Goal: Information Seeking & Learning: Learn about a topic

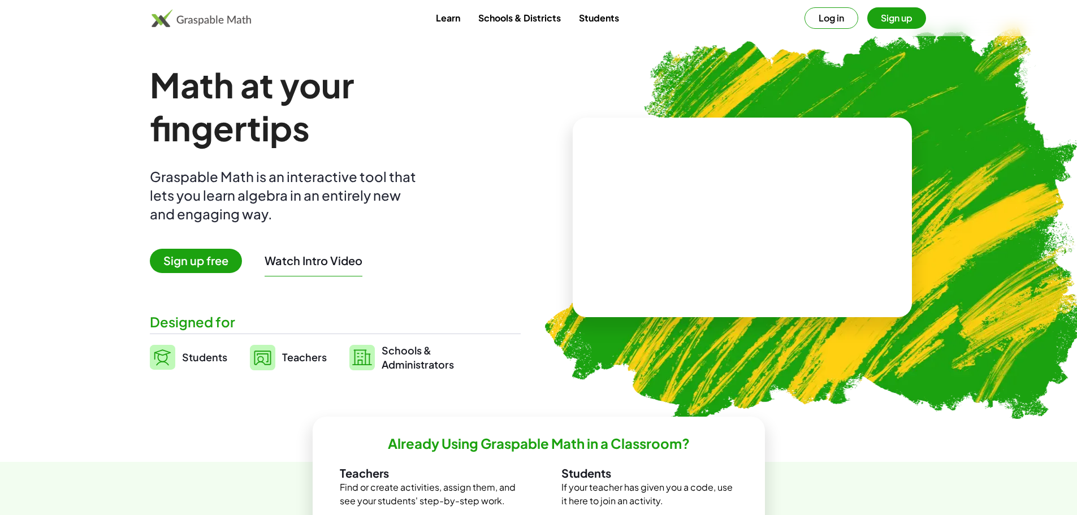
click at [203, 357] on span "Students" at bounding box center [204, 356] width 45 height 13
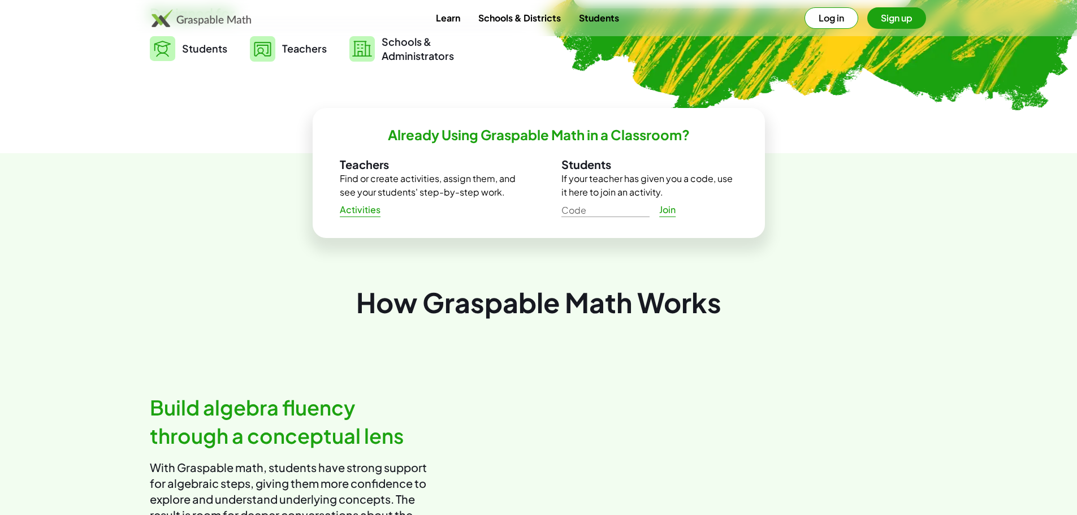
scroll to position [527, 0]
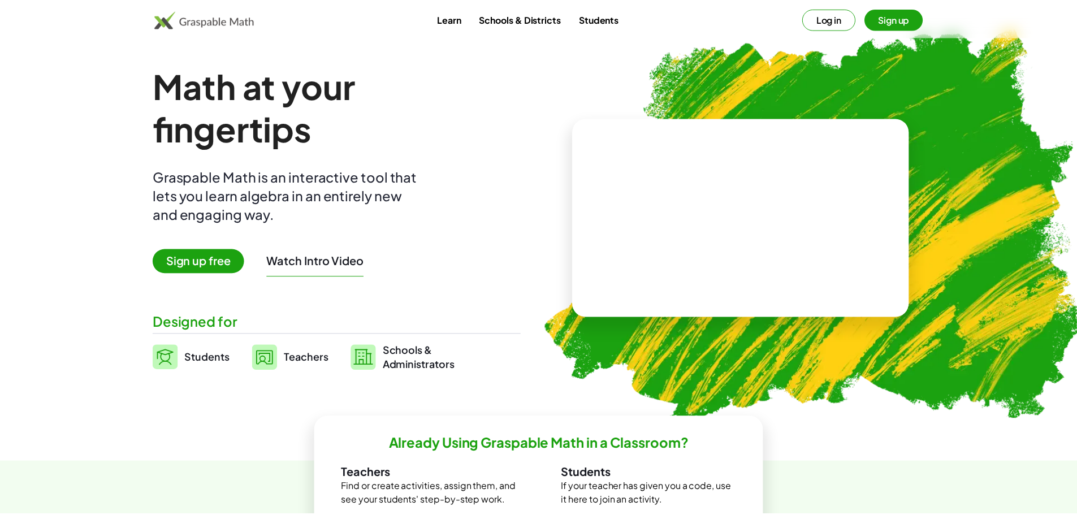
scroll to position [105, 0]
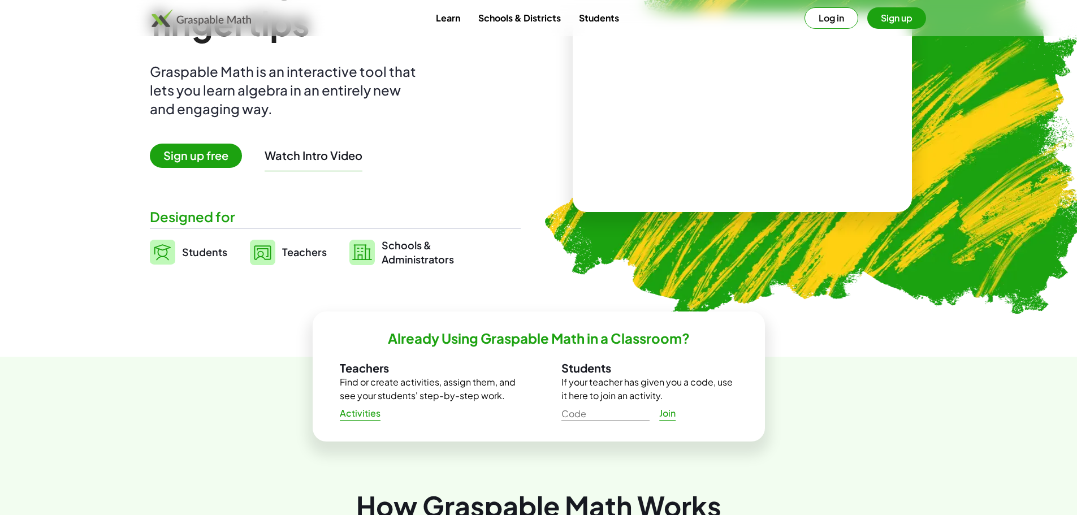
click at [296, 261] on link "Teachers" at bounding box center [288, 252] width 77 height 28
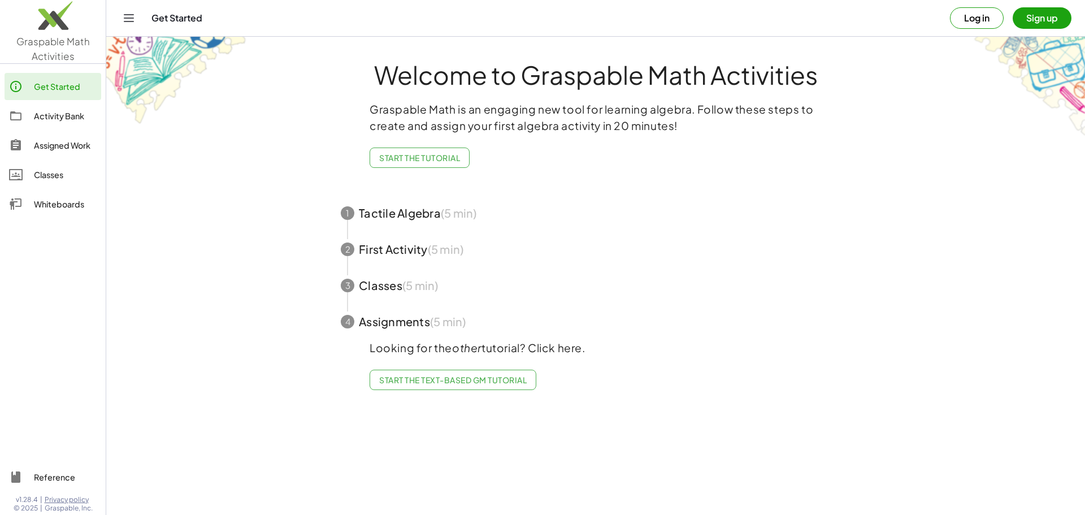
click at [461, 214] on span "button" at bounding box center [595, 213] width 537 height 36
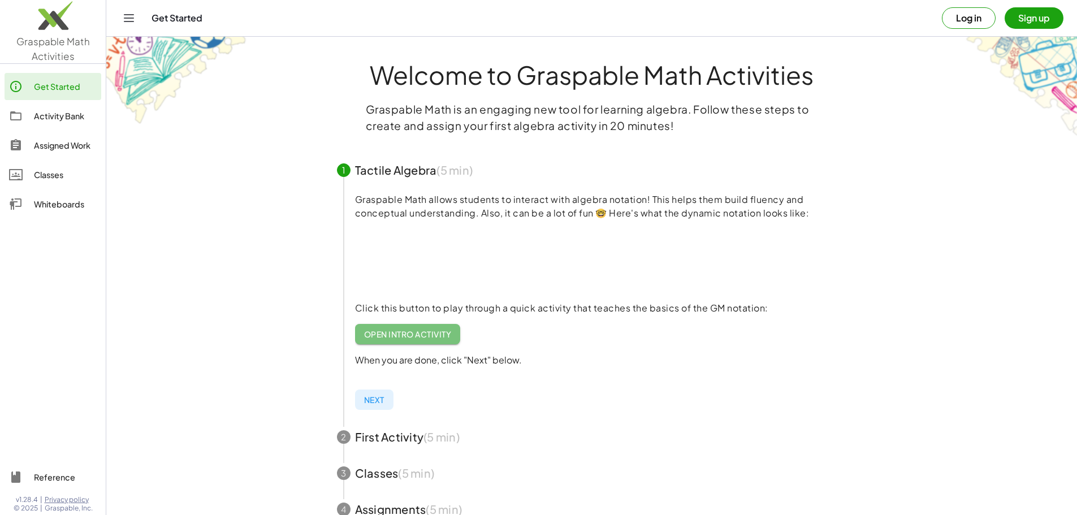
click at [414, 333] on span "Open Intro Activity" at bounding box center [408, 334] width 88 height 10
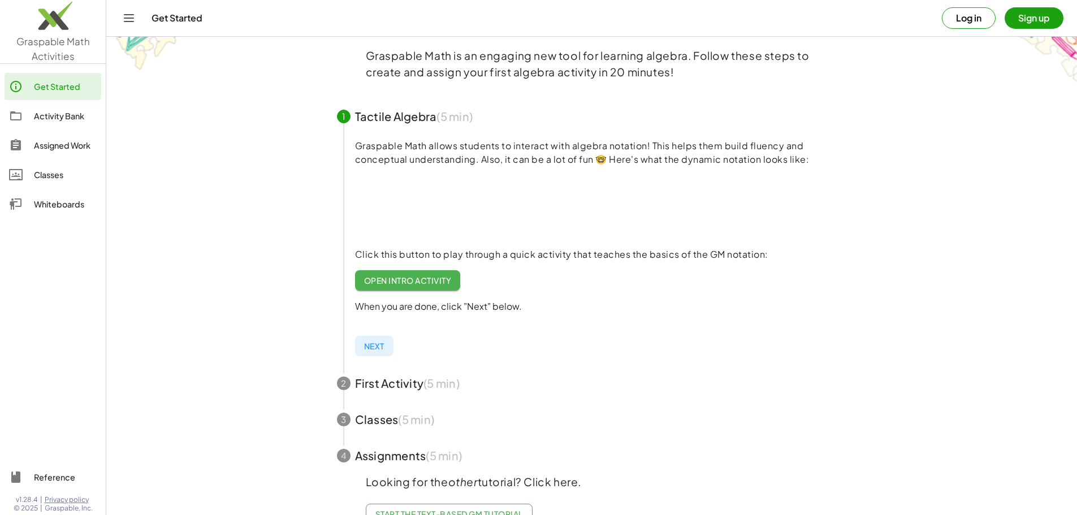
scroll to position [87, 0]
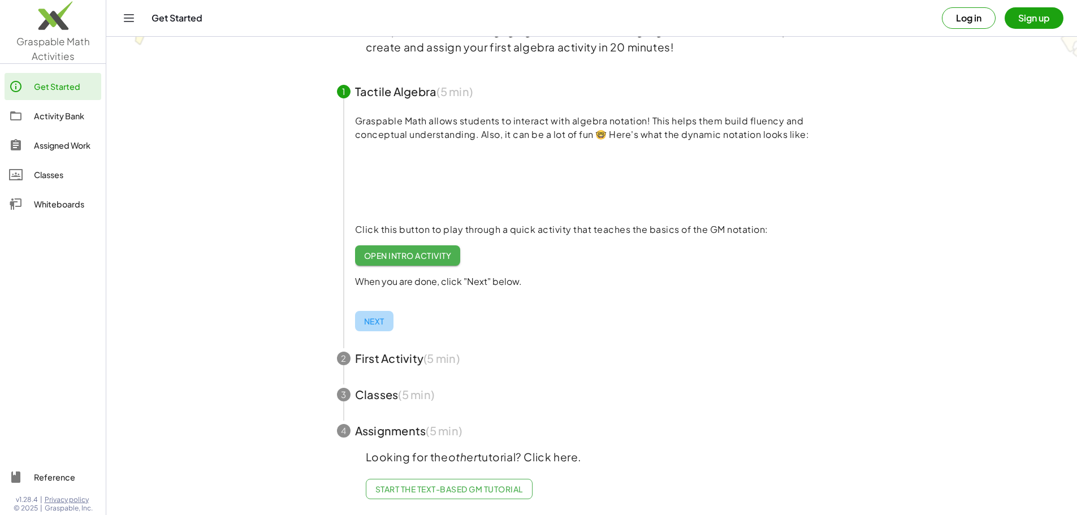
click at [380, 316] on span "Next" at bounding box center [374, 321] width 20 height 10
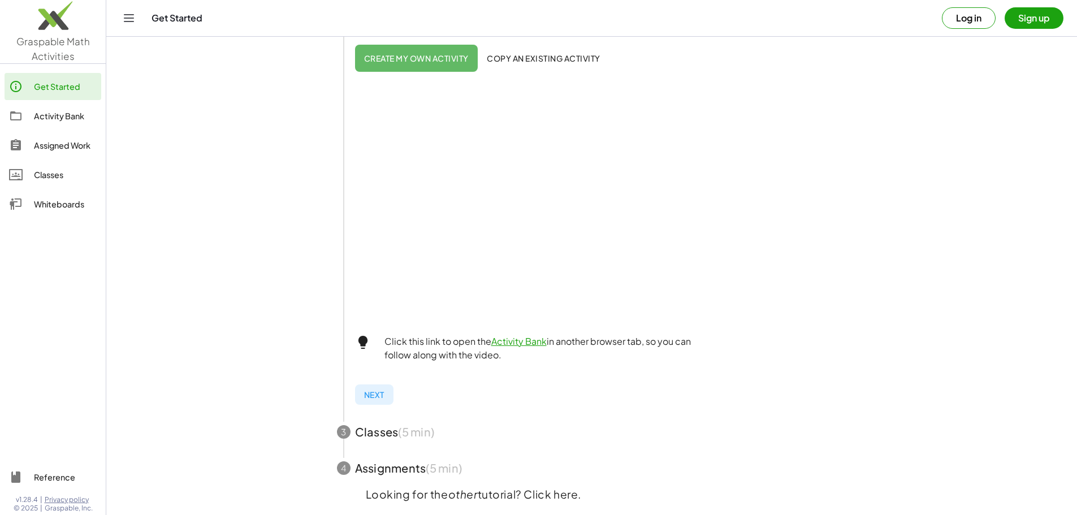
scroll to position [267, 0]
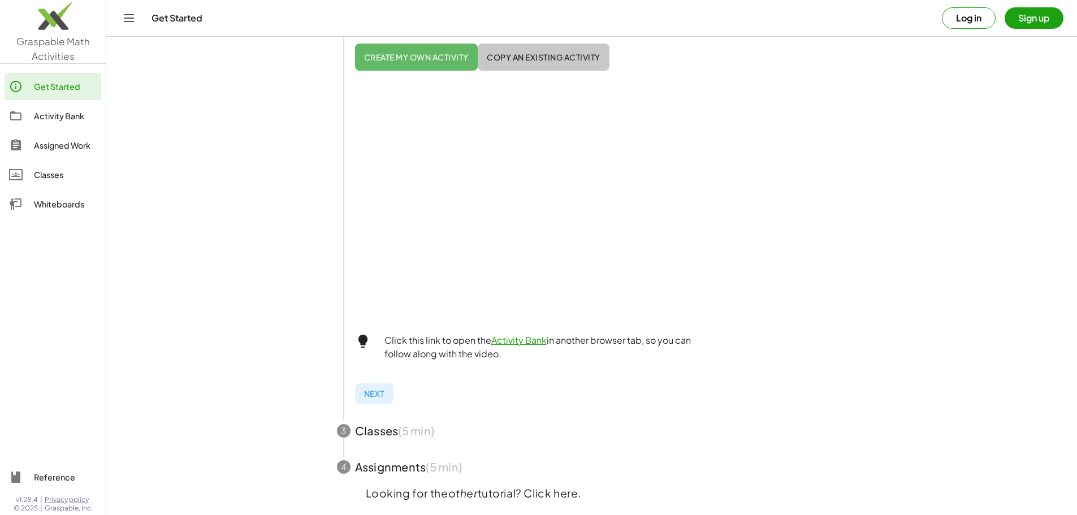
click at [520, 58] on span "Copy an existing activity" at bounding box center [544, 57] width 114 height 10
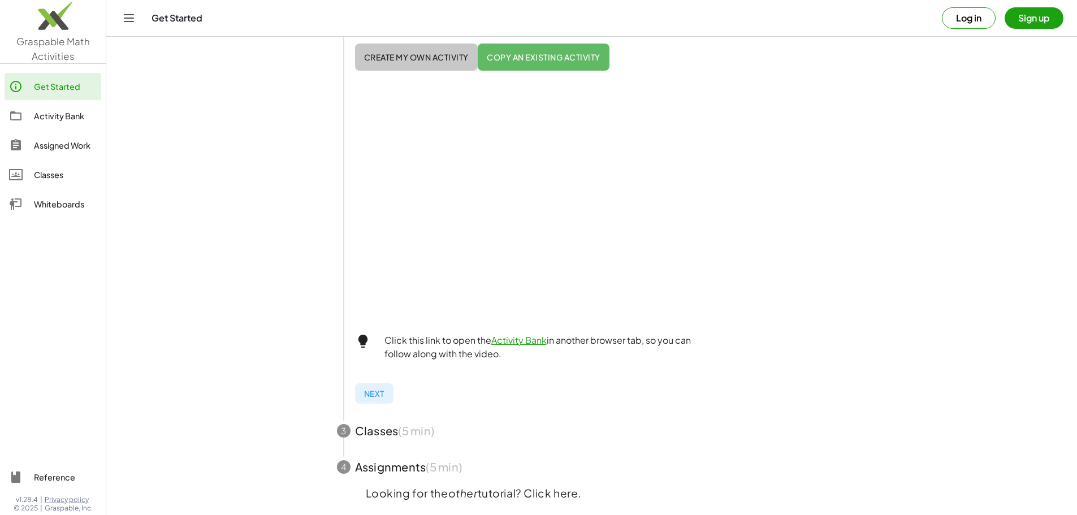
click at [478, 45] on button "Create my own activity" at bounding box center [544, 57] width 132 height 27
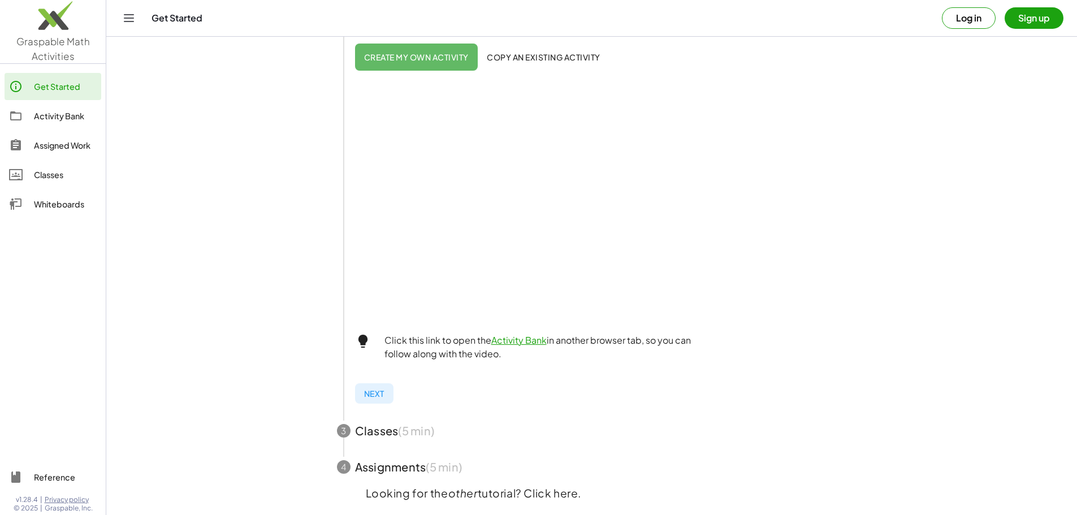
click at [379, 401] on div "Activities are lists of interactive tasks you can assign to your students. You …" at bounding box center [600, 185] width 519 height 455
click at [379, 401] on button "Next" at bounding box center [374, 393] width 38 height 20
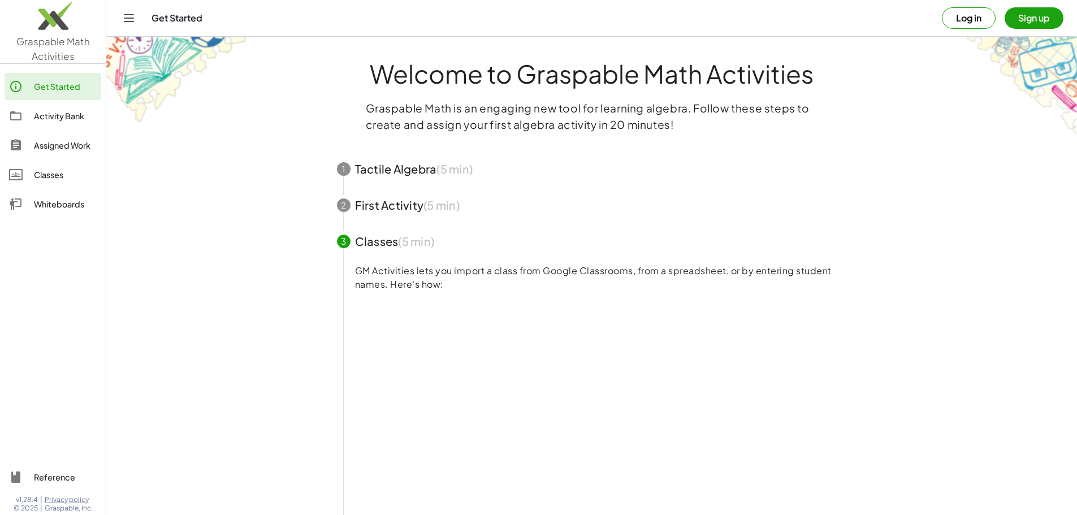
scroll to position [0, 0]
click at [402, 162] on span "button" at bounding box center [591, 170] width 537 height 36
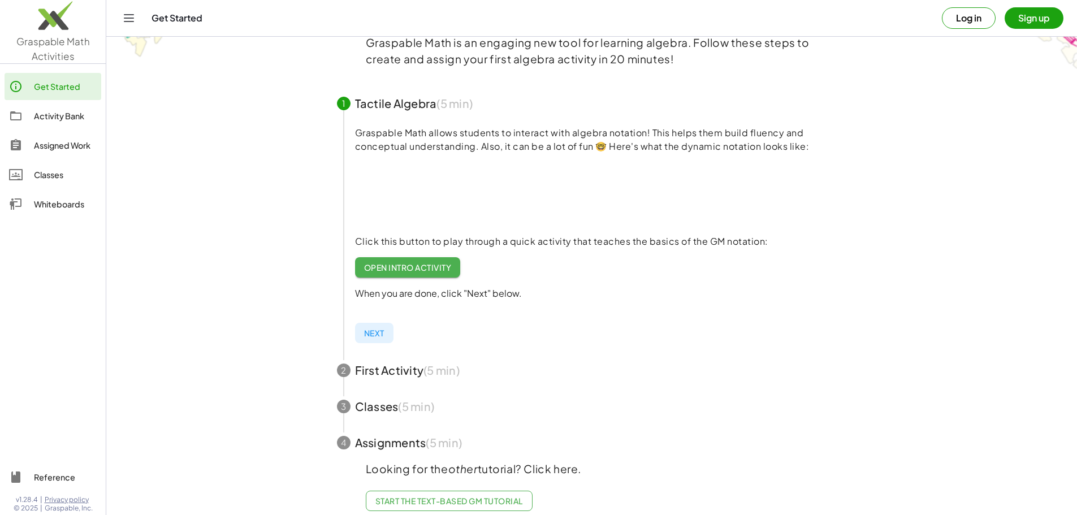
scroll to position [75, 0]
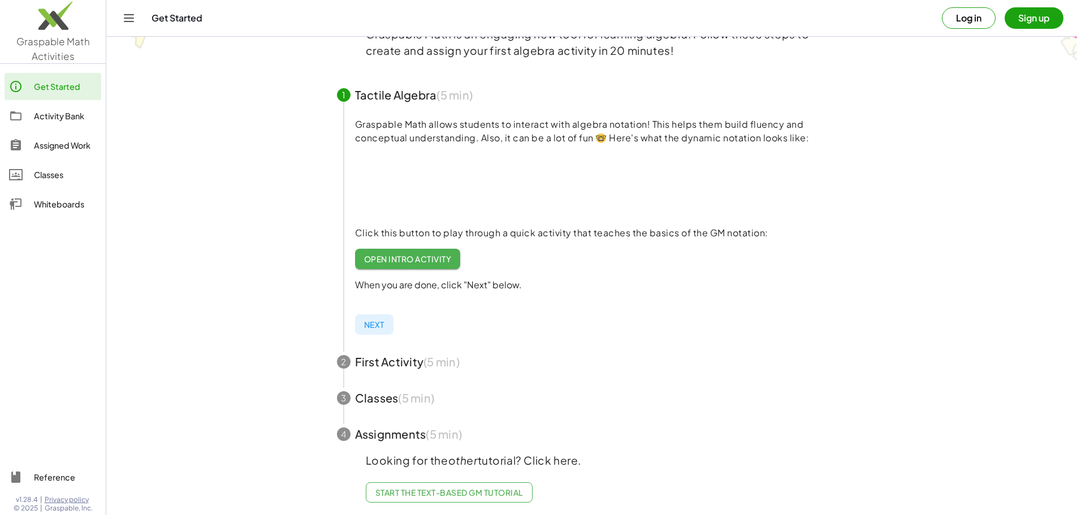
click at [397, 375] on span "button" at bounding box center [591, 362] width 537 height 36
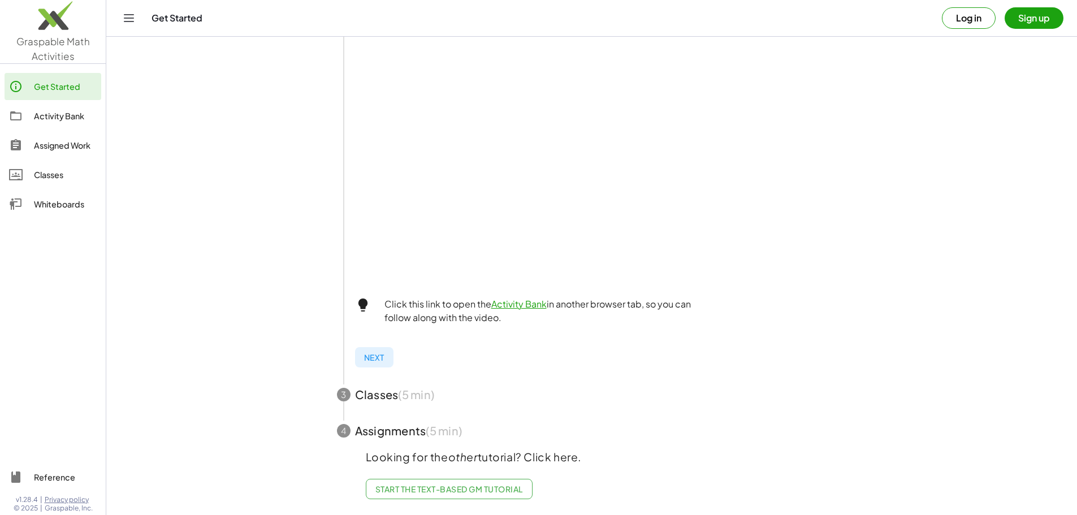
scroll to position [311, 0]
click at [398, 394] on span "button" at bounding box center [591, 394] width 537 height 36
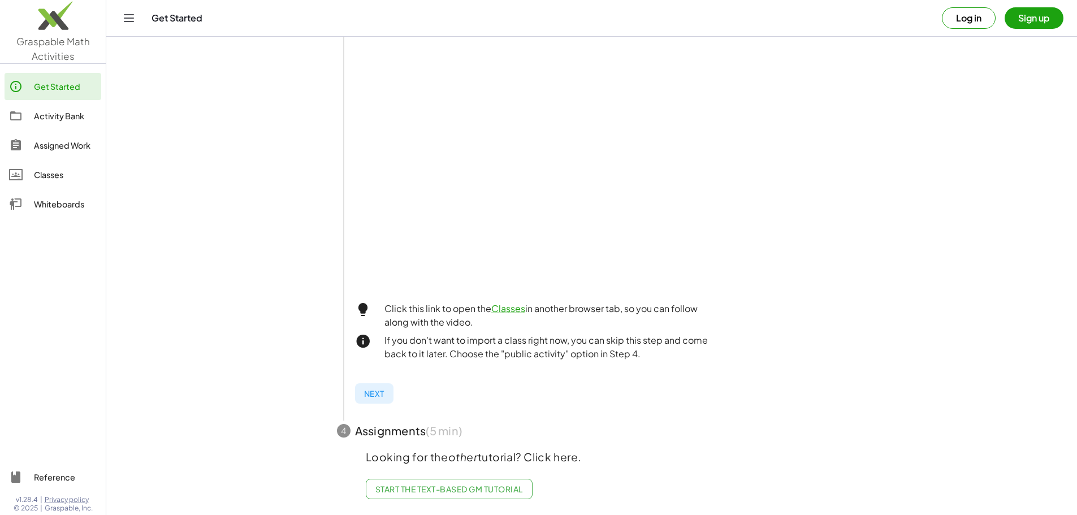
scroll to position [266, 0]
click at [60, 169] on div "Classes" at bounding box center [65, 175] width 63 height 14
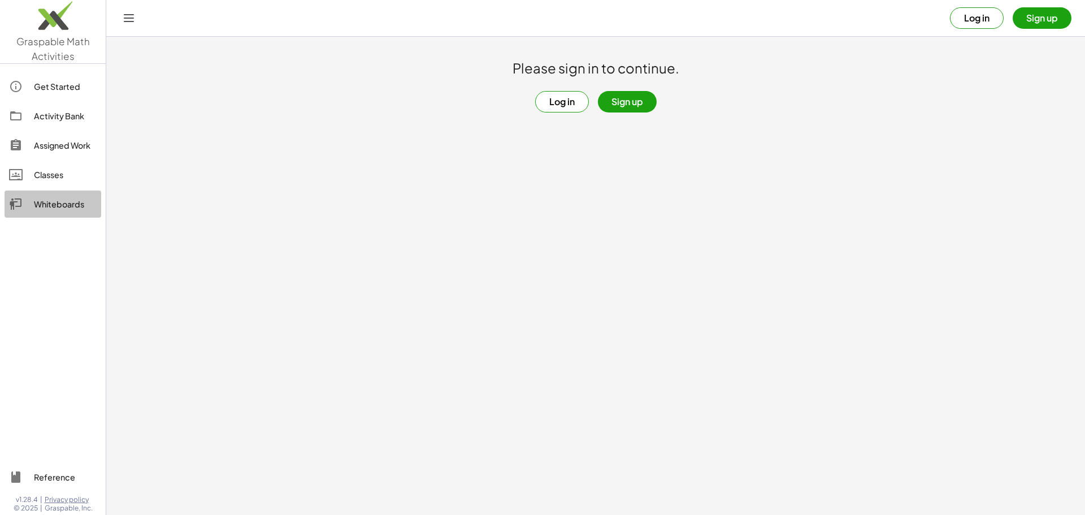
click at [64, 197] on div "Whiteboards" at bounding box center [65, 204] width 63 height 14
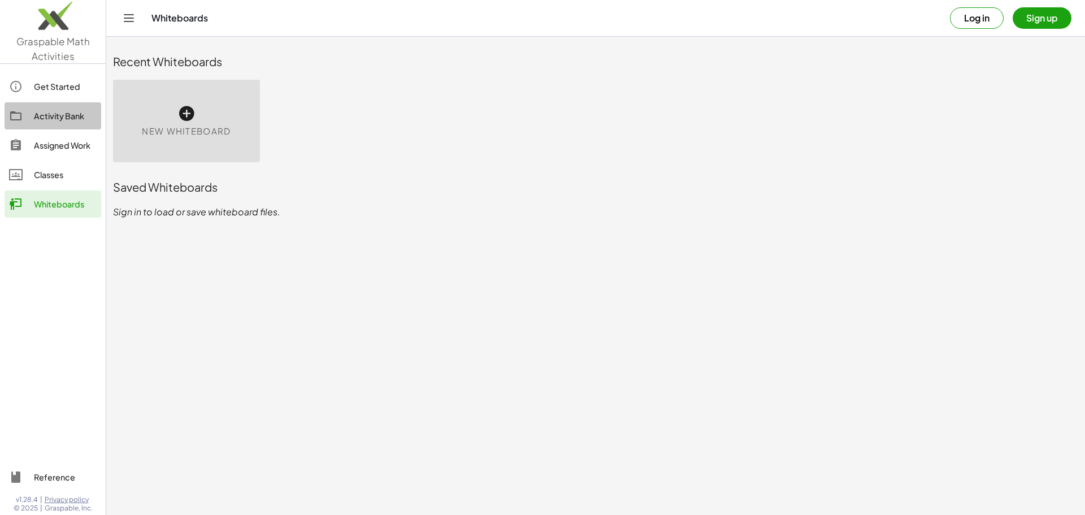
click at [36, 108] on link "Activity Bank" at bounding box center [53, 115] width 97 height 27
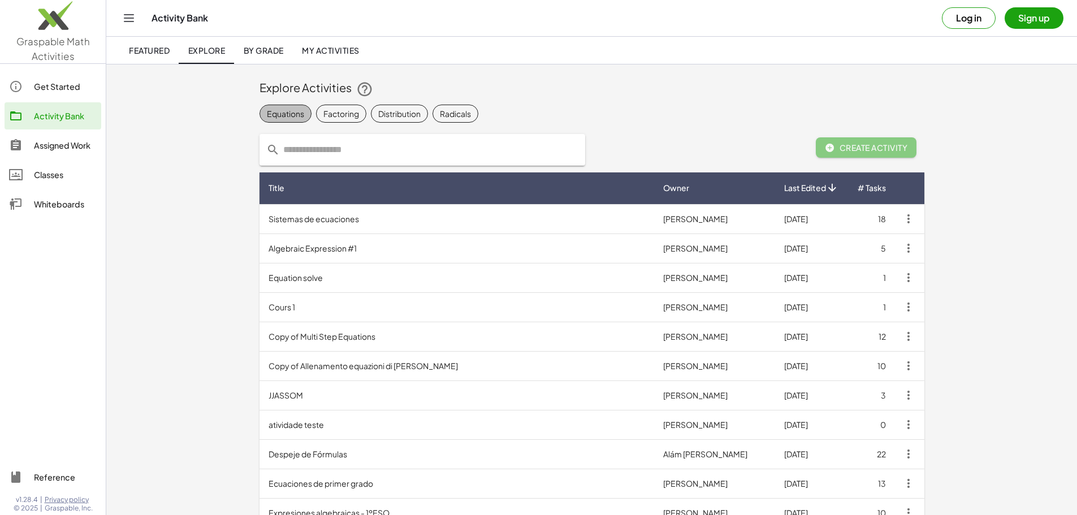
click at [267, 111] on div "Equations" at bounding box center [285, 114] width 37 height 12
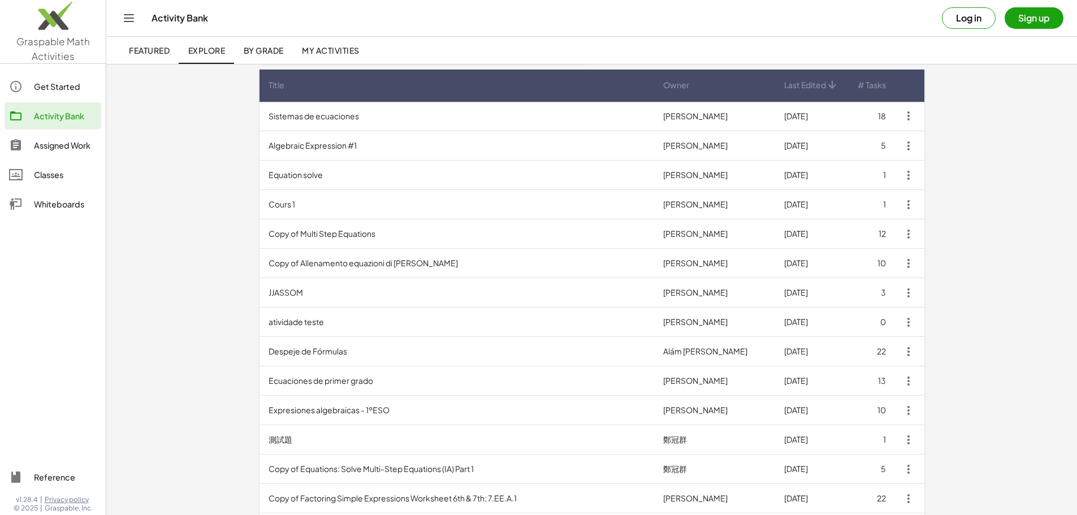
scroll to position [103, 0]
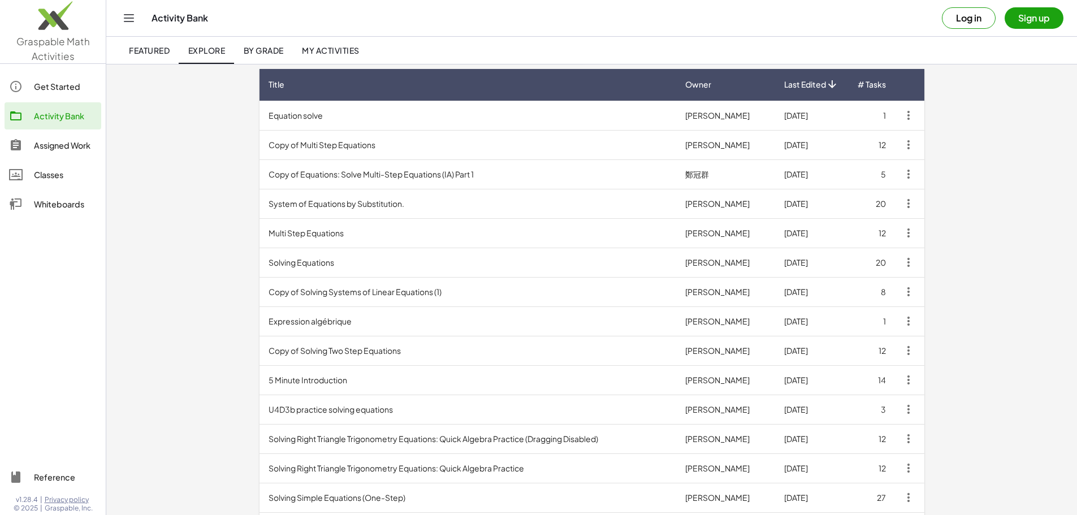
click at [287, 123] on td "Equation solve" at bounding box center [467, 115] width 417 height 29
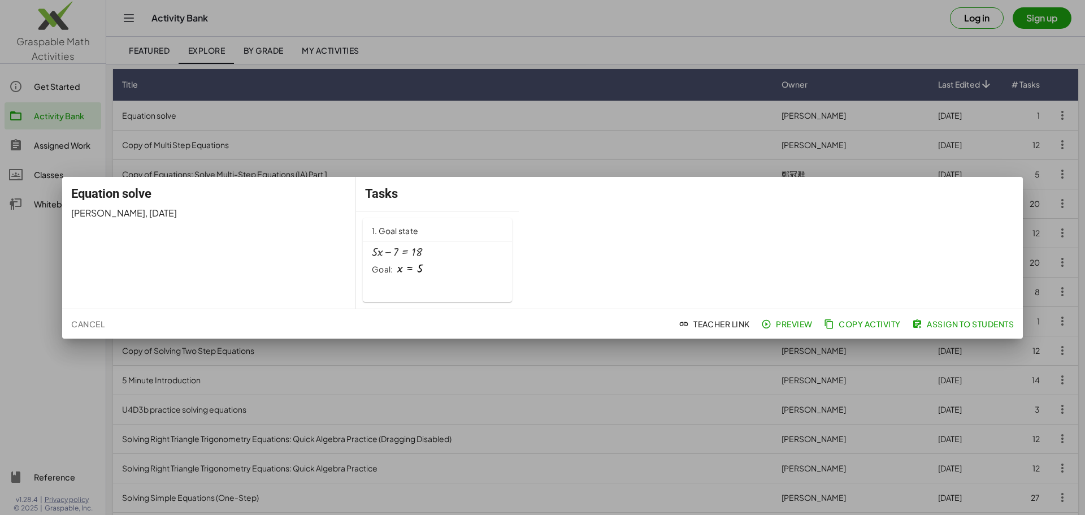
click at [417, 263] on div at bounding box center [409, 269] width 25 height 12
click at [854, 321] on span "Copy Activity" at bounding box center [863, 324] width 75 height 10
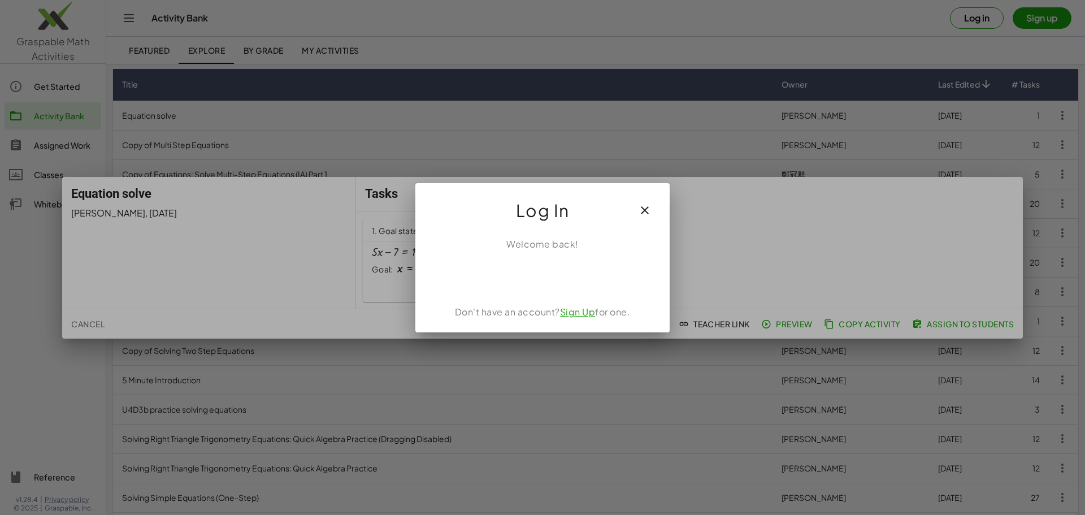
click at [646, 204] on icon "button" at bounding box center [645, 210] width 14 height 14
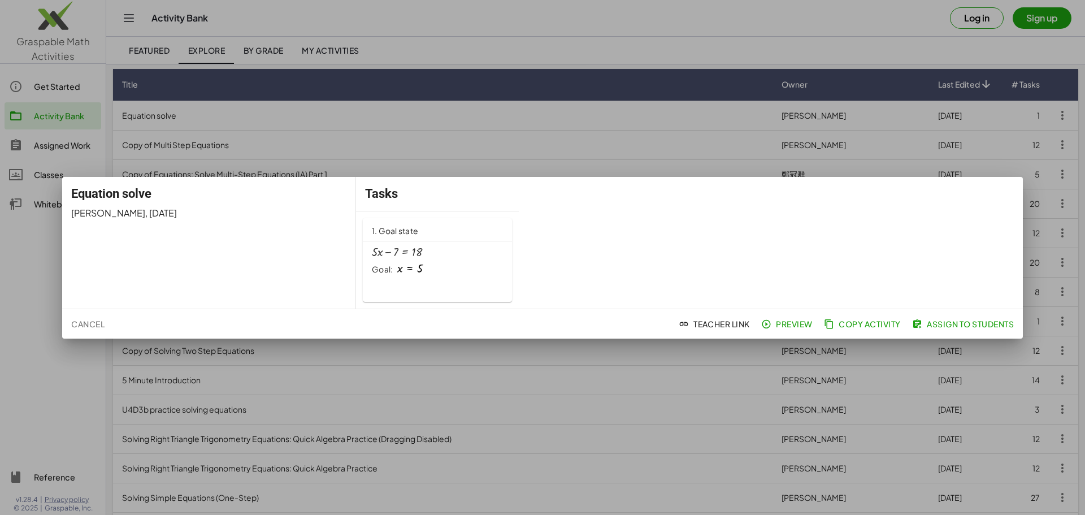
click at [927, 142] on div at bounding box center [542, 257] width 1085 height 515
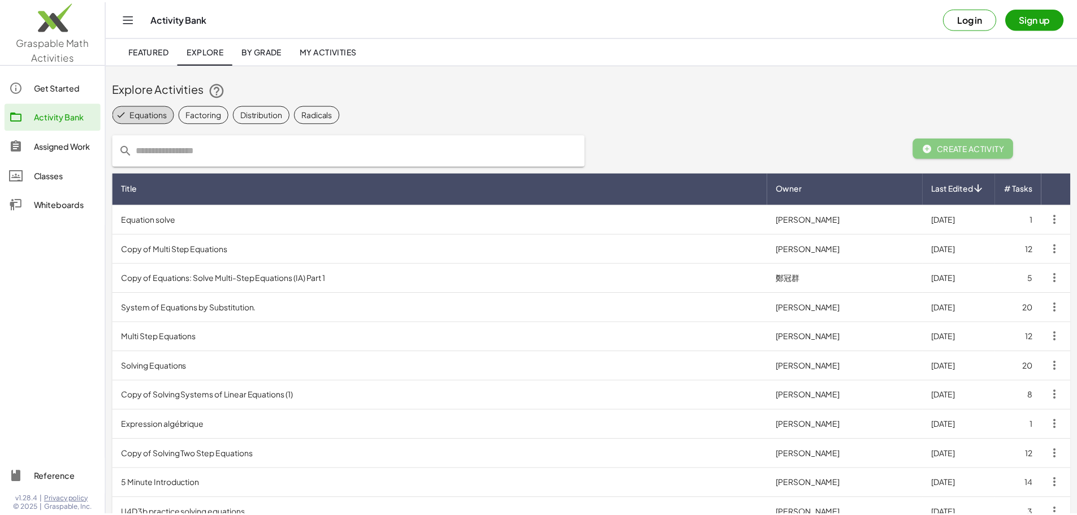
scroll to position [103, 0]
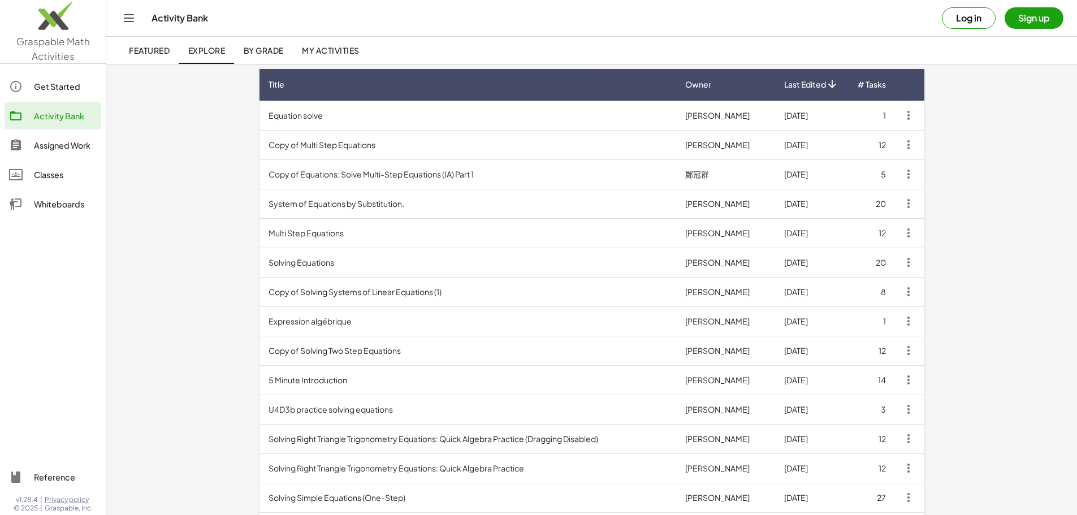
click at [264, 229] on td "Multi Step Equations" at bounding box center [467, 232] width 417 height 29
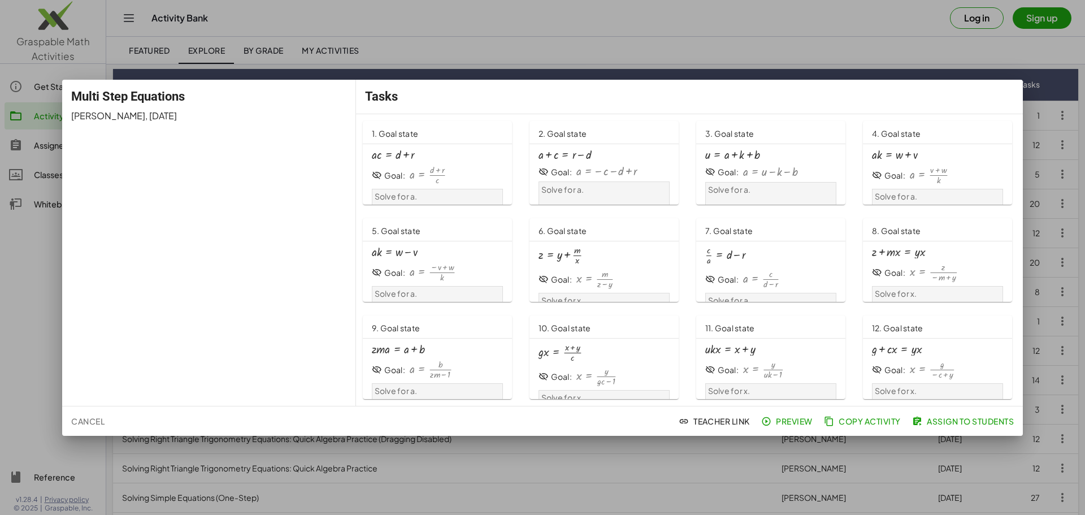
click at [466, 491] on div at bounding box center [542, 257] width 1085 height 515
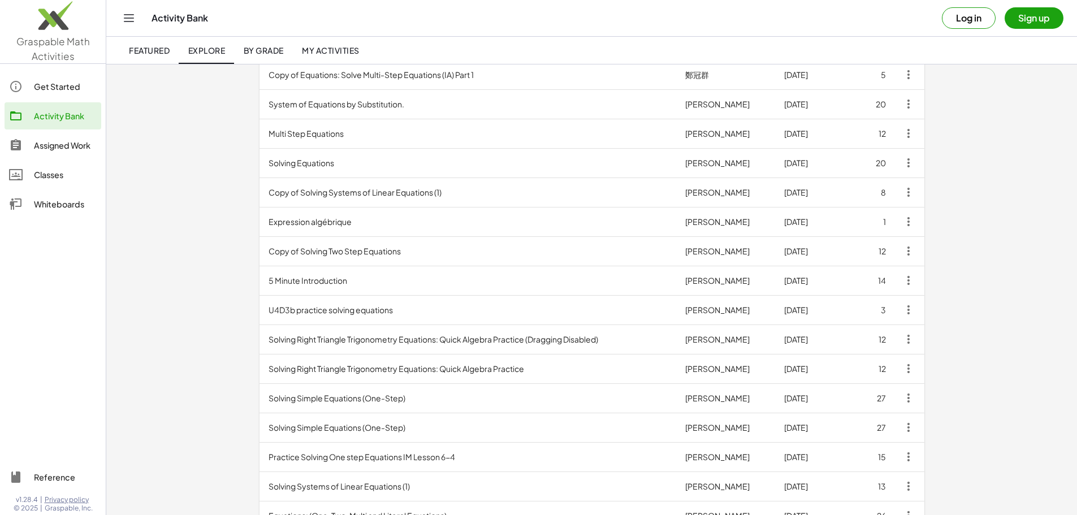
scroll to position [207, 0]
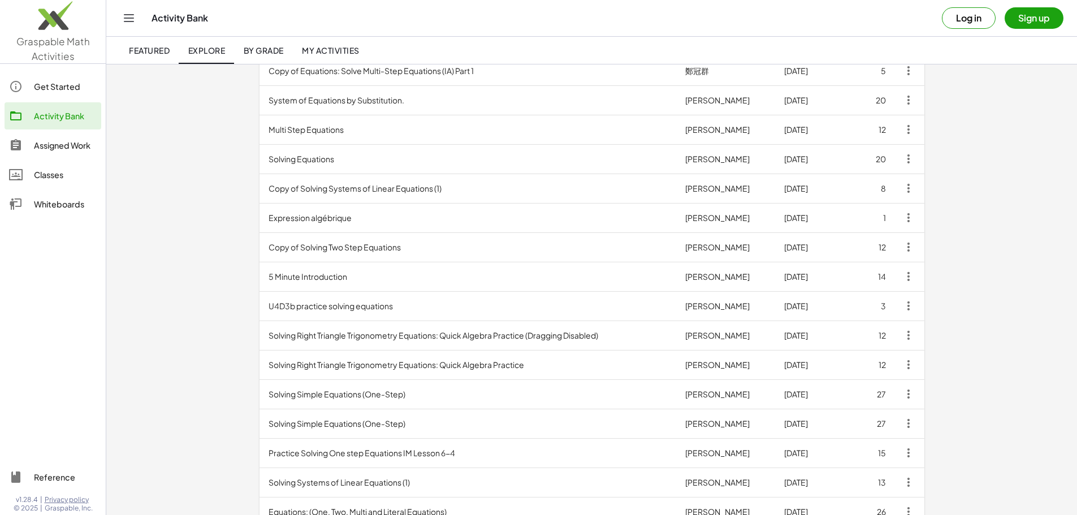
click at [259, 222] on td "Expression algébrique" at bounding box center [467, 217] width 417 height 29
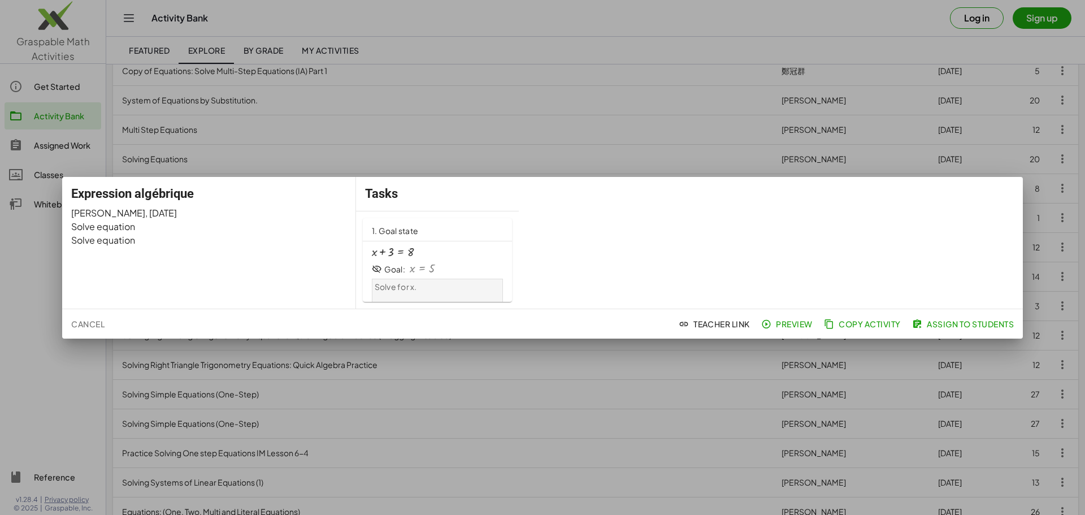
click at [396, 293] on div "Solve for x." at bounding box center [438, 295] width 126 height 27
click at [913, 409] on div at bounding box center [542, 257] width 1085 height 515
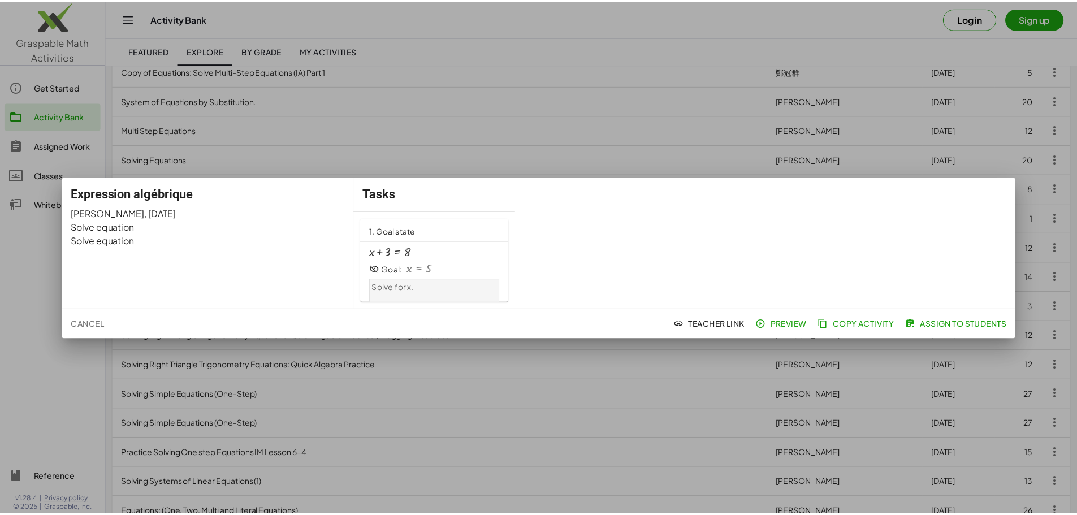
scroll to position [207, 0]
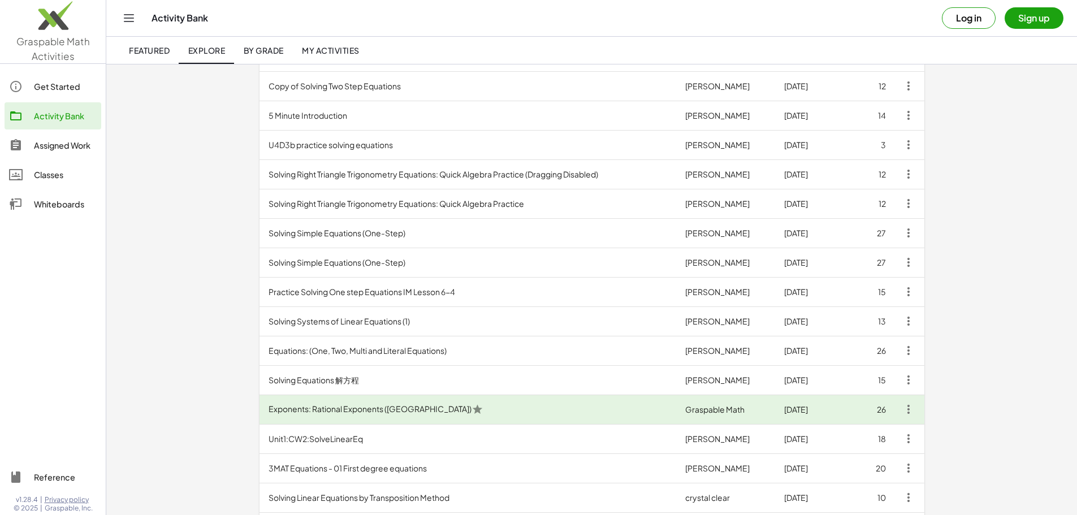
scroll to position [369, 0]
click at [461, 386] on td "Solving Equations 解方程" at bounding box center [467, 378] width 417 height 29
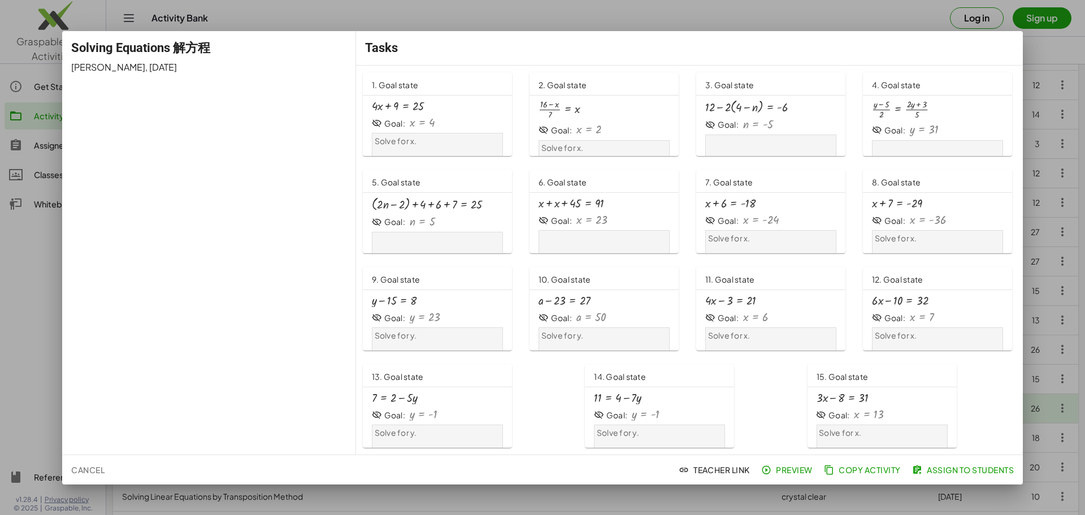
click at [428, 122] on div at bounding box center [422, 123] width 25 height 12
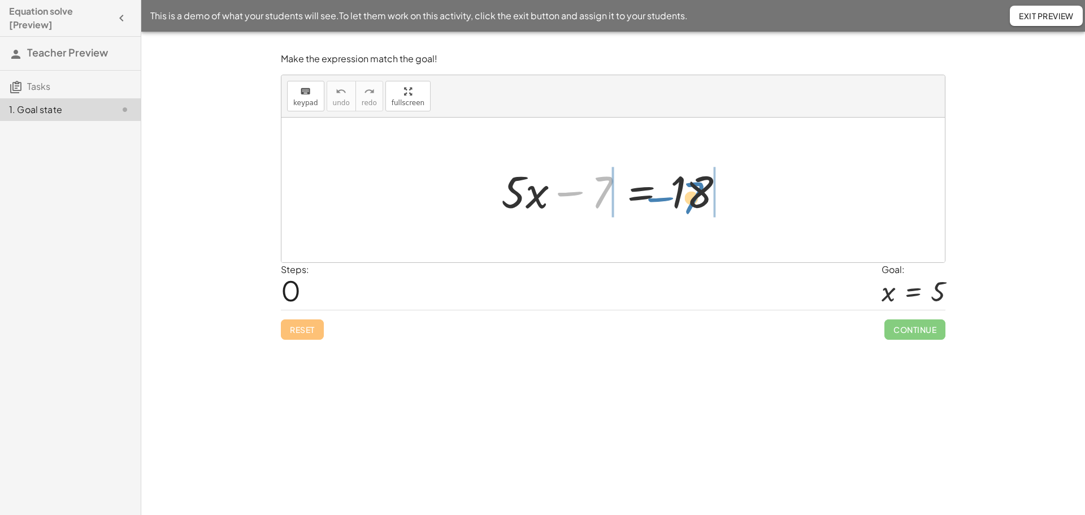
drag, startPoint x: 603, startPoint y: 188, endPoint x: 695, endPoint y: 193, distance: 92.3
click at [695, 193] on div at bounding box center [617, 190] width 243 height 58
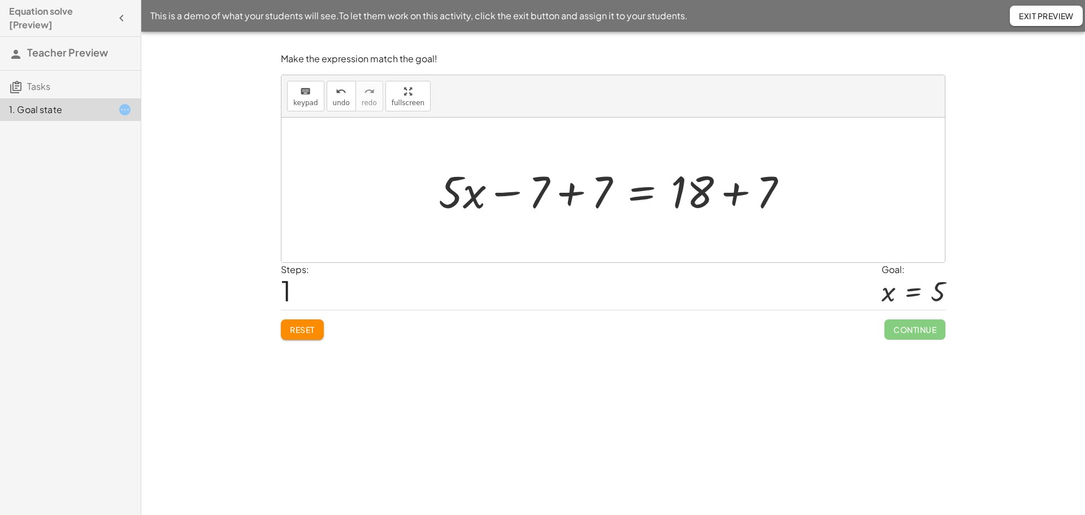
click at [561, 196] on div at bounding box center [617, 190] width 369 height 58
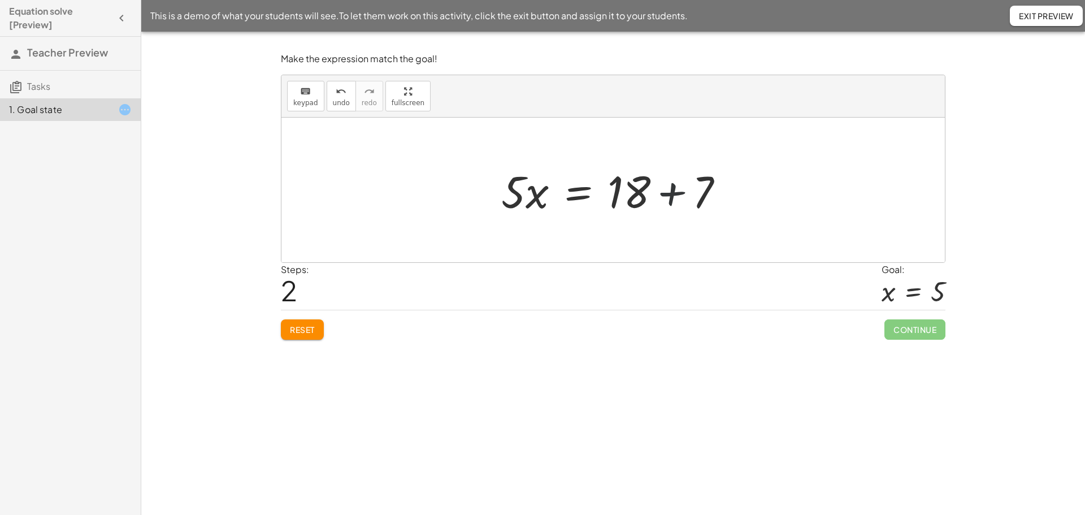
click at [669, 197] on div at bounding box center [617, 190] width 243 height 58
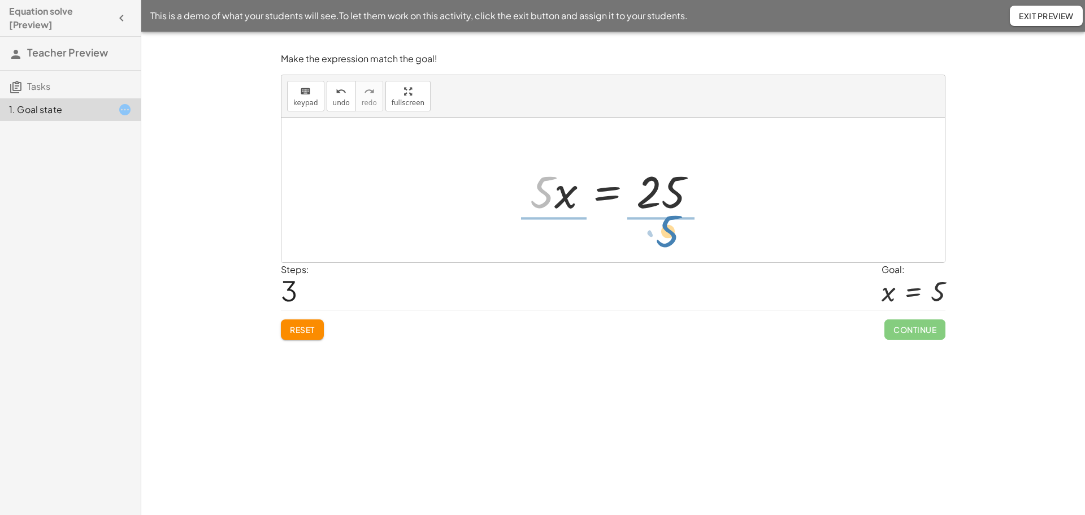
drag, startPoint x: 543, startPoint y: 190, endPoint x: 668, endPoint y: 229, distance: 131.6
click at [558, 194] on div at bounding box center [618, 189] width 192 height 87
click at [644, 196] on div at bounding box center [617, 189] width 164 height 87
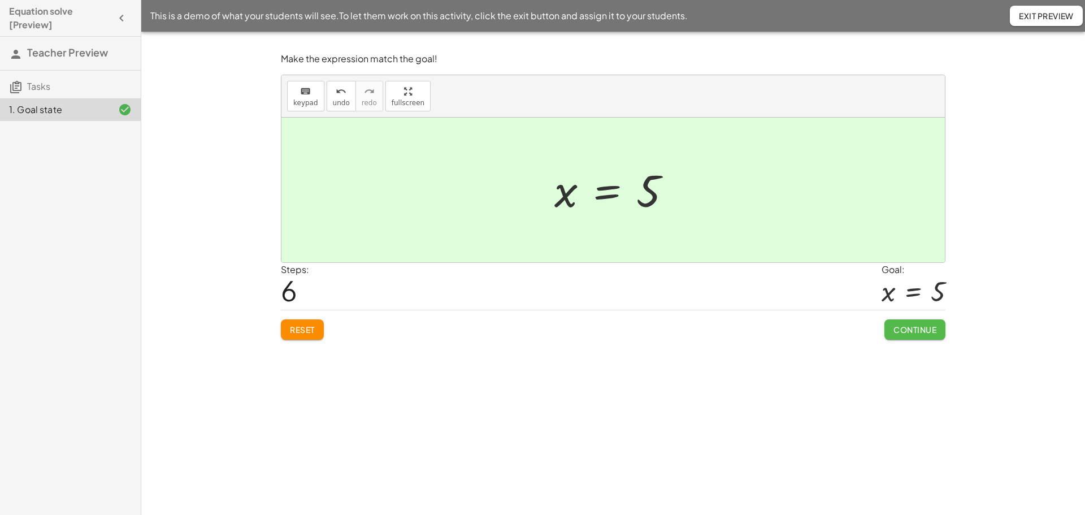
click at [897, 334] on span "Continue" at bounding box center [915, 329] width 43 height 10
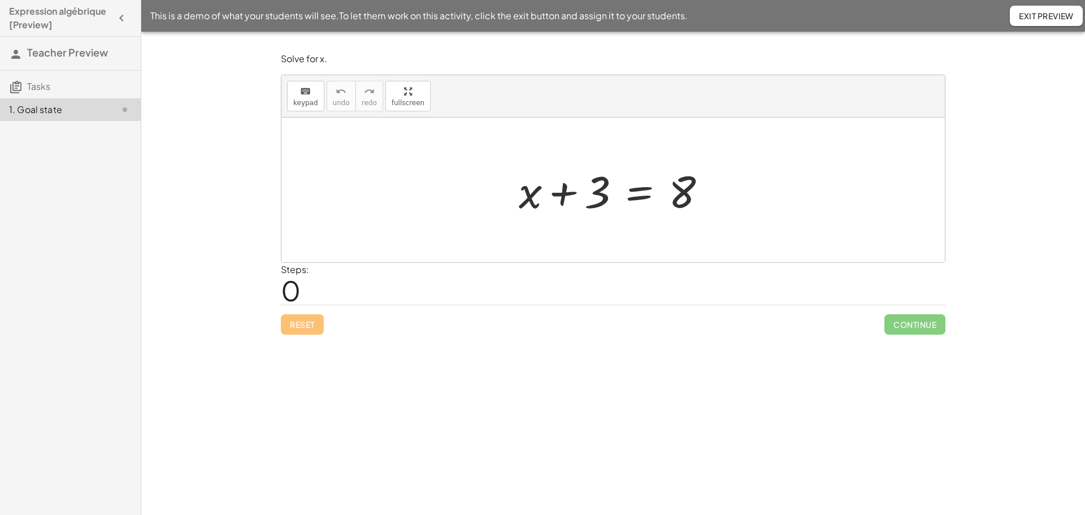
click at [581, 198] on div at bounding box center [617, 190] width 208 height 58
click at [587, 198] on div at bounding box center [617, 190] width 208 height 58
click at [597, 194] on div at bounding box center [617, 190] width 208 height 58
drag, startPoint x: 600, startPoint y: 194, endPoint x: 729, endPoint y: 189, distance: 129.0
click at [499, 194] on div at bounding box center [617, 190] width 344 height 58
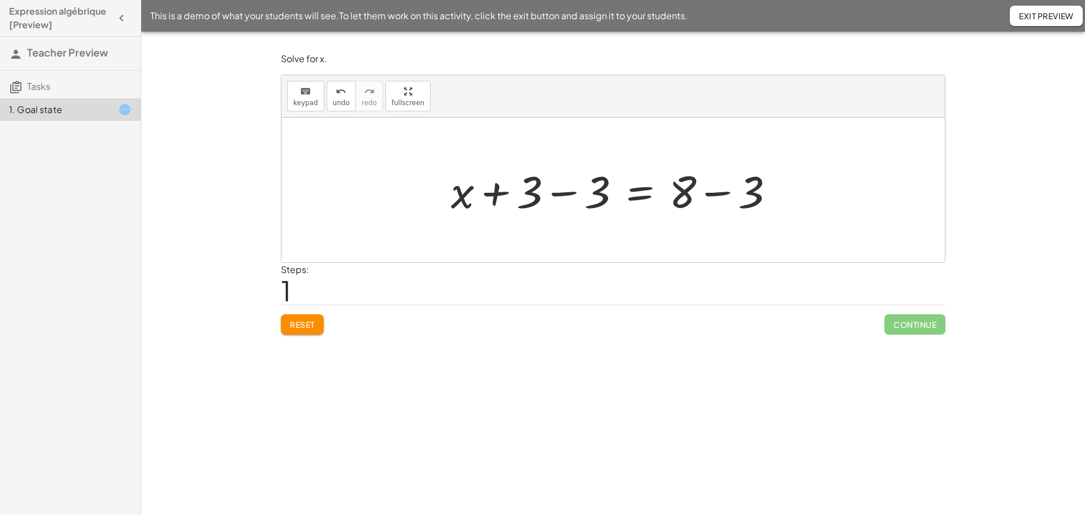
click at [559, 192] on div at bounding box center [617, 190] width 344 height 58
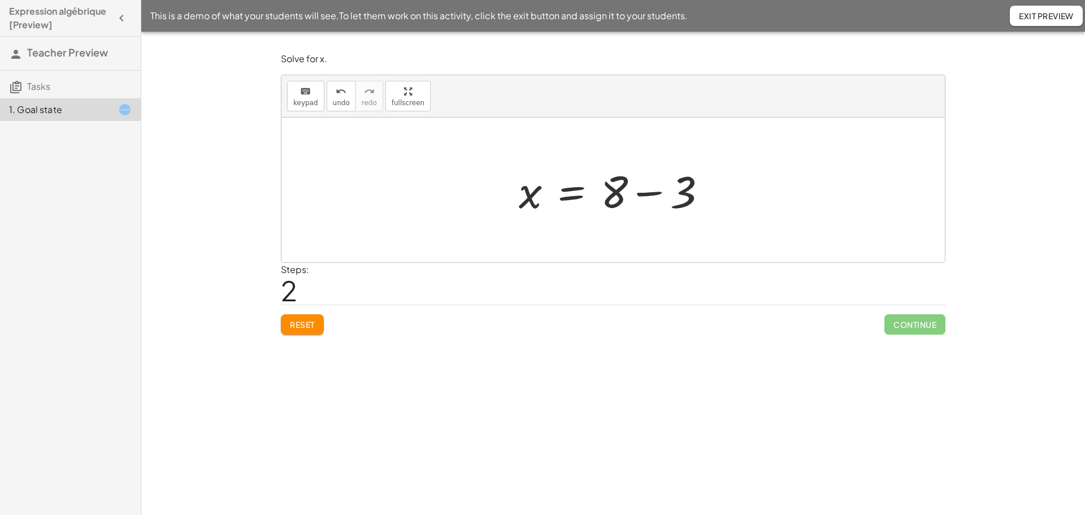
click at [651, 190] on div at bounding box center [617, 190] width 208 height 58
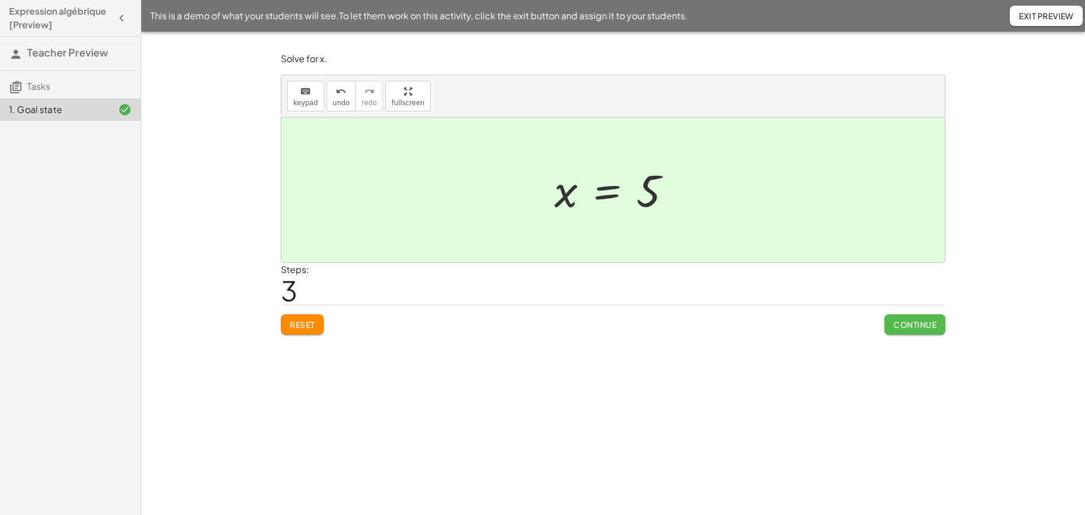
click at [907, 316] on button "Continue" at bounding box center [915, 324] width 61 height 20
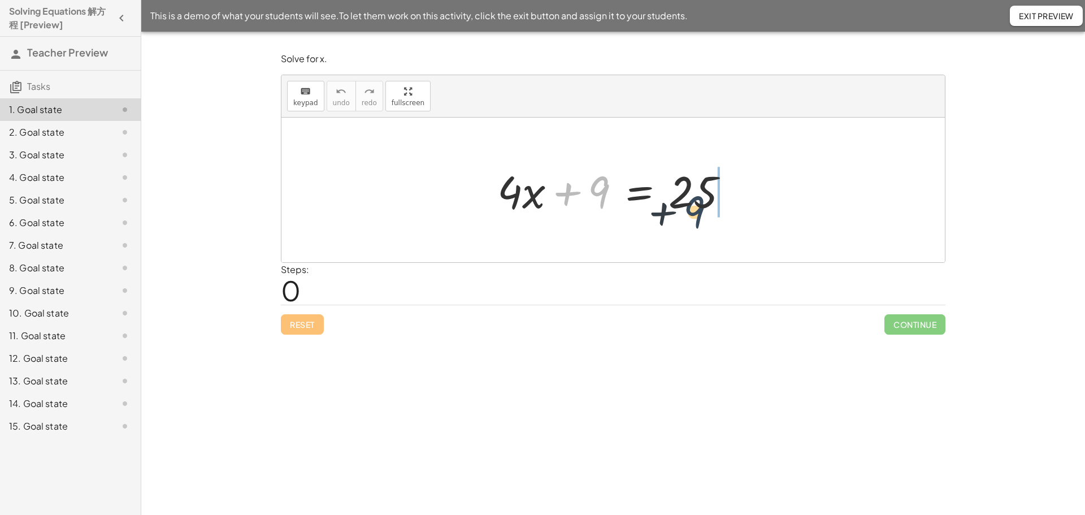
drag, startPoint x: 602, startPoint y: 195, endPoint x: 716, endPoint y: 216, distance: 115.5
click at [716, 216] on div at bounding box center [618, 190] width 252 height 58
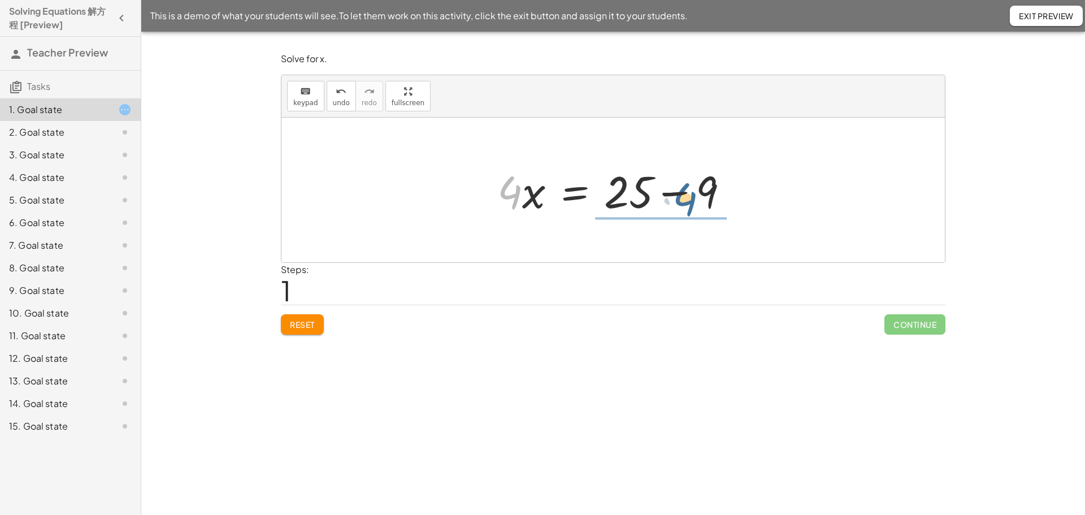
drag, startPoint x: 511, startPoint y: 198, endPoint x: 689, endPoint y: 205, distance: 178.2
click at [689, 205] on div at bounding box center [618, 190] width 252 height 58
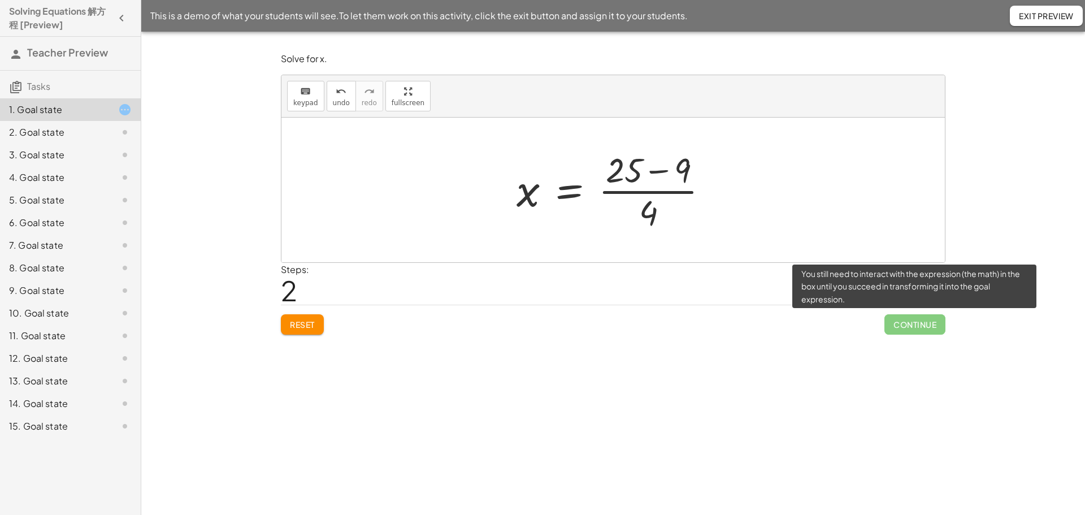
click at [906, 324] on span "Continue" at bounding box center [915, 324] width 61 height 20
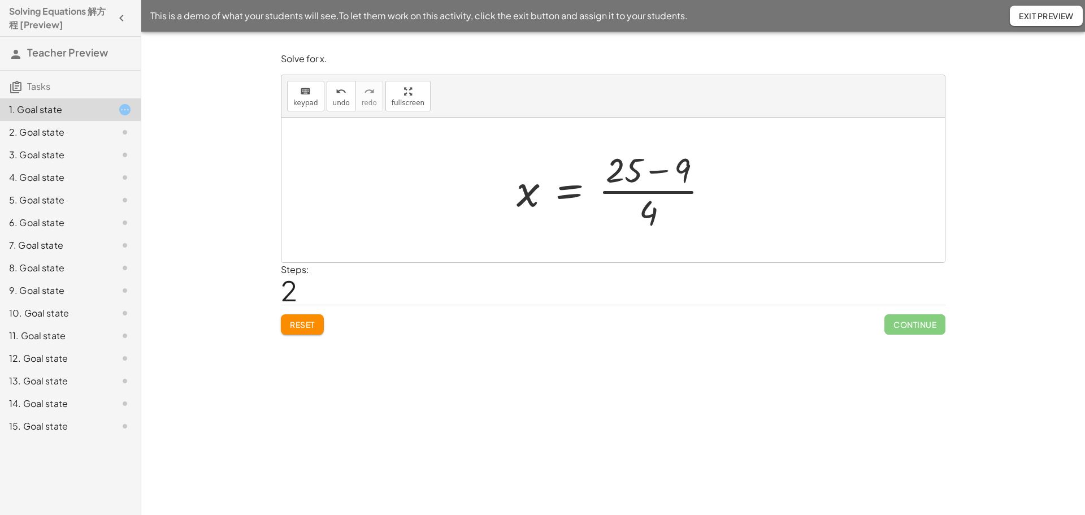
click at [655, 174] on div at bounding box center [617, 189] width 213 height 87
click at [639, 185] on div at bounding box center [617, 189] width 158 height 87
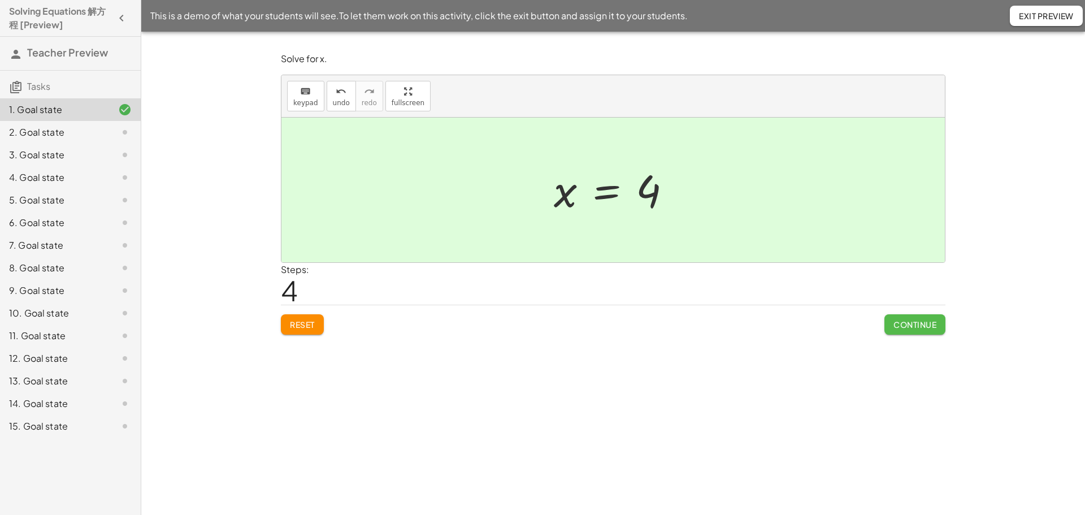
click at [908, 332] on button "Continue" at bounding box center [915, 324] width 61 height 20
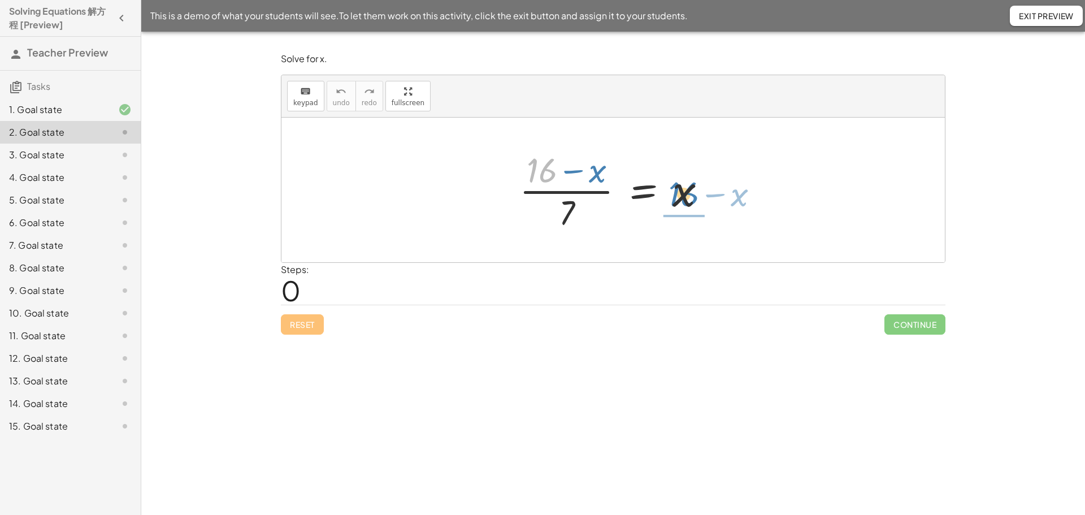
drag, startPoint x: 541, startPoint y: 181, endPoint x: 682, endPoint y: 203, distance: 143.1
click at [682, 203] on div at bounding box center [617, 189] width 207 height 87
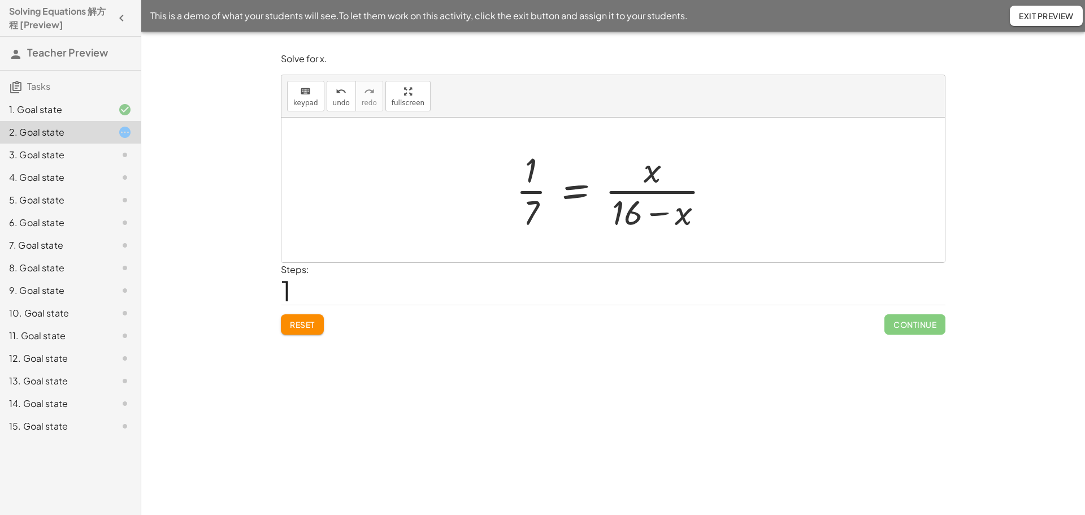
click at [530, 194] on div at bounding box center [617, 189] width 214 height 87
drag, startPoint x: 631, startPoint y: 218, endPoint x: 659, endPoint y: 208, distance: 29.3
click at [659, 208] on div at bounding box center [617, 189] width 214 height 87
drag, startPoint x: 629, startPoint y: 214, endPoint x: 497, endPoint y: 192, distance: 133.0
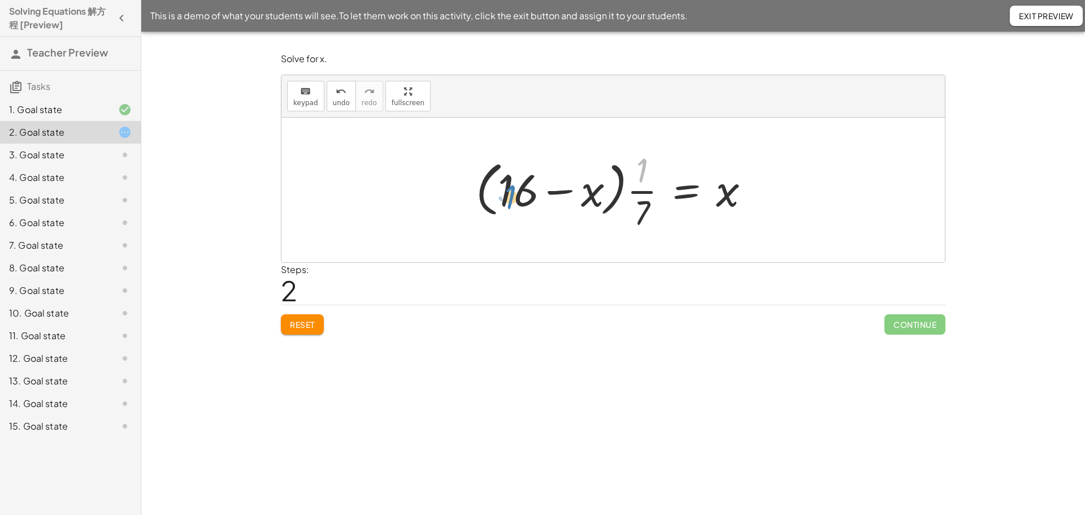
drag, startPoint x: 644, startPoint y: 171, endPoint x: 513, endPoint y: 197, distance: 134.3
click at [513, 197] on div at bounding box center [617, 189] width 295 height 87
drag, startPoint x: 647, startPoint y: 192, endPoint x: 535, endPoint y: 198, distance: 112.1
click at [535, 198] on div at bounding box center [617, 189] width 295 height 87
click at [521, 193] on div at bounding box center [617, 189] width 291 height 87
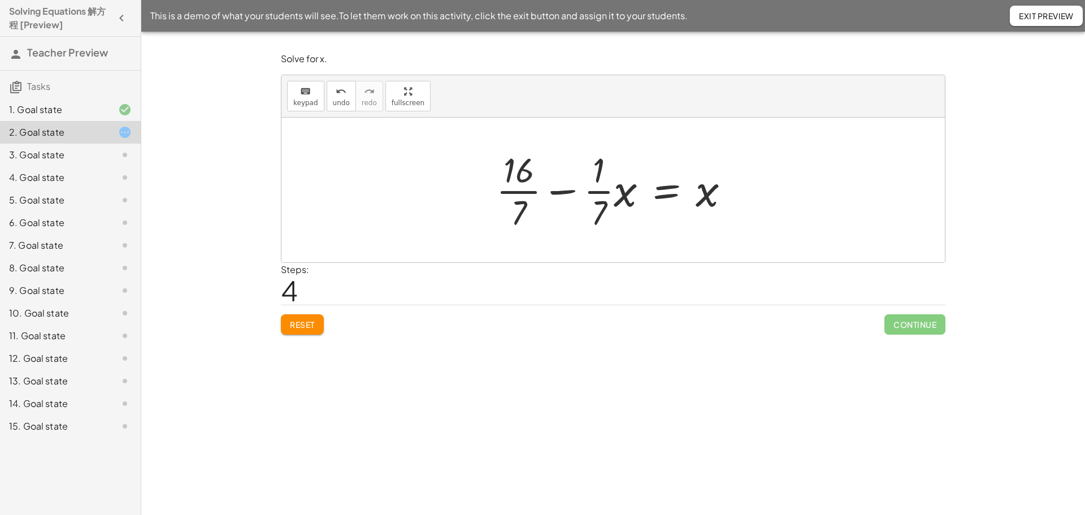
click at [596, 193] on div at bounding box center [618, 189] width 254 height 87
drag, startPoint x: 523, startPoint y: 194, endPoint x: 748, endPoint y: 191, distance: 225.0
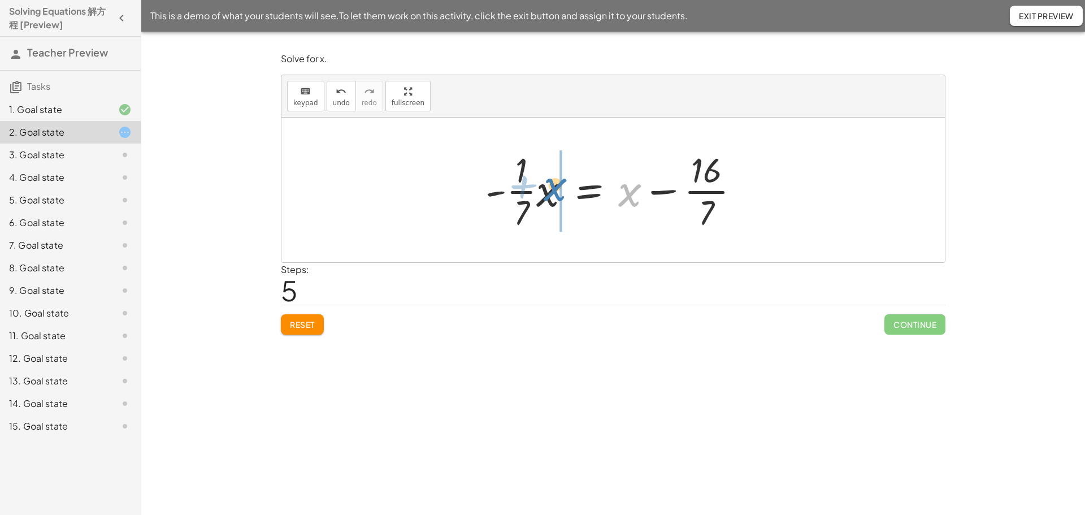
drag, startPoint x: 630, startPoint y: 201, endPoint x: 556, endPoint y: 196, distance: 73.7
click at [556, 196] on div at bounding box center [617, 189] width 275 height 87
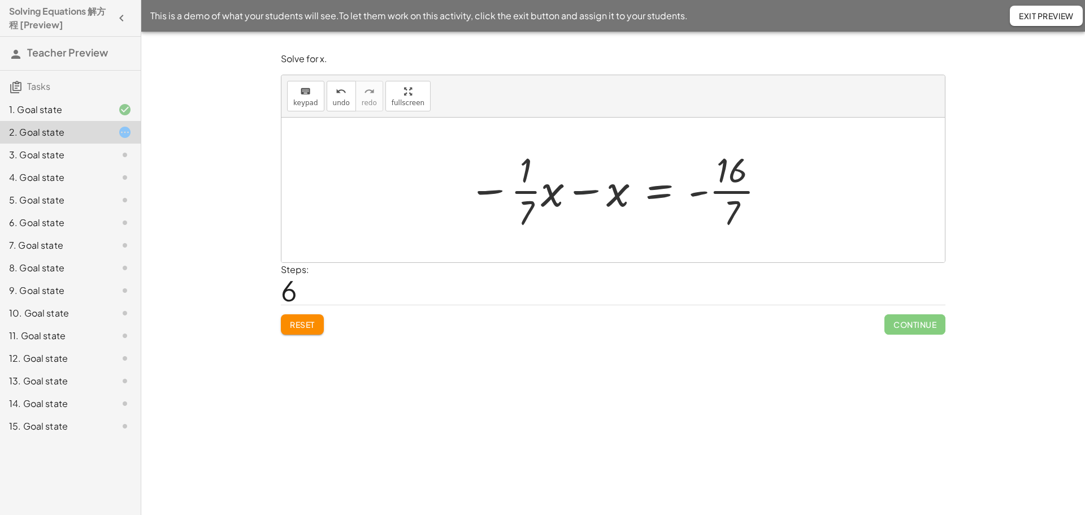
click at [583, 192] on div at bounding box center [618, 189] width 310 height 87
click at [504, 193] on div at bounding box center [618, 189] width 310 height 87
click at [528, 191] on div at bounding box center [618, 189] width 310 height 87
click at [729, 189] on div at bounding box center [618, 189] width 310 height 87
click at [724, 194] on div at bounding box center [618, 189] width 310 height 87
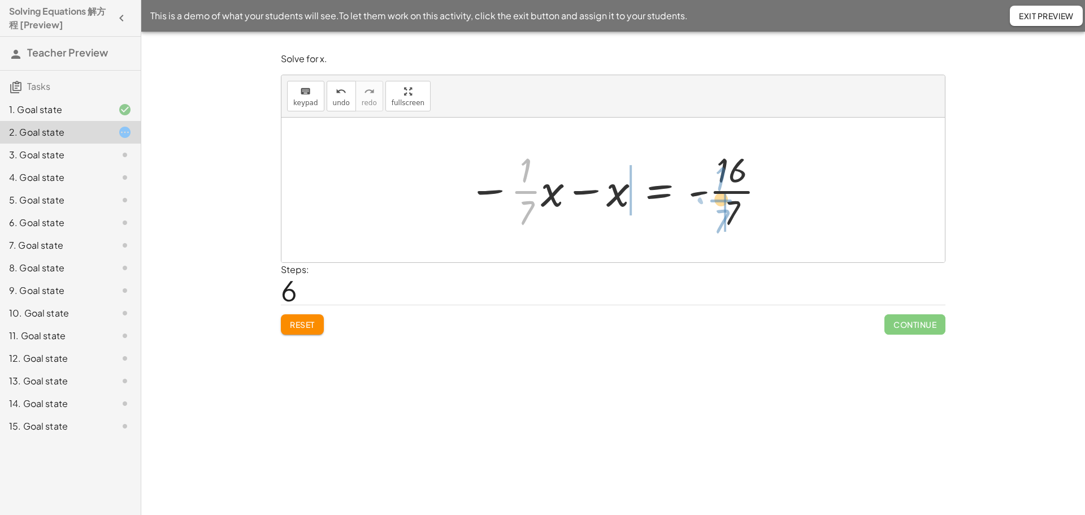
drag, startPoint x: 528, startPoint y: 190, endPoint x: 723, endPoint y: 199, distance: 195.2
click at [723, 199] on div at bounding box center [618, 189] width 310 height 87
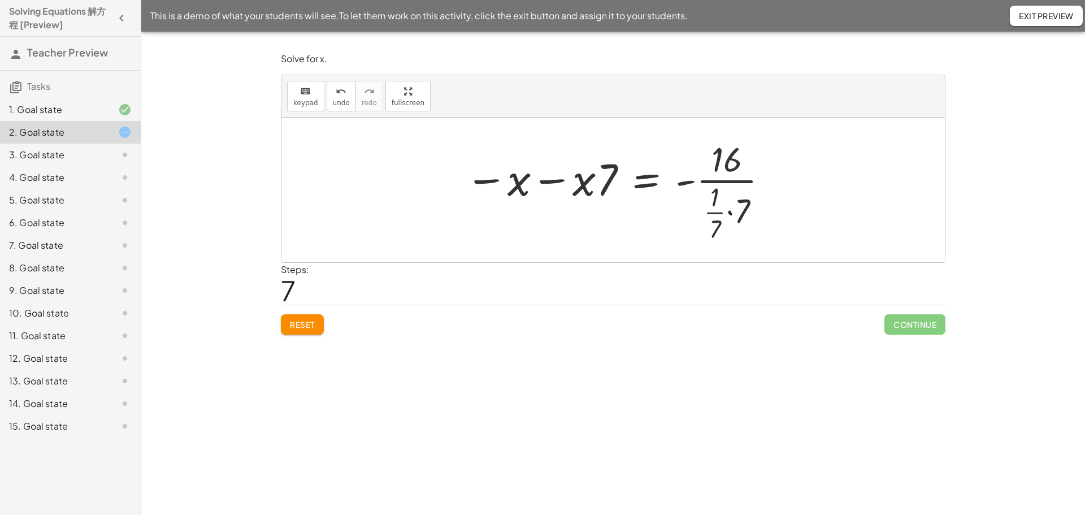
click at [716, 183] on div at bounding box center [618, 190] width 316 height 109
drag, startPoint x: 614, startPoint y: 177, endPoint x: 806, endPoint y: 175, distance: 191.6
click at [806, 175] on div "· ( + 16 − x ) · 7 = x · 1 · 7 = · x · ( + 16 − x ) · ( + 16 − x ) · · 1 · 7 = …" at bounding box center [614, 190] width 664 height 145
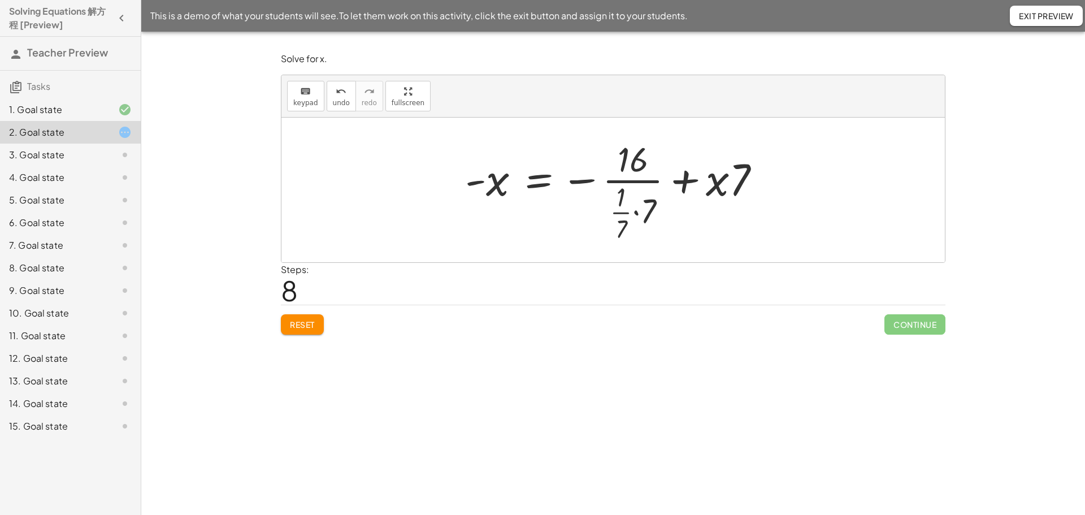
click at [726, 183] on div at bounding box center [618, 190] width 316 height 109
click at [720, 183] on div at bounding box center [618, 190] width 316 height 109
drag, startPoint x: 720, startPoint y: 183, endPoint x: 511, endPoint y: 176, distance: 208.7
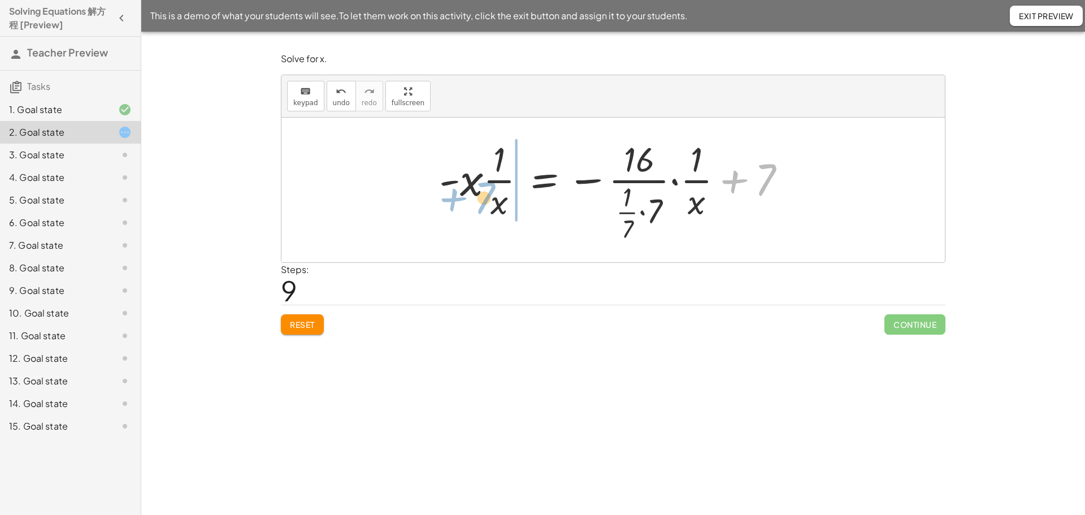
drag, startPoint x: 769, startPoint y: 179, endPoint x: 492, endPoint y: 190, distance: 277.2
click at [492, 190] on div at bounding box center [617, 190] width 367 height 109
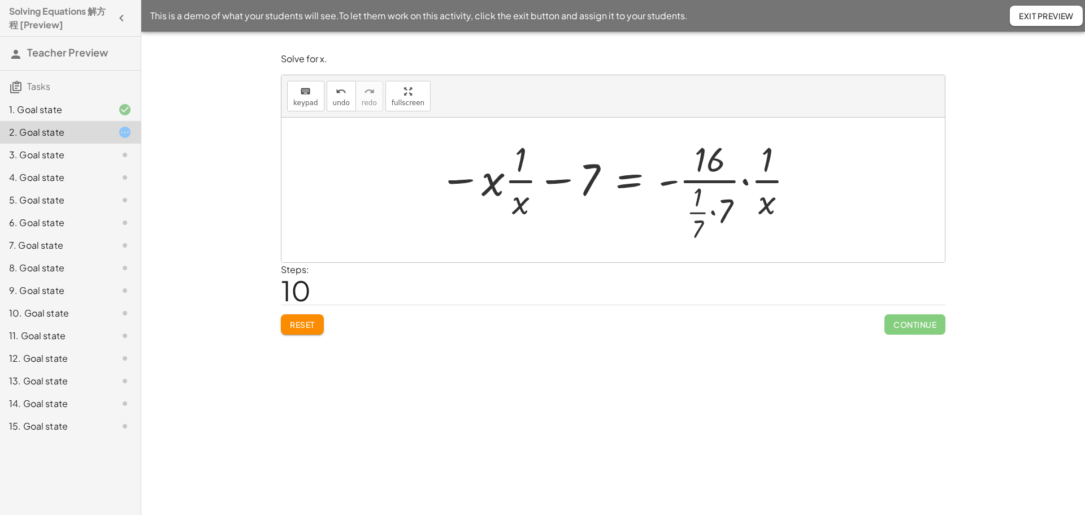
click at [430, 183] on div "· ( + 16 − x ) · 7 = x · 1 · 7 = · x · ( + 16 − x ) · ( + 16 − x ) · · 1 · 7 = …" at bounding box center [613, 190] width 382 height 115
click at [336, 104] on span "undo" at bounding box center [341, 103] width 17 height 8
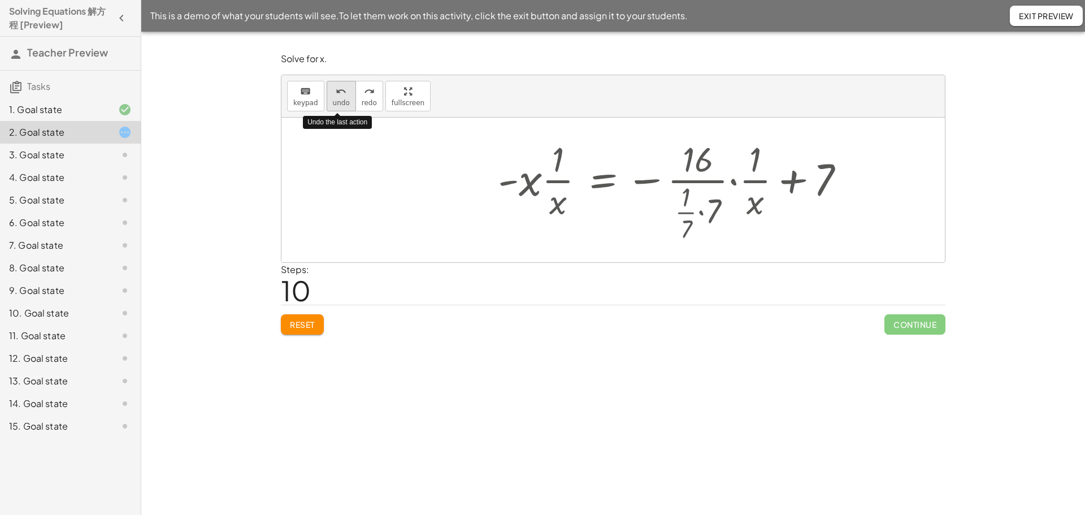
click at [336, 104] on span "undo" at bounding box center [341, 103] width 17 height 8
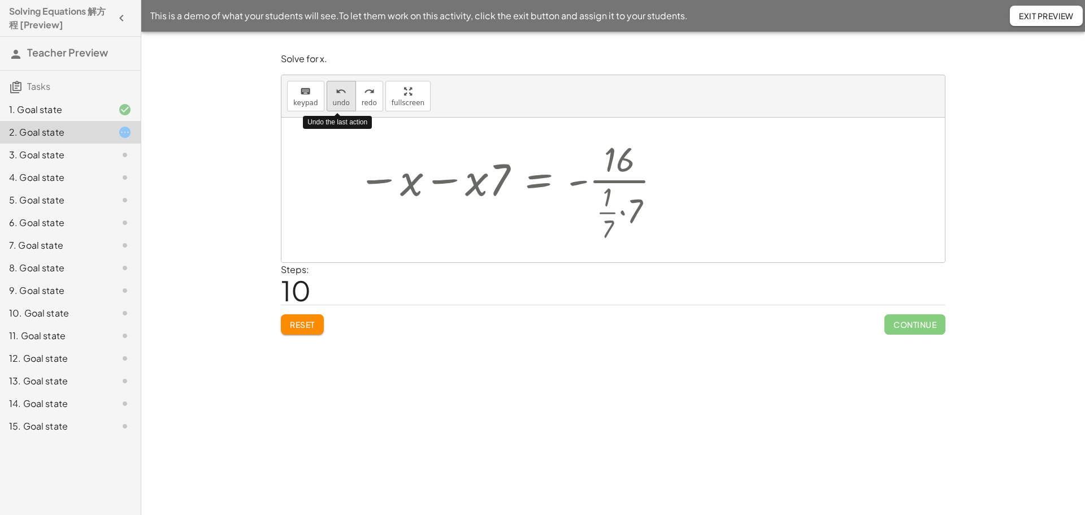
click at [336, 104] on span "undo" at bounding box center [341, 103] width 17 height 8
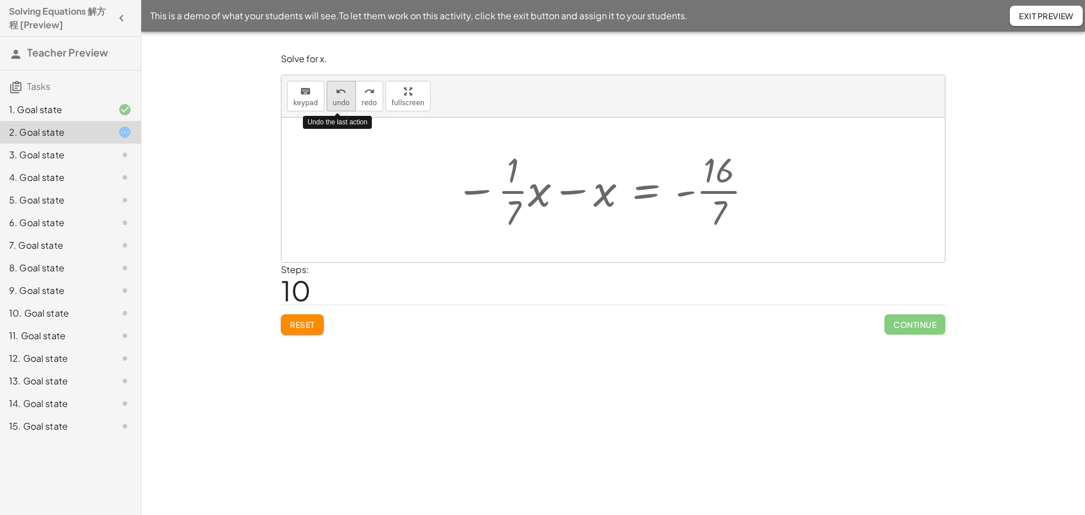
click at [336, 104] on span "undo" at bounding box center [341, 103] width 17 height 8
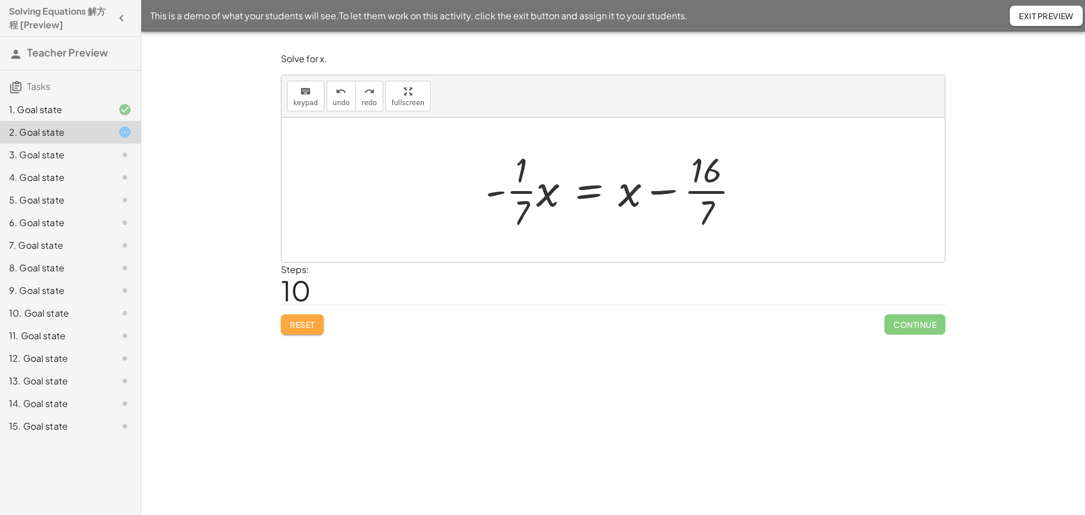
click at [307, 328] on span "Reset" at bounding box center [302, 324] width 25 height 10
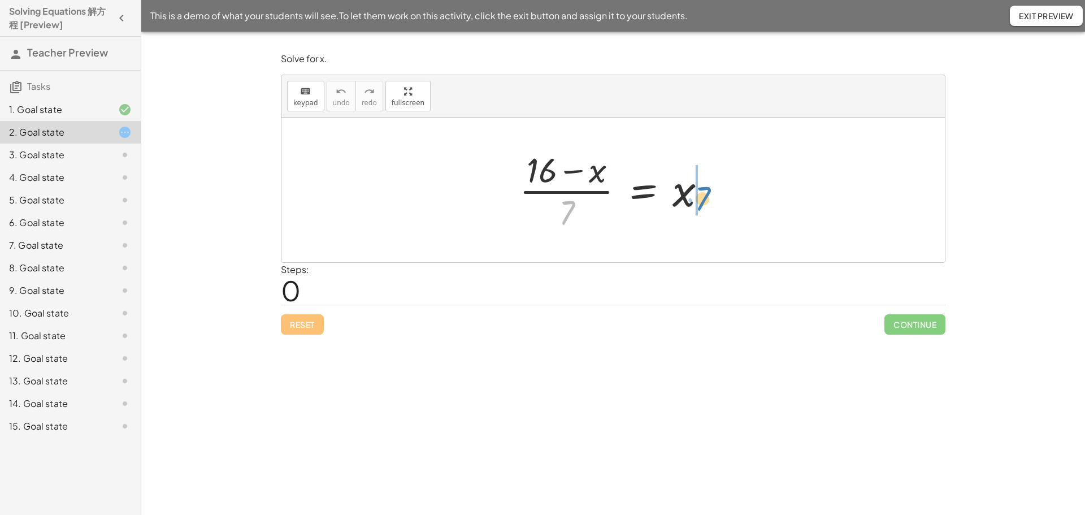
drag, startPoint x: 564, startPoint y: 215, endPoint x: 700, endPoint y: 201, distance: 136.4
click at [700, 201] on div at bounding box center [617, 189] width 207 height 87
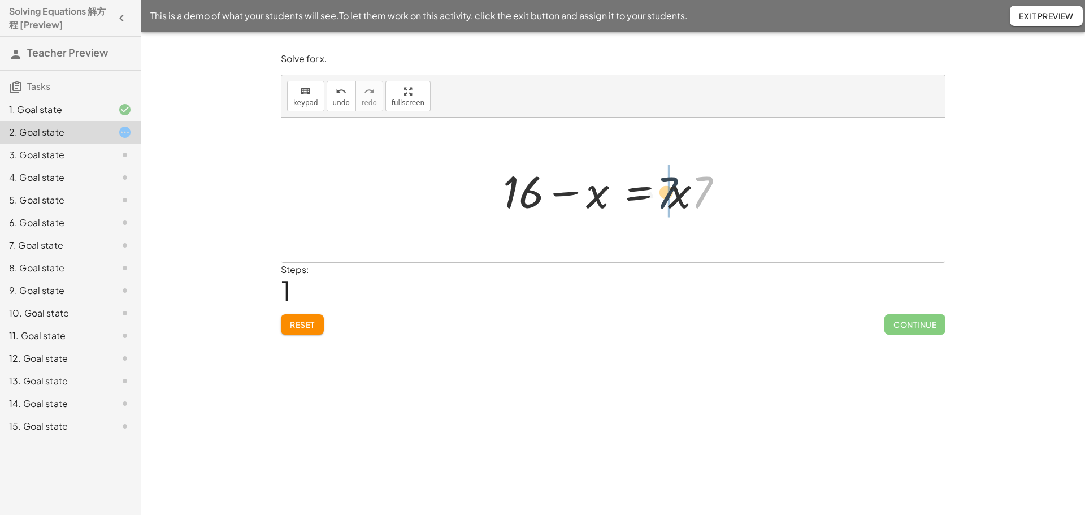
drag, startPoint x: 708, startPoint y: 192, endPoint x: 670, endPoint y: 192, distance: 37.9
click at [670, 192] on div at bounding box center [617, 190] width 240 height 58
drag, startPoint x: 569, startPoint y: 196, endPoint x: 699, endPoint y: 198, distance: 130.0
click at [699, 198] on div at bounding box center [617, 190] width 240 height 58
click at [665, 198] on div at bounding box center [617, 190] width 240 height 58
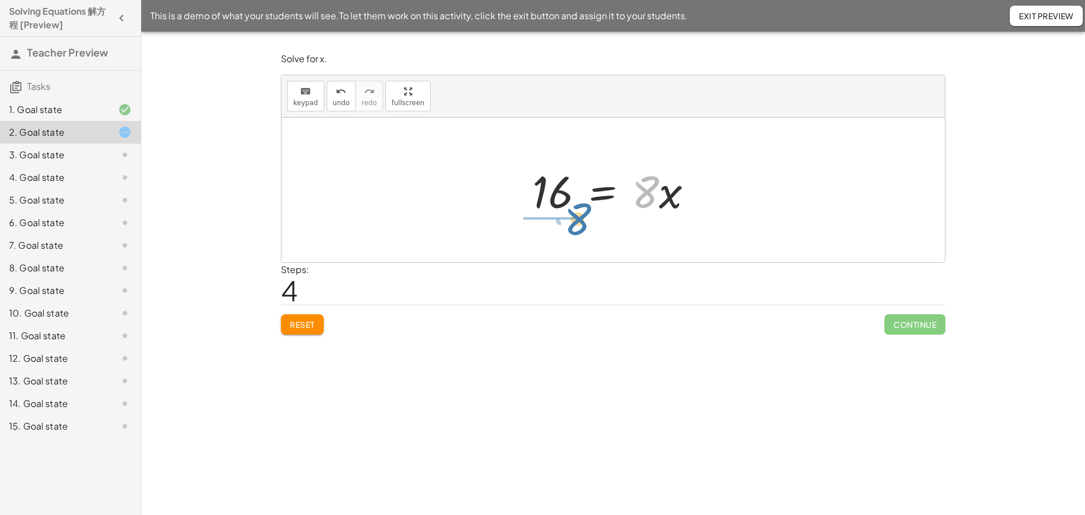
drag, startPoint x: 645, startPoint y: 196, endPoint x: 566, endPoint y: 226, distance: 84.1
click at [573, 190] on div at bounding box center [617, 189] width 158 height 87
drag, startPoint x: 651, startPoint y: 197, endPoint x: 527, endPoint y: 177, distance: 124.8
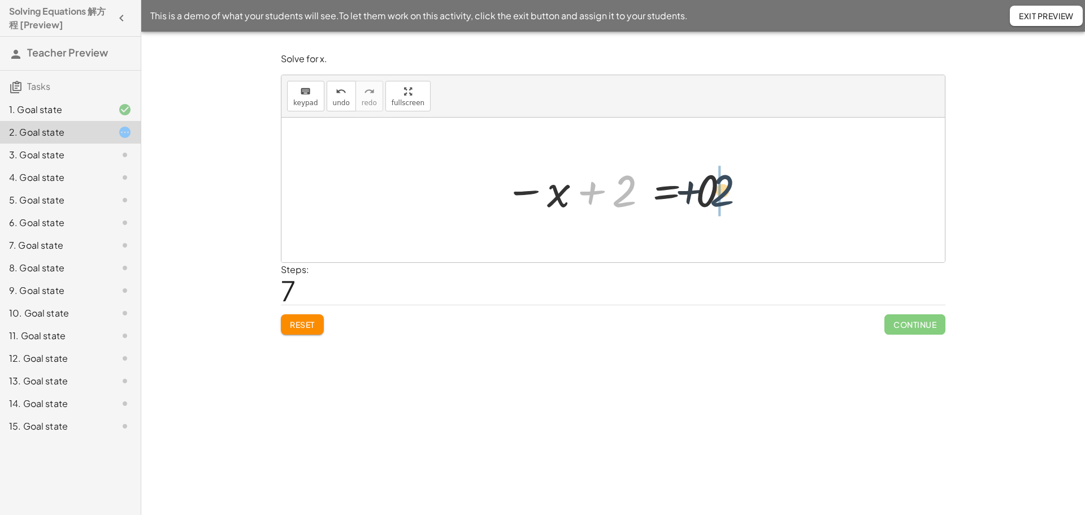
drag, startPoint x: 628, startPoint y: 188, endPoint x: 756, endPoint y: 185, distance: 127.8
click at [642, 194] on div at bounding box center [617, 190] width 179 height 56
click at [549, 196] on div at bounding box center [617, 190] width 179 height 56
click at [313, 317] on button "Reset" at bounding box center [302, 324] width 43 height 20
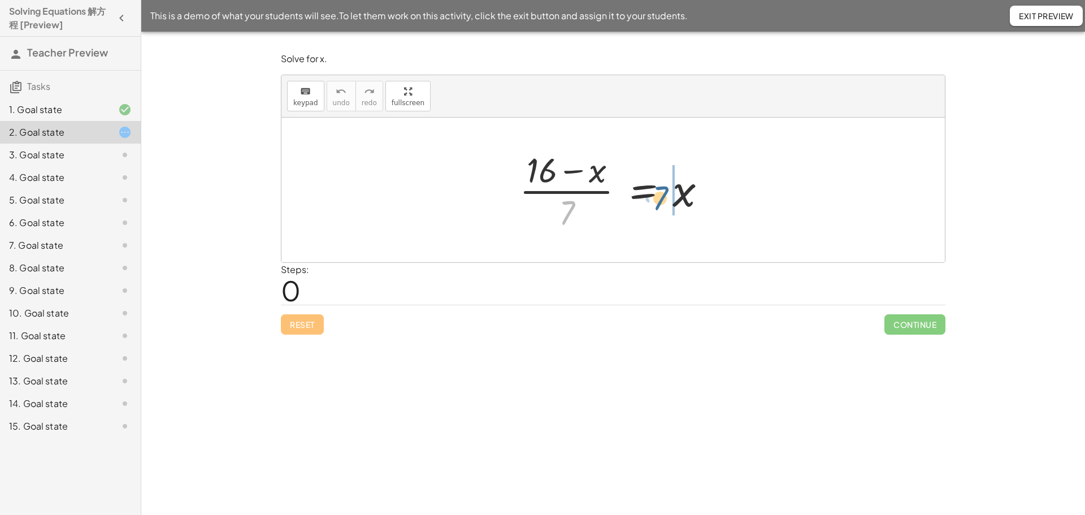
drag, startPoint x: 569, startPoint y: 216, endPoint x: 667, endPoint y: 201, distance: 98.9
click at [667, 201] on div at bounding box center [617, 189] width 207 height 87
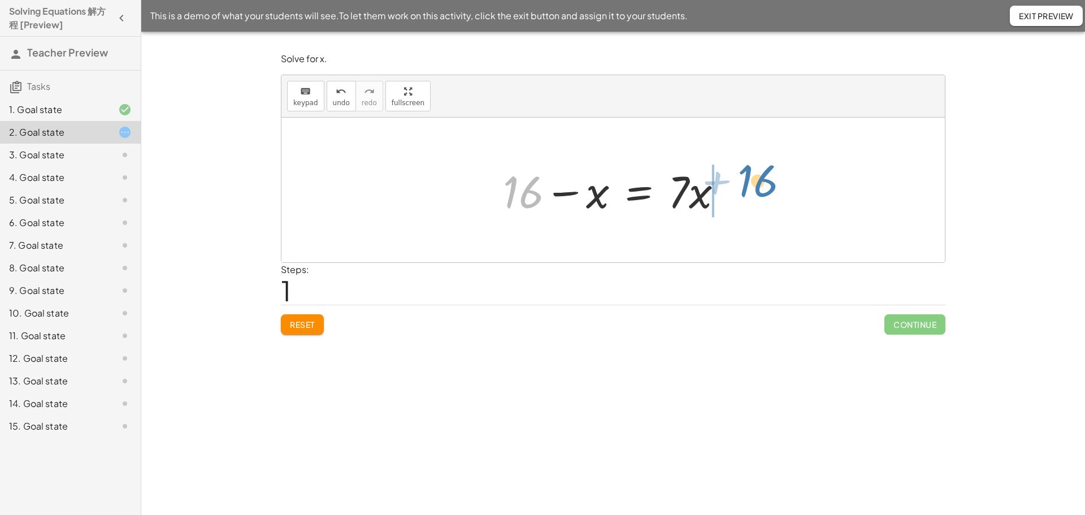
drag, startPoint x: 529, startPoint y: 192, endPoint x: 761, endPoint y: 184, distance: 232.4
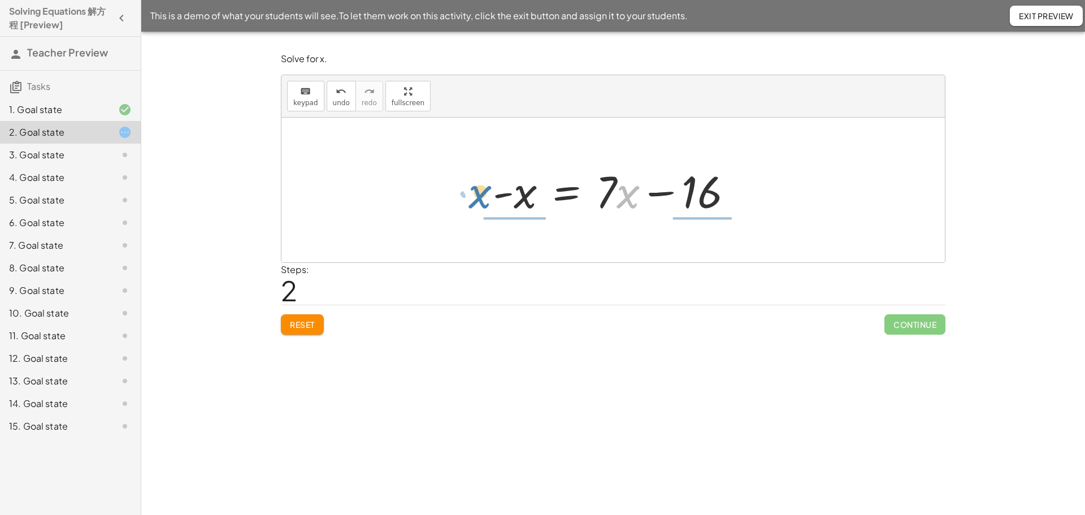
drag, startPoint x: 630, startPoint y: 202, endPoint x: 475, endPoint y: 203, distance: 154.3
click at [475, 203] on div "· ( + 16 − x ) · 7 = x + 16 − x = · 7 · x · x 16 - x · 7 = x · + −" at bounding box center [614, 190] width 664 height 145
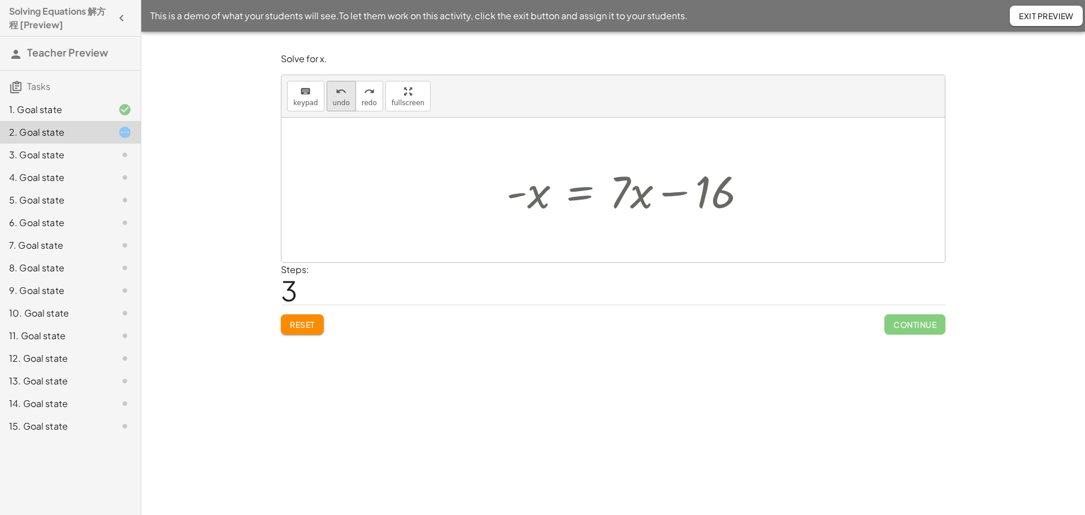
click at [333, 103] on span "undo" at bounding box center [341, 103] width 17 height 8
drag, startPoint x: 628, startPoint y: 194, endPoint x: 630, endPoint y: 187, distance: 7.7
click at [630, 187] on div at bounding box center [617, 190] width 261 height 58
drag, startPoint x: 605, startPoint y: 196, endPoint x: 587, endPoint y: 197, distance: 18.1
click at [587, 197] on div at bounding box center [617, 190] width 261 height 58
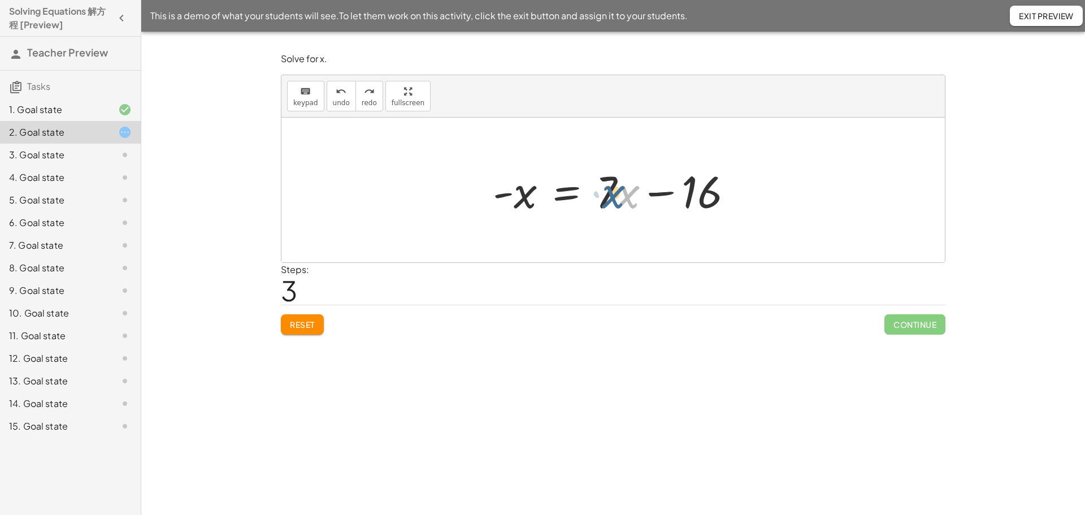
drag, startPoint x: 623, startPoint y: 197, endPoint x: 608, endPoint y: 197, distance: 14.7
click at [608, 197] on div at bounding box center [617, 190] width 261 height 58
drag, startPoint x: 631, startPoint y: 218, endPoint x: 635, endPoint y: 211, distance: 8.3
click at [635, 211] on div at bounding box center [617, 190] width 261 height 58
drag, startPoint x: 525, startPoint y: 198, endPoint x: 622, endPoint y: 194, distance: 96.7
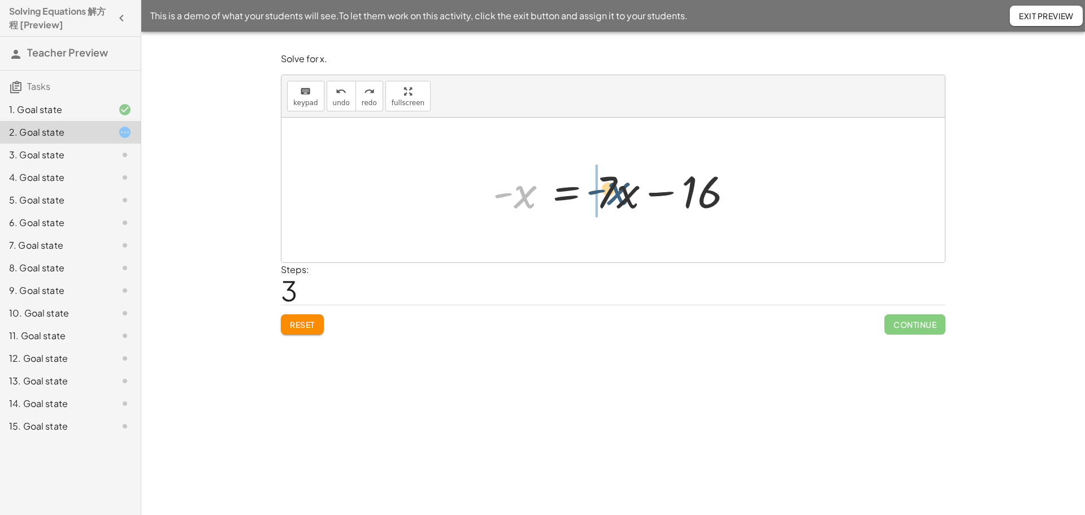
click at [622, 194] on div at bounding box center [617, 190] width 261 height 58
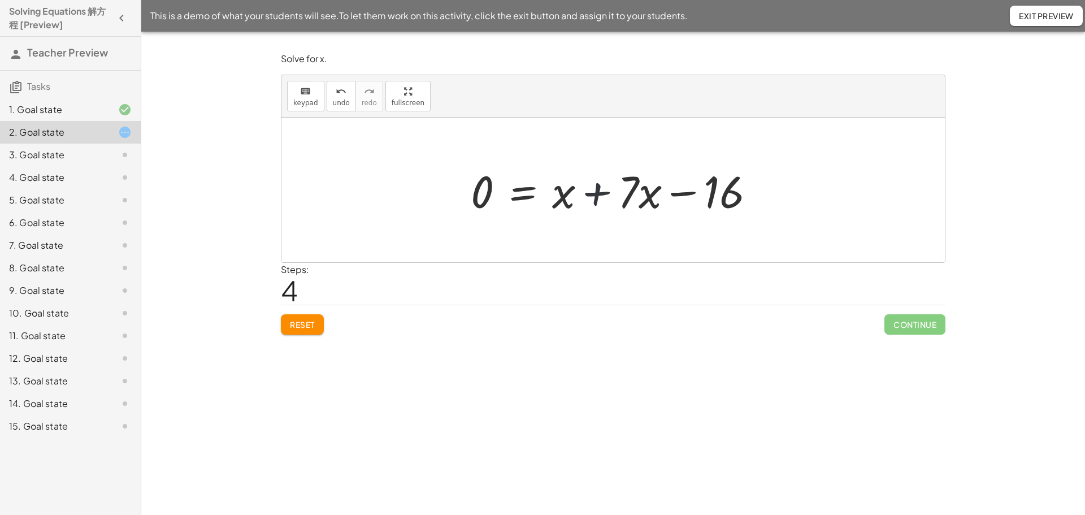
click at [599, 192] on div at bounding box center [617, 190] width 305 height 58
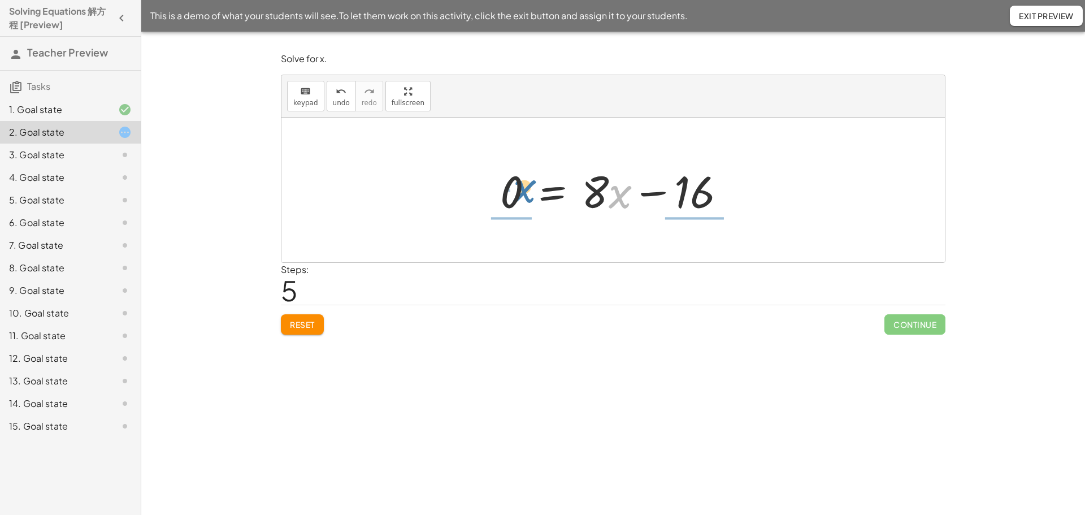
drag, startPoint x: 618, startPoint y: 197, endPoint x: 521, endPoint y: 192, distance: 98.0
click at [521, 192] on div at bounding box center [618, 190] width 246 height 58
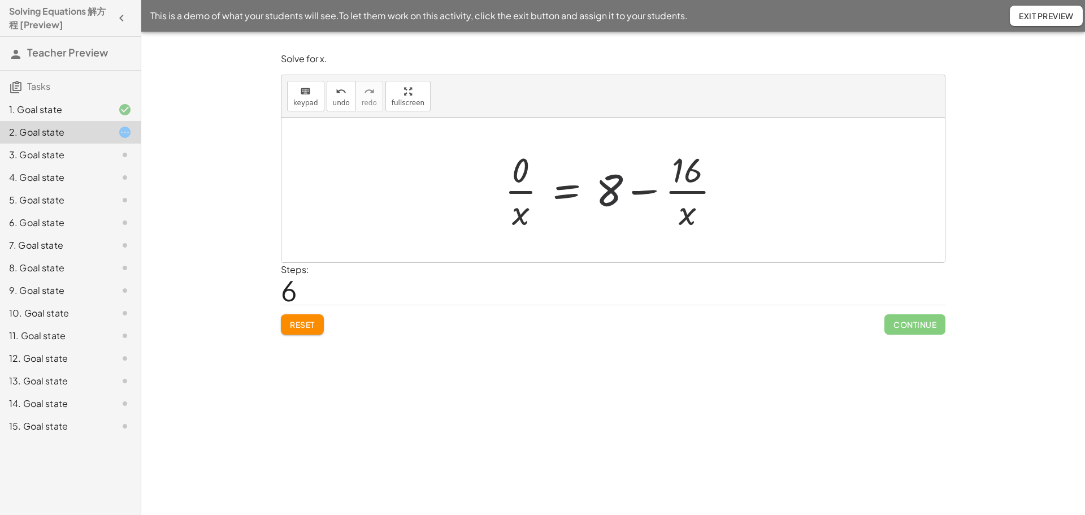
click at [614, 188] on div at bounding box center [617, 189] width 237 height 87
drag, startPoint x: 614, startPoint y: 188, endPoint x: 508, endPoint y: 175, distance: 107.1
click at [508, 175] on div at bounding box center [617, 189] width 237 height 87
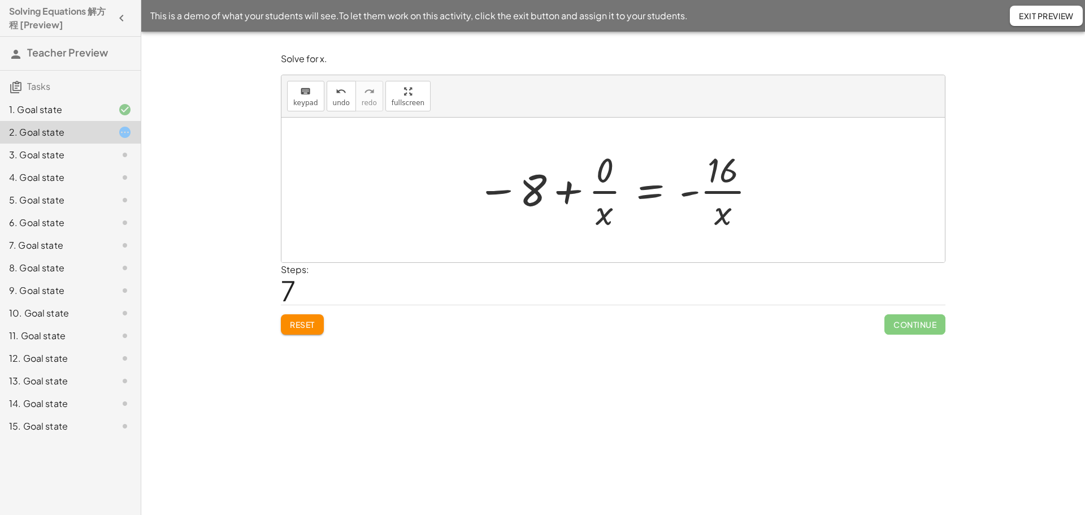
click at [562, 194] on div at bounding box center [617, 189] width 292 height 87
click at [307, 319] on span "Reset" at bounding box center [302, 324] width 25 height 10
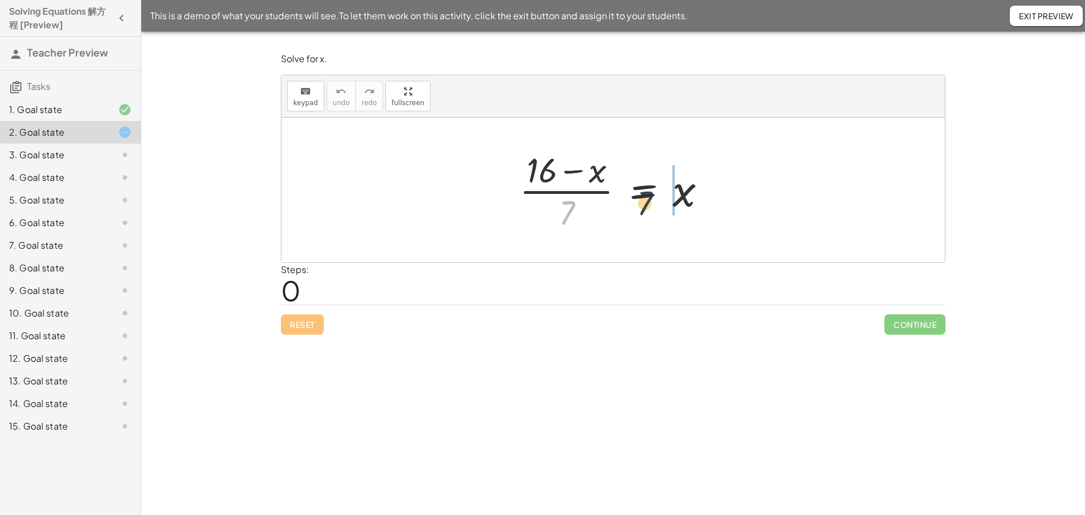
drag, startPoint x: 570, startPoint y: 211, endPoint x: 664, endPoint y: 195, distance: 94.6
click at [664, 195] on div at bounding box center [617, 189] width 207 height 87
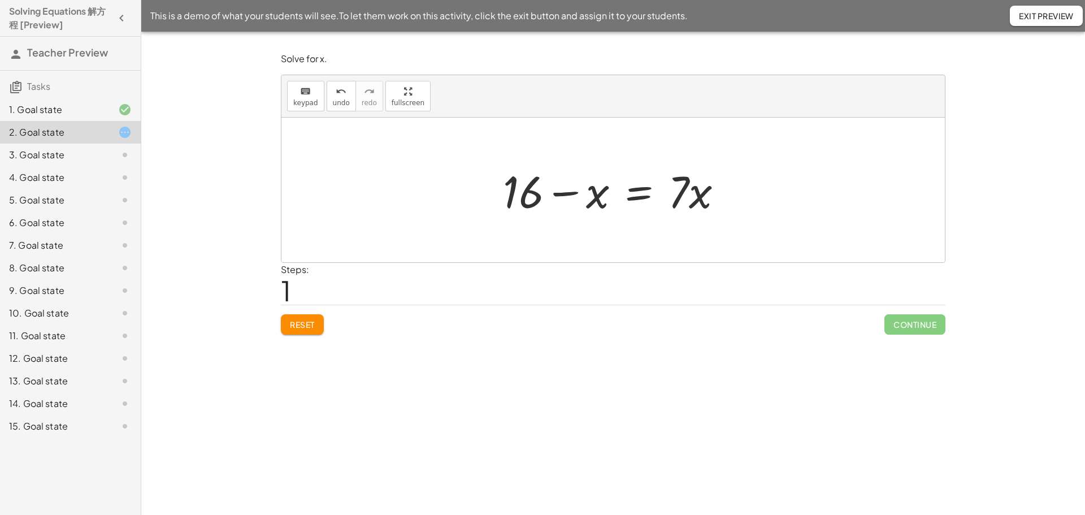
click at [692, 200] on div at bounding box center [617, 190] width 240 height 58
drag, startPoint x: 563, startPoint y: 194, endPoint x: 703, endPoint y: 196, distance: 139.6
click at [703, 196] on div at bounding box center [617, 190] width 240 height 58
click at [674, 197] on div at bounding box center [617, 190] width 240 height 58
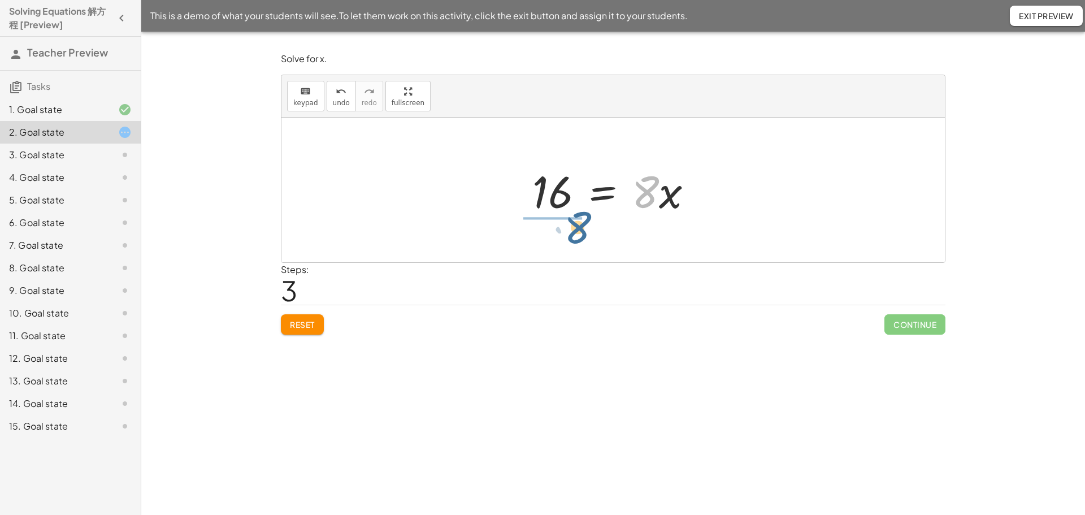
drag, startPoint x: 647, startPoint y: 194, endPoint x: 568, endPoint y: 231, distance: 87.0
click at [557, 192] on div at bounding box center [617, 189] width 158 height 87
click at [605, 194] on div at bounding box center [618, 190] width 138 height 56
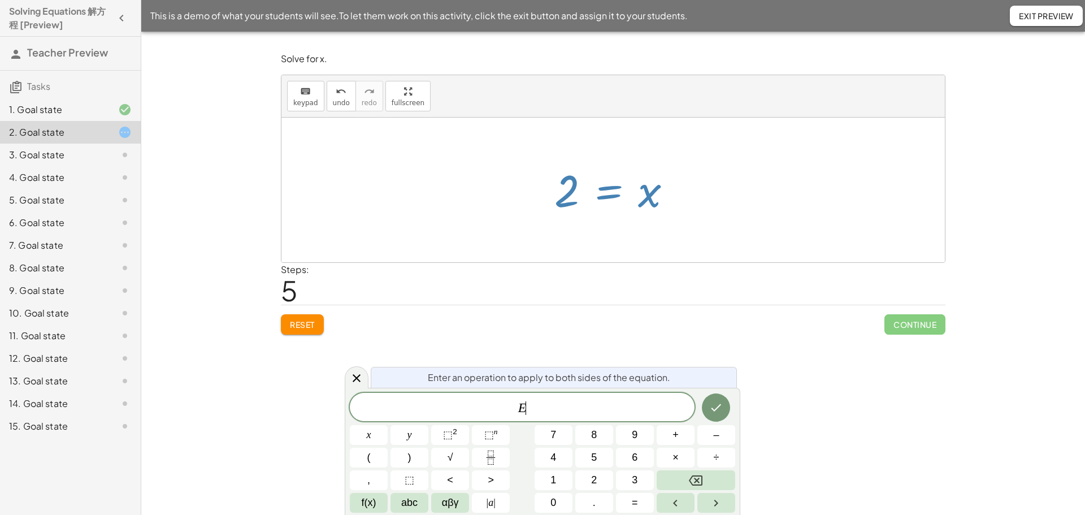
click at [606, 194] on div at bounding box center [618, 190] width 138 height 56
drag, startPoint x: 606, startPoint y: 194, endPoint x: 553, endPoint y: 194, distance: 53.1
click at [553, 194] on div at bounding box center [618, 190] width 138 height 56
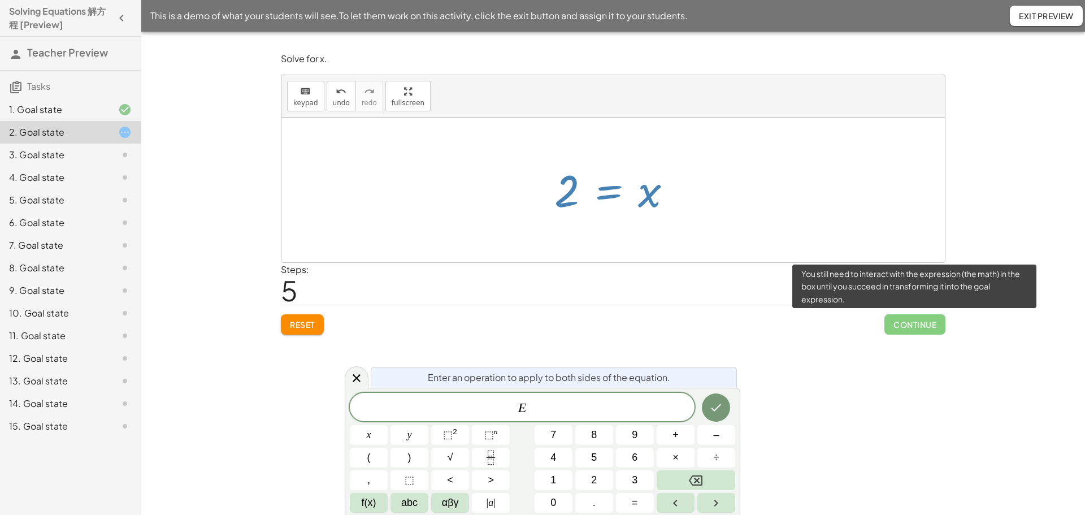
click at [916, 328] on span "Continue" at bounding box center [915, 324] width 61 height 20
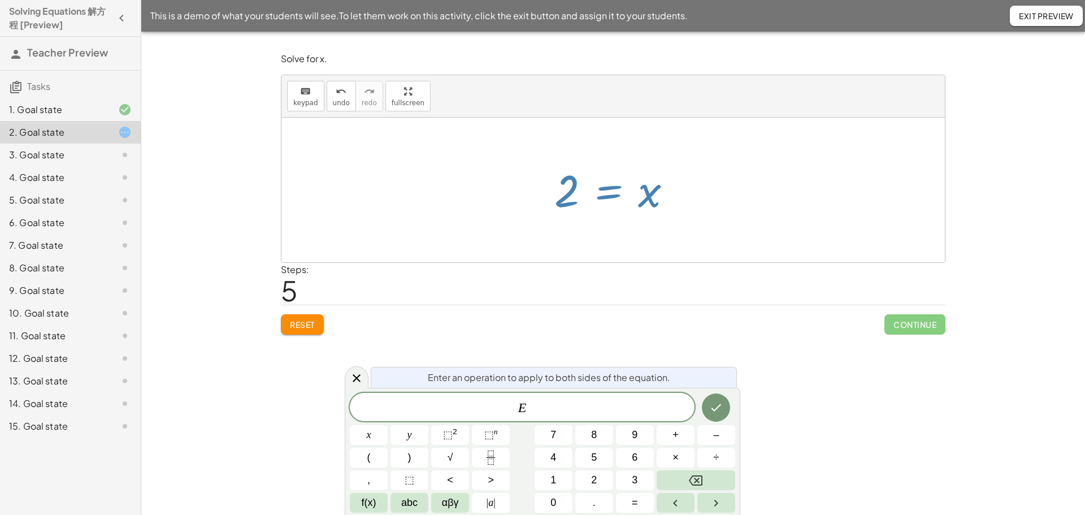
click at [707, 405] on button "Done" at bounding box center [716, 407] width 28 height 28
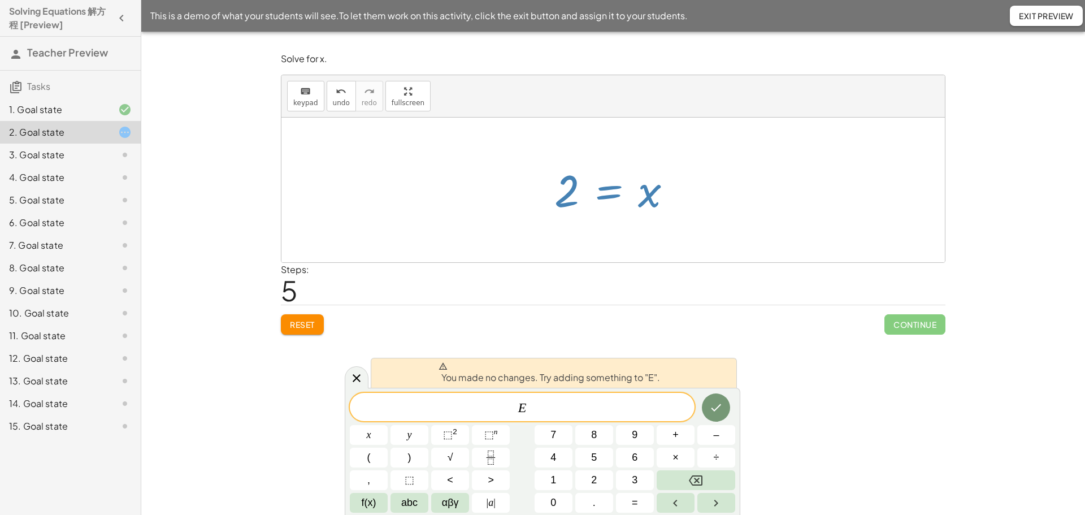
click at [0, 0] on div "Solve for x. keyboard keypad undo undo redo redo fullscreen · ( + 16 − x ) · 7 …" at bounding box center [0, 0] width 0 height 0
click at [353, 380] on icon at bounding box center [357, 378] width 14 height 14
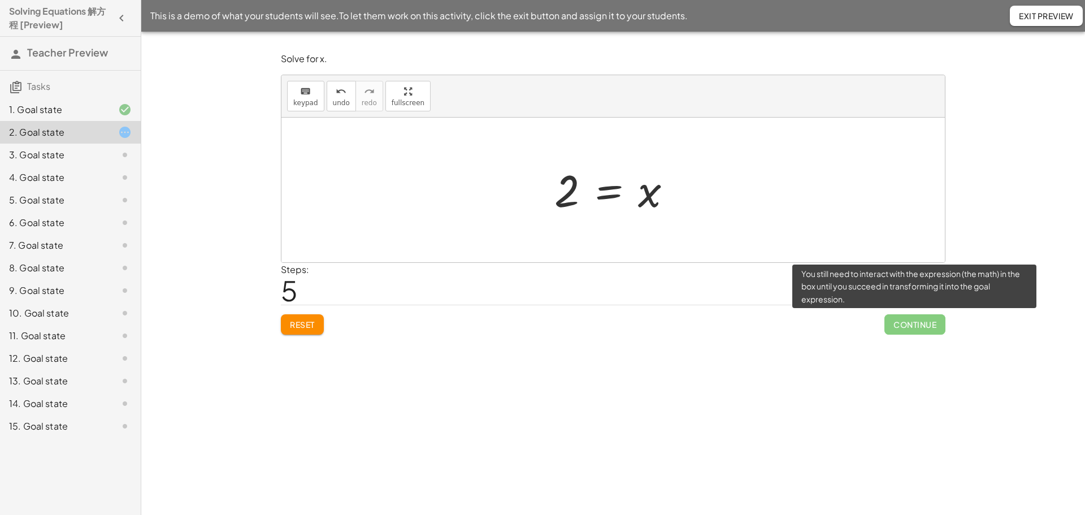
click at [915, 319] on span "Continue" at bounding box center [915, 324] width 61 height 20
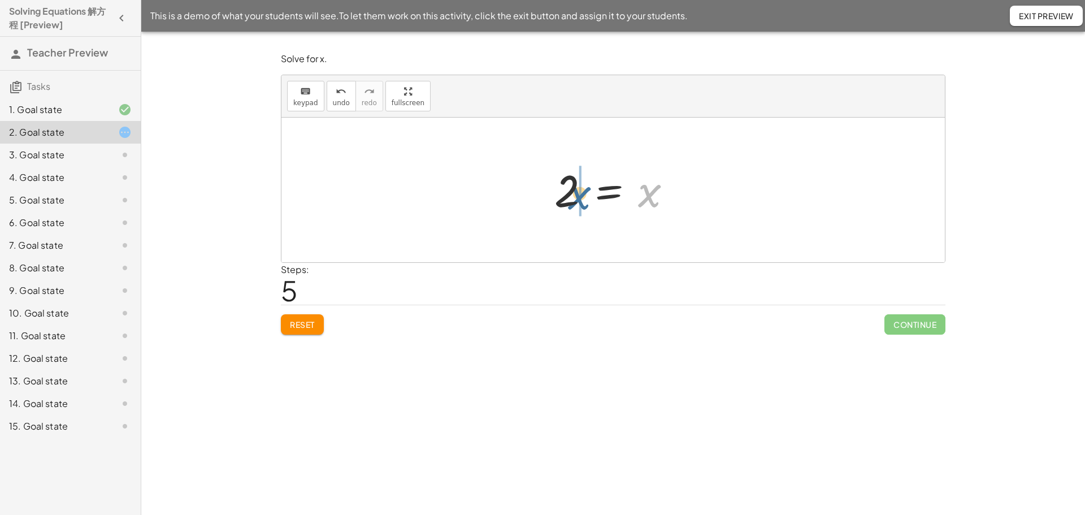
drag, startPoint x: 650, startPoint y: 203, endPoint x: 562, endPoint y: 206, distance: 87.6
click at [562, 206] on div at bounding box center [618, 190] width 138 height 56
drag, startPoint x: 623, startPoint y: 201, endPoint x: 735, endPoint y: 203, distance: 112.5
click at [735, 203] on div at bounding box center [617, 190] width 237 height 56
click at [652, 201] on div at bounding box center [617, 190] width 179 height 56
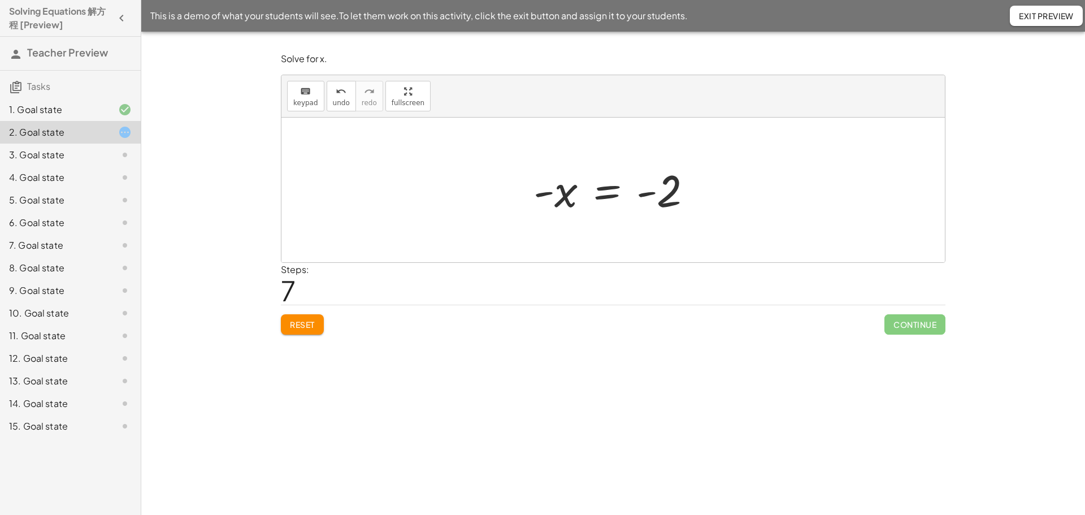
click at [647, 193] on div at bounding box center [617, 190] width 179 height 56
click at [546, 191] on div at bounding box center [617, 190] width 179 height 56
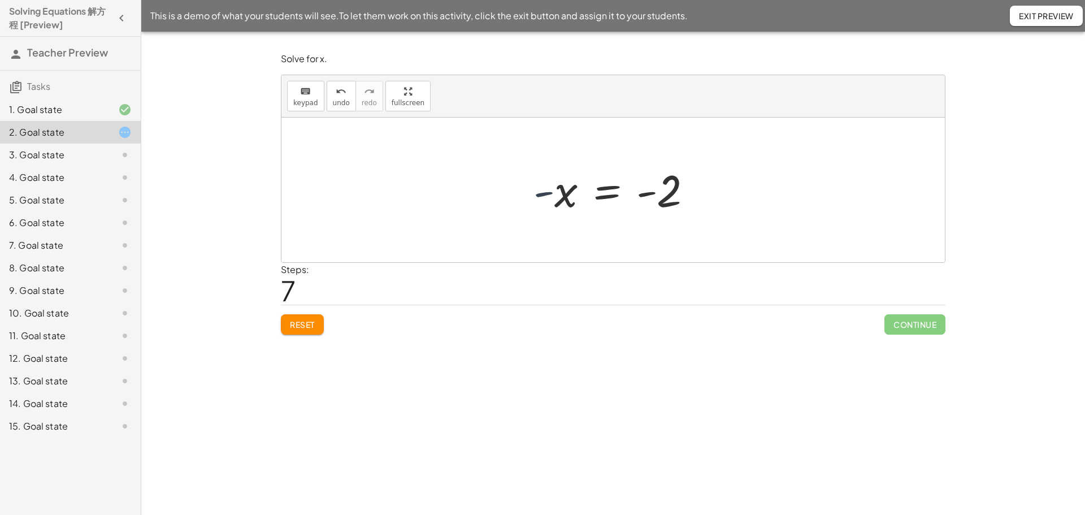
click at [546, 191] on div at bounding box center [617, 190] width 179 height 56
click at [286, 321] on button "Reset" at bounding box center [302, 324] width 43 height 20
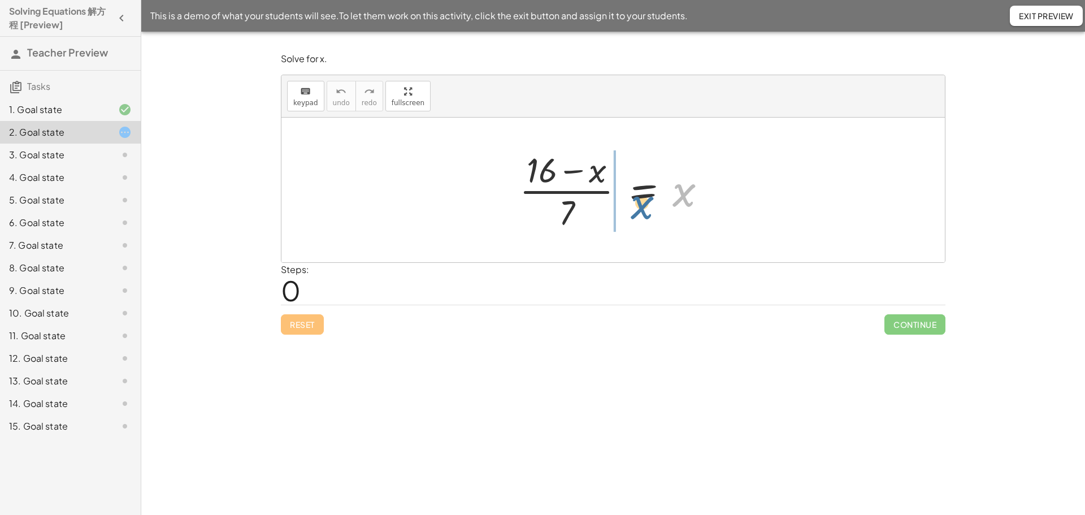
drag, startPoint x: 686, startPoint y: 202, endPoint x: 622, endPoint y: 205, distance: 63.9
click at [622, 205] on div at bounding box center [617, 189] width 207 height 87
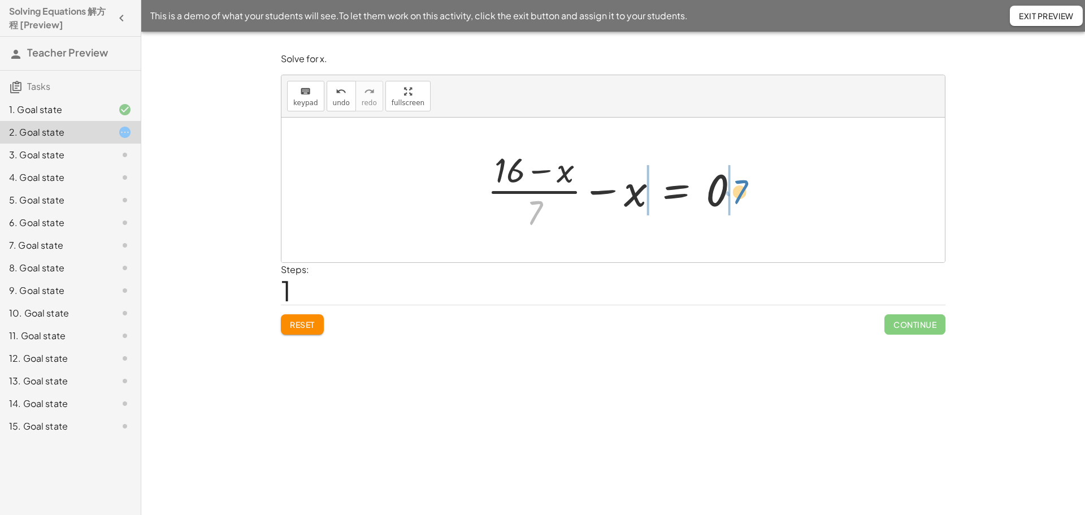
drag, startPoint x: 539, startPoint y: 213, endPoint x: 744, endPoint y: 192, distance: 206.3
click at [744, 192] on div at bounding box center [618, 189] width 272 height 87
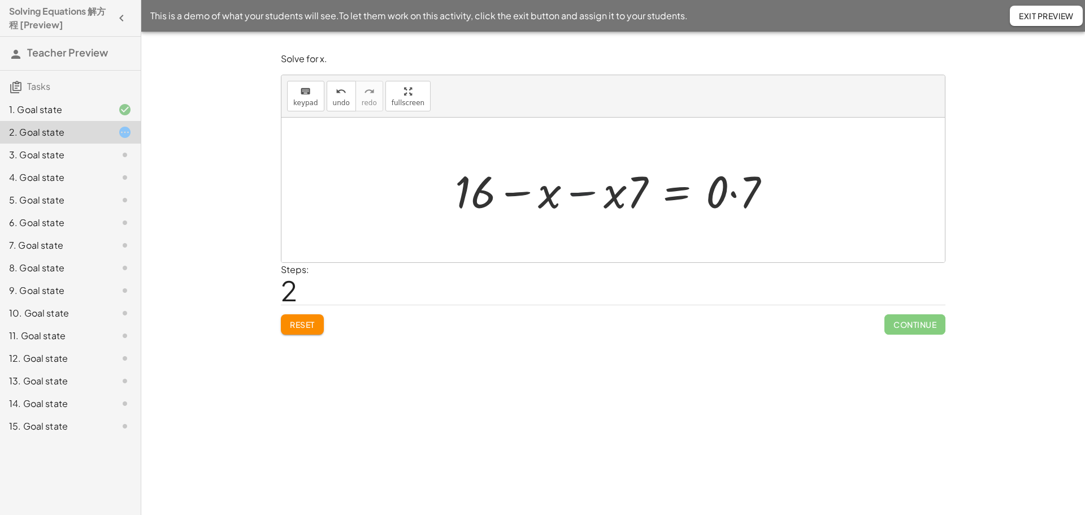
click at [581, 198] on div at bounding box center [617, 190] width 336 height 58
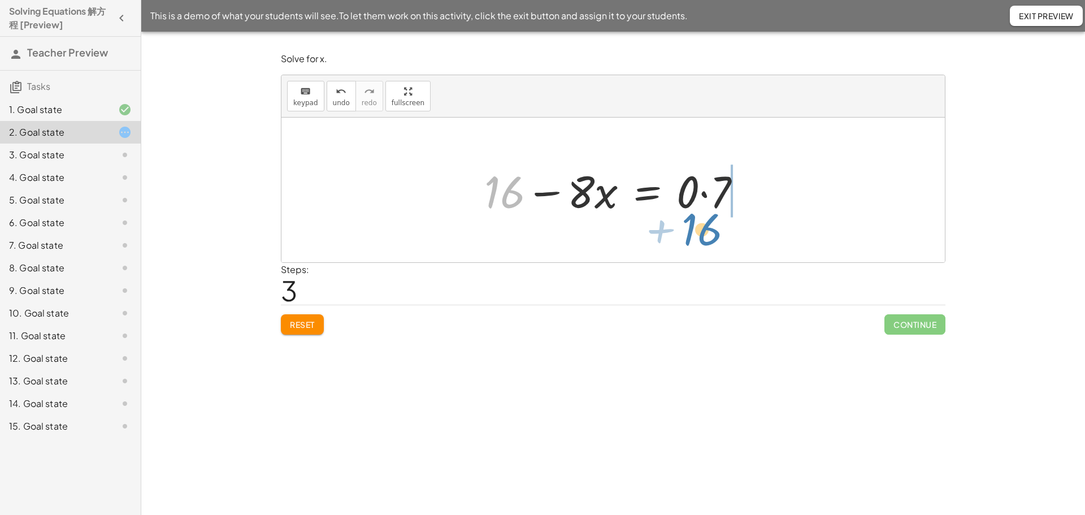
drag, startPoint x: 505, startPoint y: 195, endPoint x: 709, endPoint y: 231, distance: 207.1
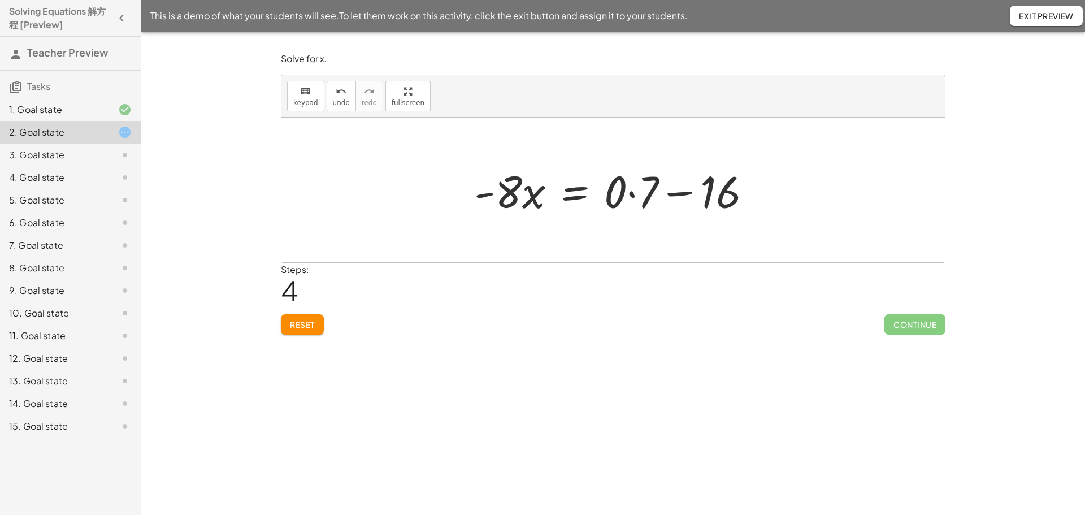
click at [635, 194] on div at bounding box center [618, 190] width 298 height 58
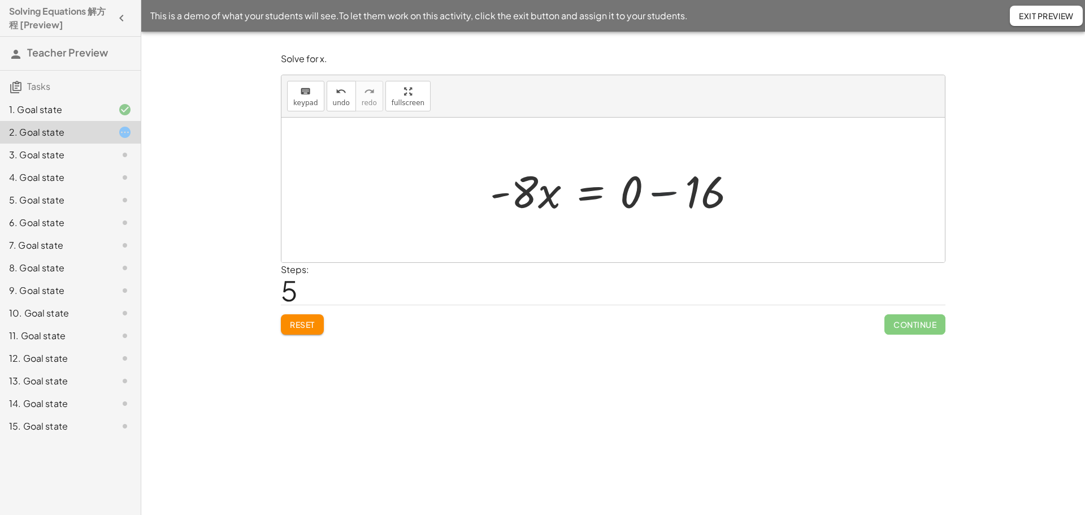
click at [676, 192] on div at bounding box center [617, 190] width 267 height 58
click at [548, 188] on div at bounding box center [617, 190] width 223 height 58
click at [537, 188] on div at bounding box center [617, 190] width 223 height 58
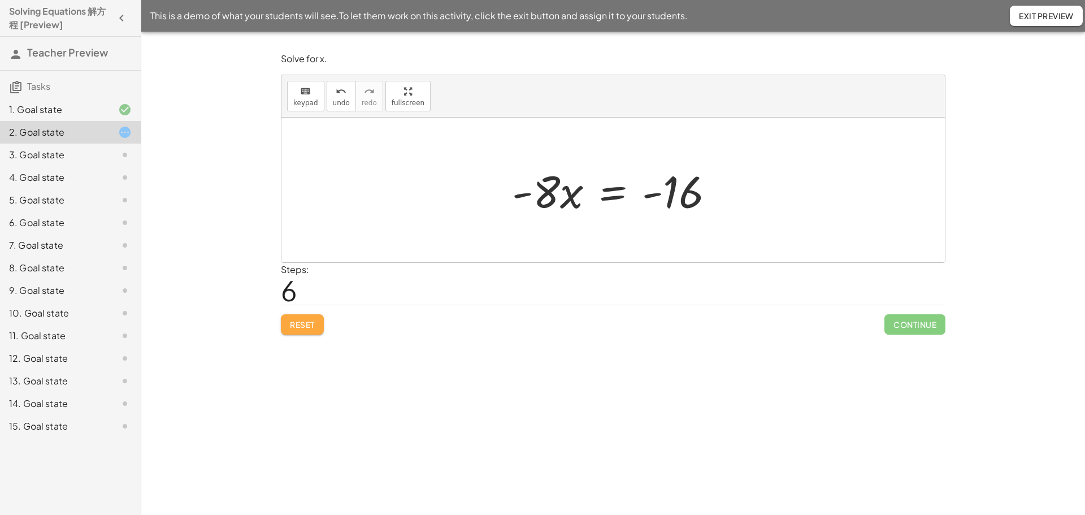
click at [302, 320] on span "Reset" at bounding box center [302, 324] width 25 height 10
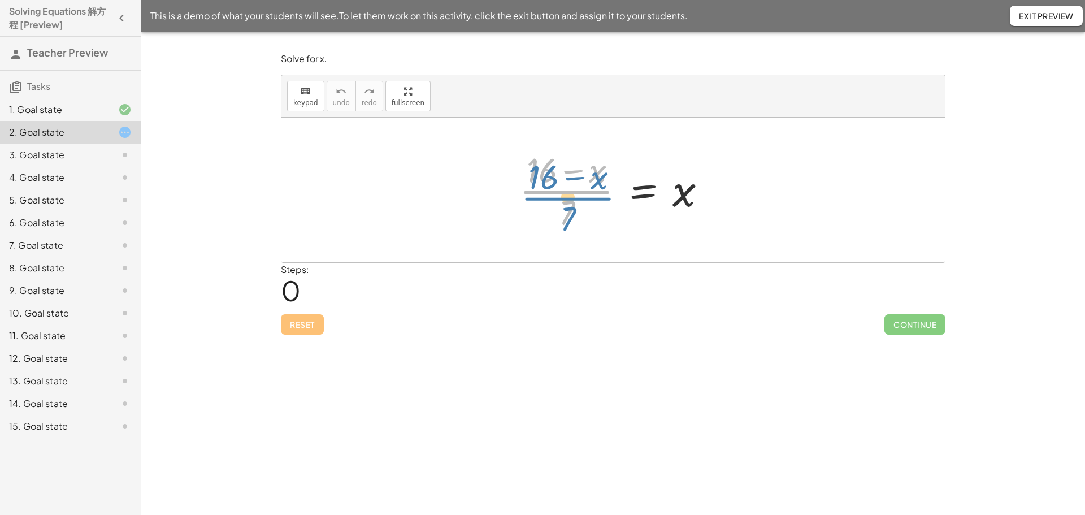
drag, startPoint x: 574, startPoint y: 202, endPoint x: 550, endPoint y: 209, distance: 24.7
click at [550, 209] on div at bounding box center [617, 189] width 207 height 87
drag, startPoint x: 569, startPoint y: 210, endPoint x: 711, endPoint y: 188, distance: 143.0
click at [711, 188] on div at bounding box center [617, 189] width 207 height 87
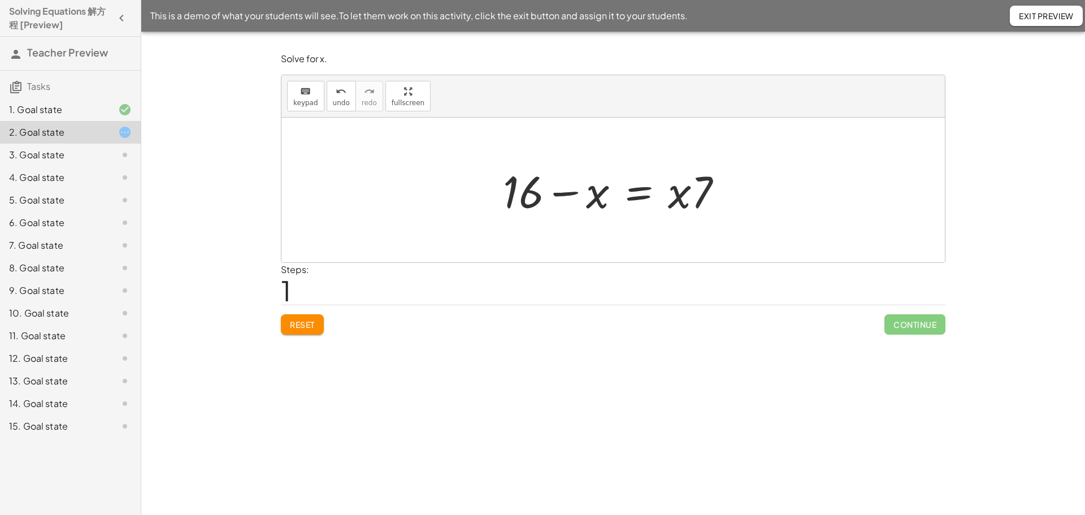
click at [694, 192] on div at bounding box center [617, 190] width 240 height 58
drag, startPoint x: 677, startPoint y: 192, endPoint x: 608, endPoint y: 191, distance: 69.5
click at [608, 191] on div at bounding box center [617, 190] width 240 height 58
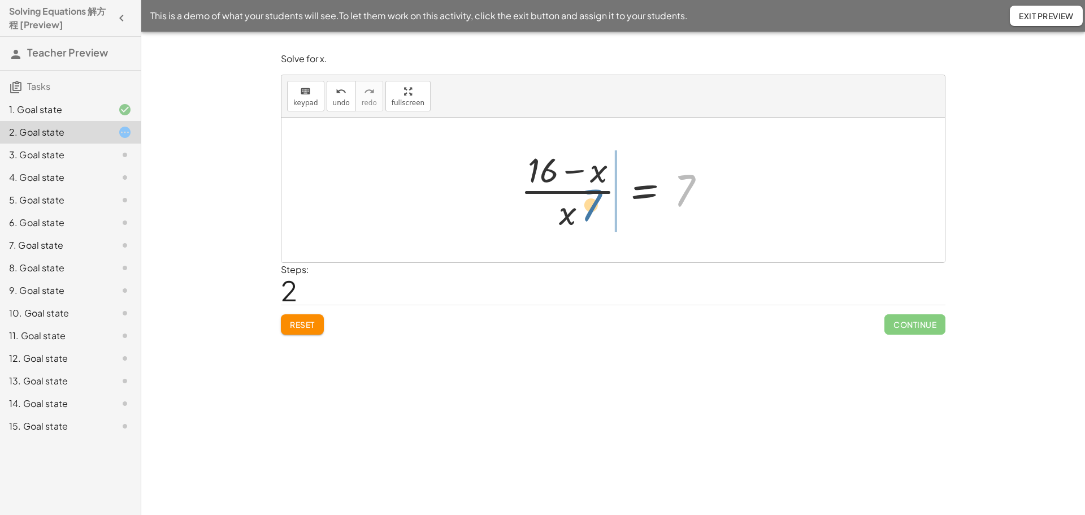
drag, startPoint x: 686, startPoint y: 189, endPoint x: 538, endPoint y: 220, distance: 151.4
click at [538, 220] on div at bounding box center [617, 189] width 205 height 87
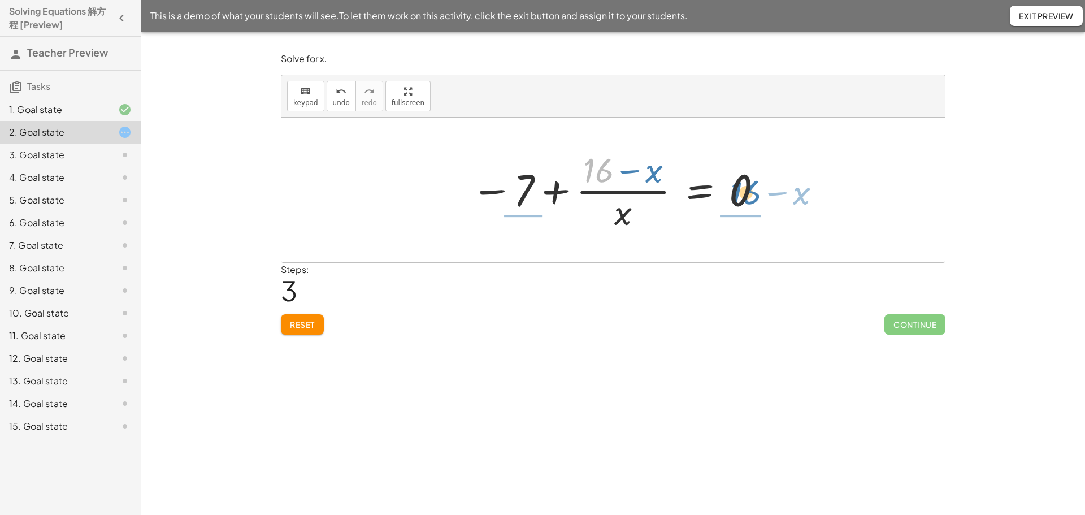
drag, startPoint x: 596, startPoint y: 170, endPoint x: 742, endPoint y: 189, distance: 147.7
click at [742, 189] on div at bounding box center [617, 189] width 305 height 87
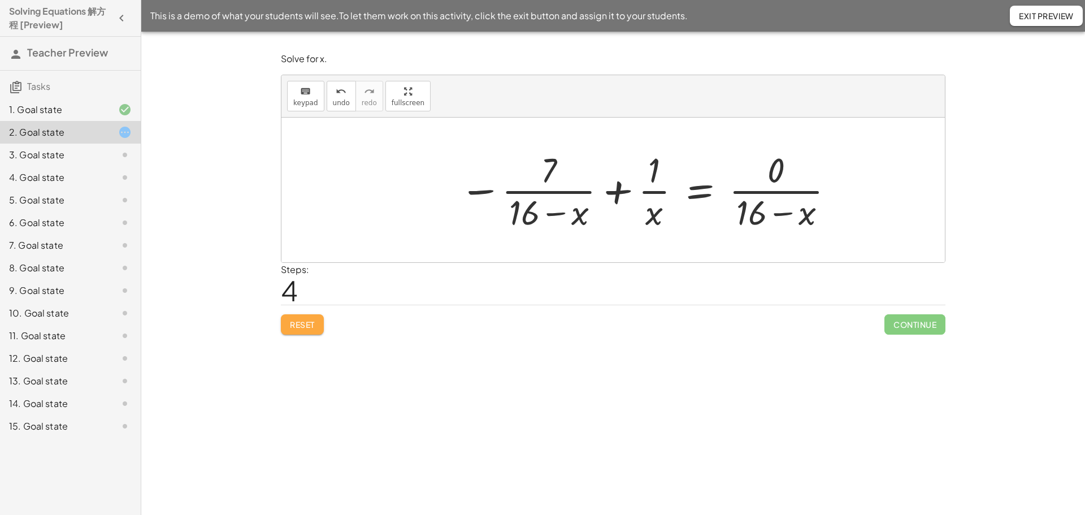
click at [296, 330] on span "Reset" at bounding box center [302, 324] width 25 height 10
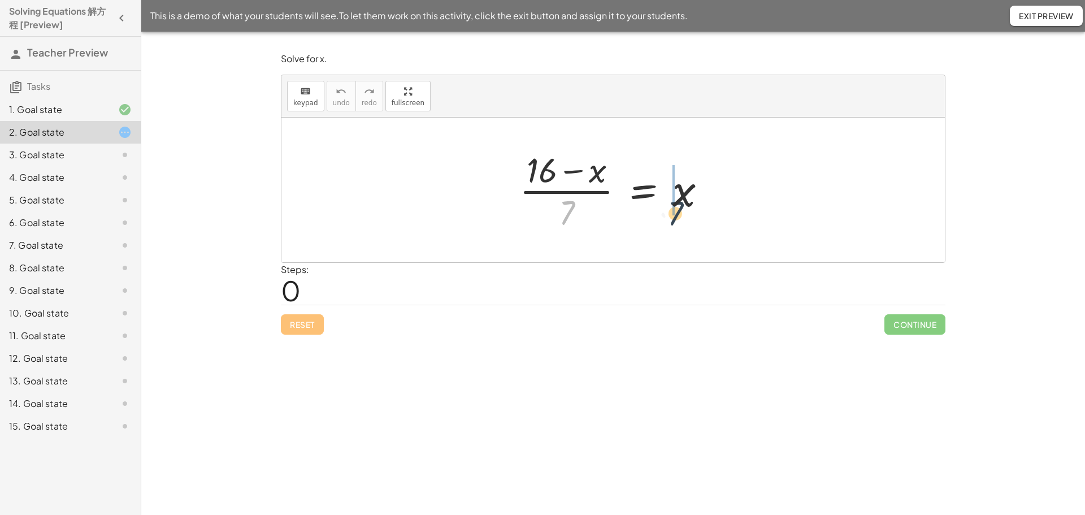
drag, startPoint x: 568, startPoint y: 203, endPoint x: 691, endPoint y: 203, distance: 123.8
click at [691, 203] on div at bounding box center [617, 189] width 207 height 87
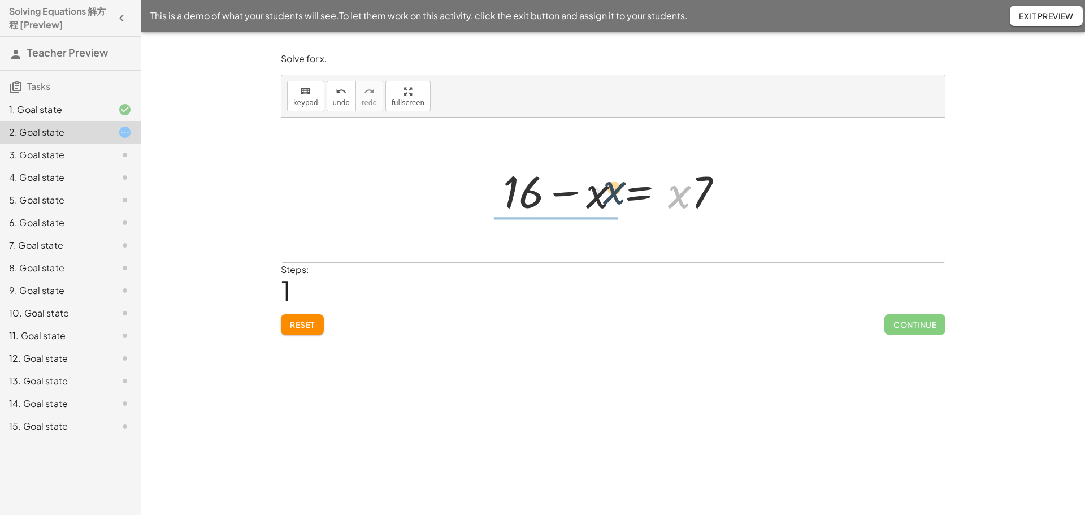
drag, startPoint x: 683, startPoint y: 200, endPoint x: 614, endPoint y: 196, distance: 69.6
click at [614, 196] on div at bounding box center [617, 190] width 240 height 58
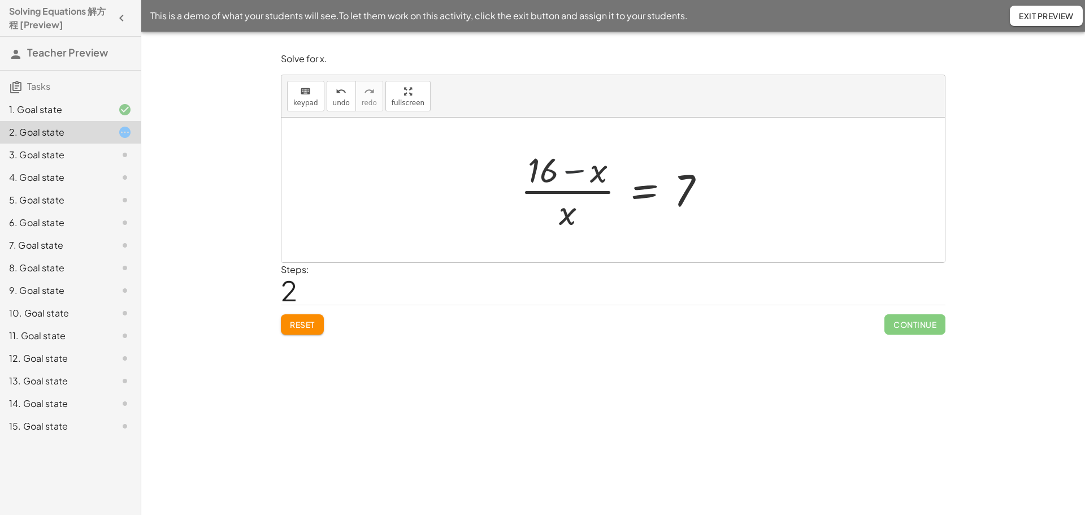
click at [573, 168] on div at bounding box center [617, 189] width 205 height 87
click at [319, 328] on button "Reset" at bounding box center [302, 324] width 43 height 20
drag, startPoint x: 569, startPoint y: 211, endPoint x: 697, endPoint y: 198, distance: 128.4
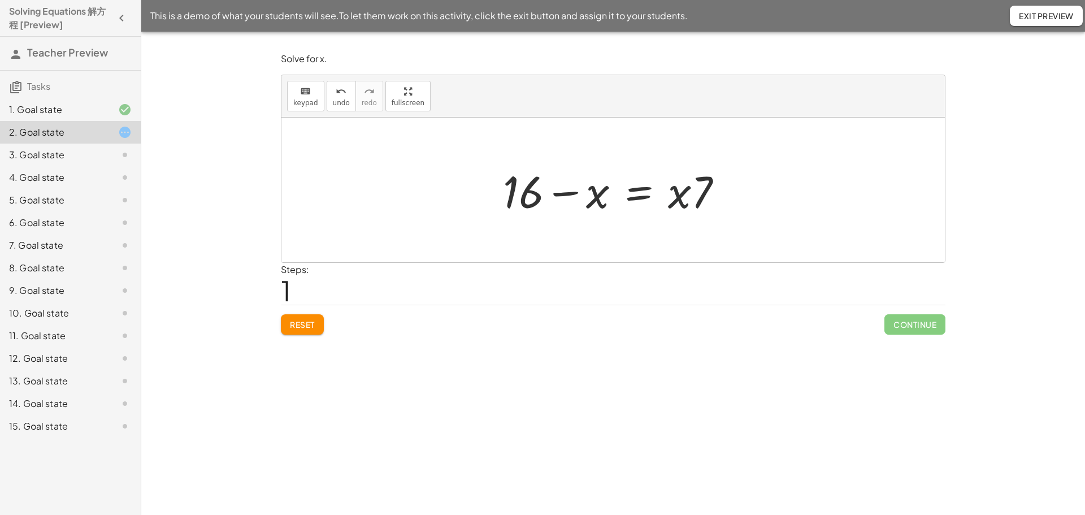
click at [688, 198] on div at bounding box center [617, 190] width 240 height 58
click at [665, 189] on div at bounding box center [617, 190] width 240 height 58
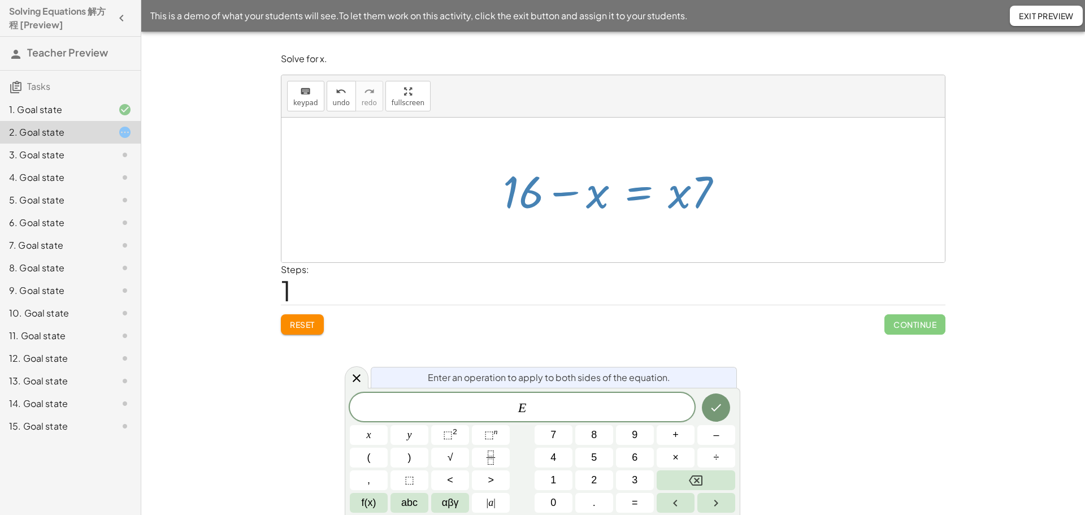
click at [574, 193] on div at bounding box center [617, 190] width 240 height 58
click at [716, 399] on button "Done" at bounding box center [716, 407] width 28 height 28
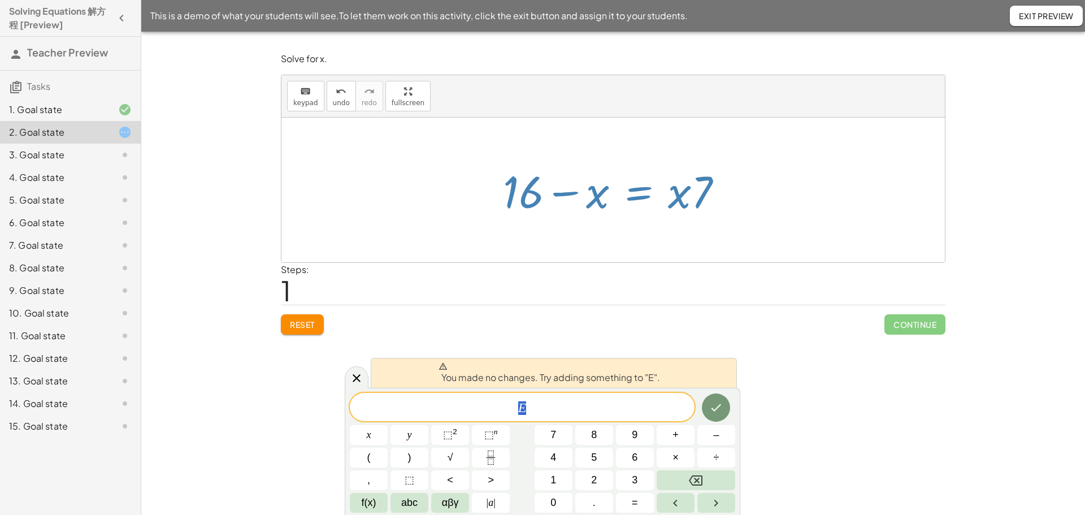
drag, startPoint x: 538, startPoint y: 402, endPoint x: 437, endPoint y: 406, distance: 101.3
click at [437, 406] on span "E" at bounding box center [522, 408] width 345 height 16
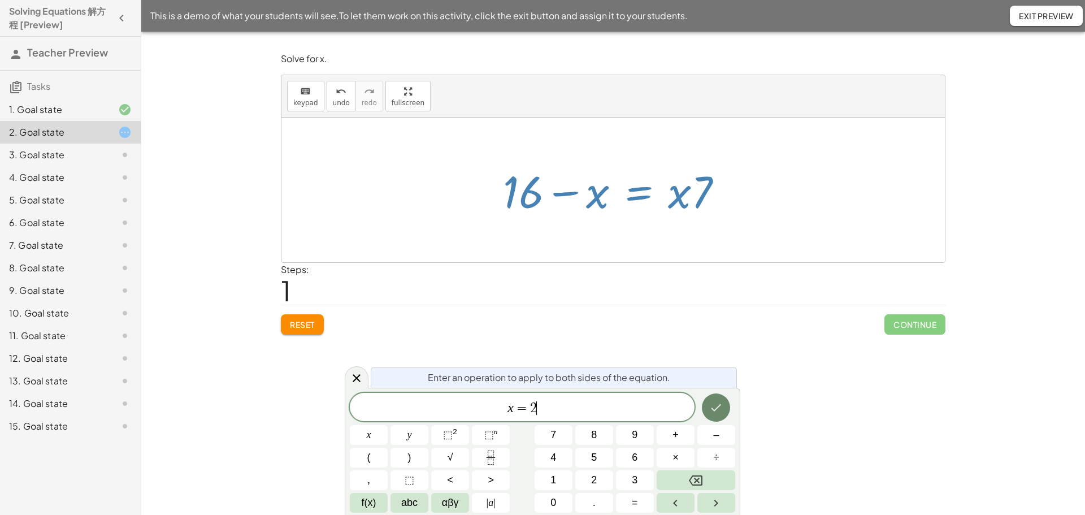
click at [713, 413] on icon "Done" at bounding box center [716, 408] width 14 height 14
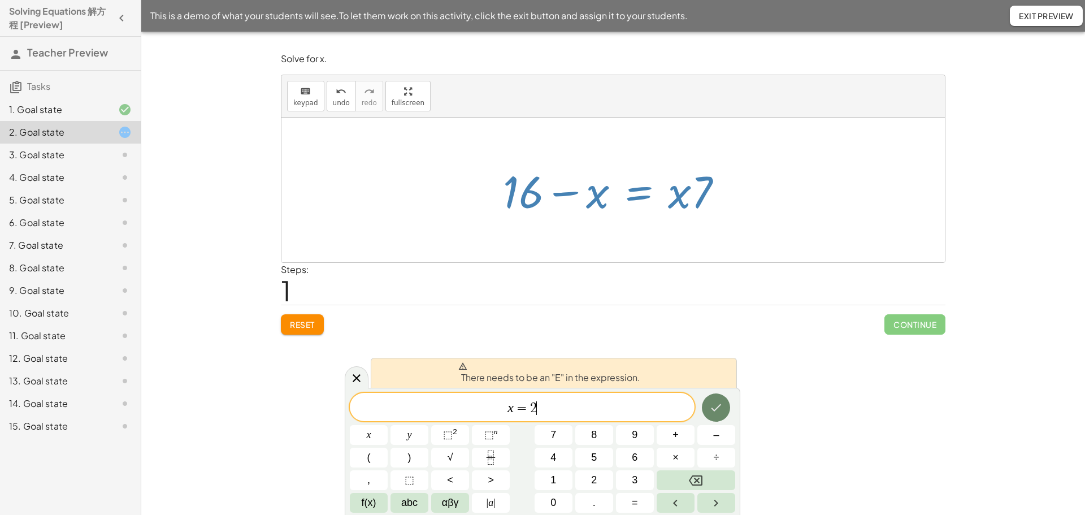
click at [723, 414] on icon "Done" at bounding box center [716, 408] width 14 height 14
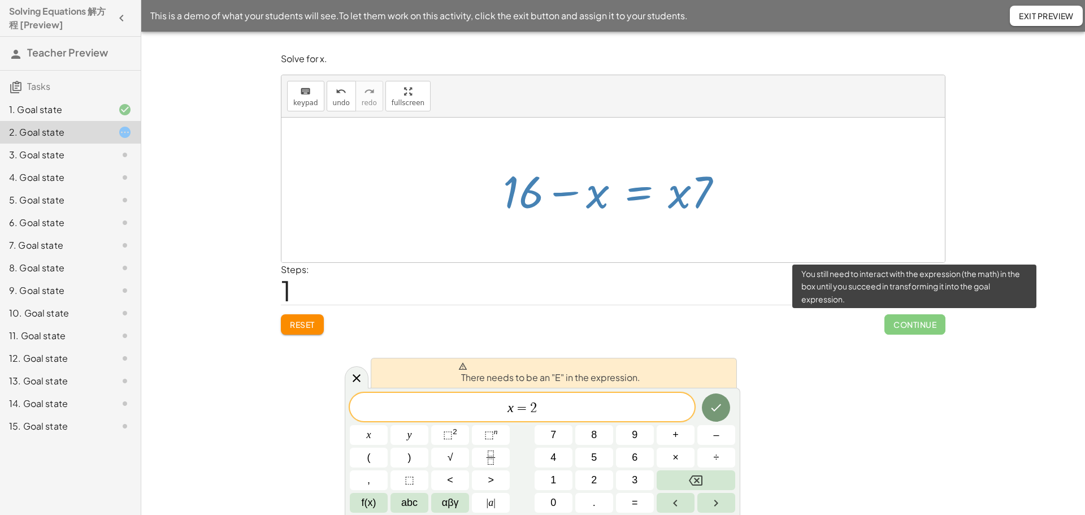
click at [893, 320] on span "Continue" at bounding box center [915, 324] width 61 height 20
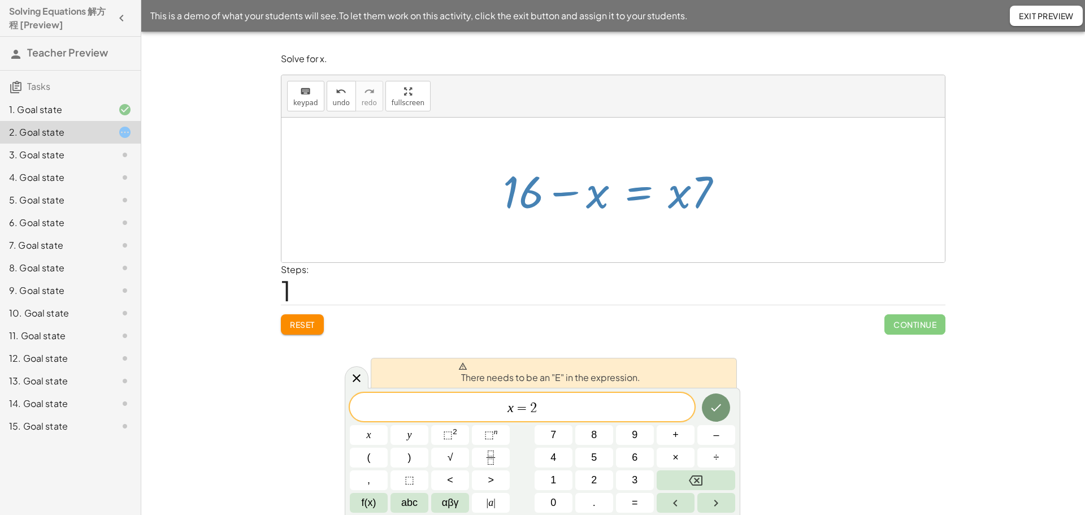
click at [326, 315] on div "Reset Continue" at bounding box center [613, 320] width 665 height 30
click at [358, 375] on icon at bounding box center [357, 378] width 14 height 14
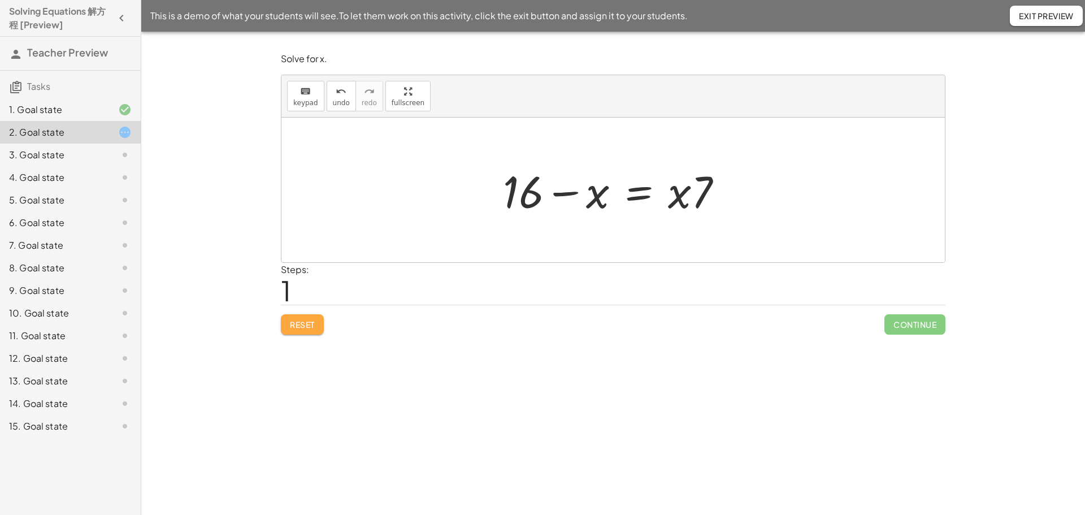
click at [298, 321] on span "Reset" at bounding box center [302, 324] width 25 height 10
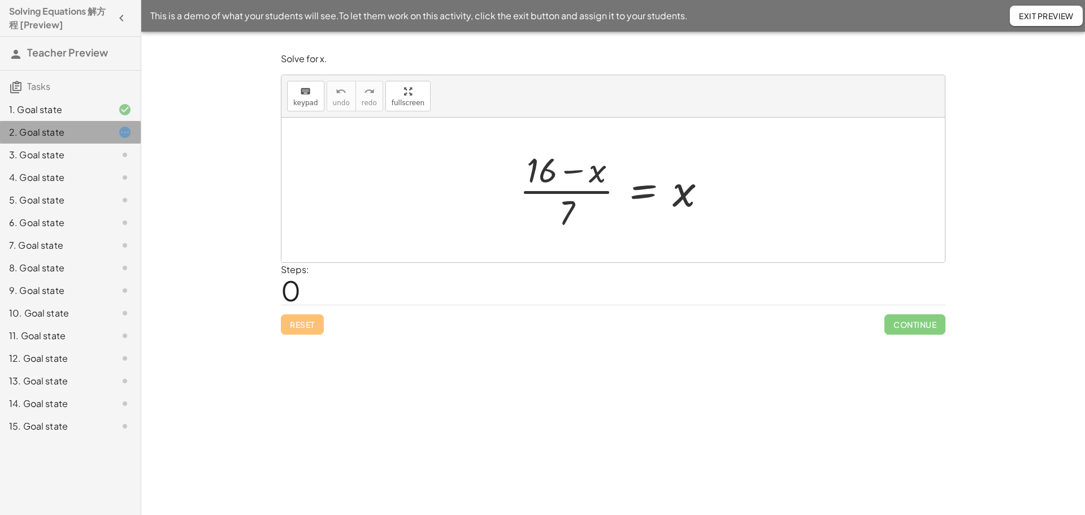
click at [93, 125] on div "2. Goal state" at bounding box center [54, 132] width 91 height 14
click at [83, 189] on div "3. Goal state" at bounding box center [70, 200] width 141 height 23
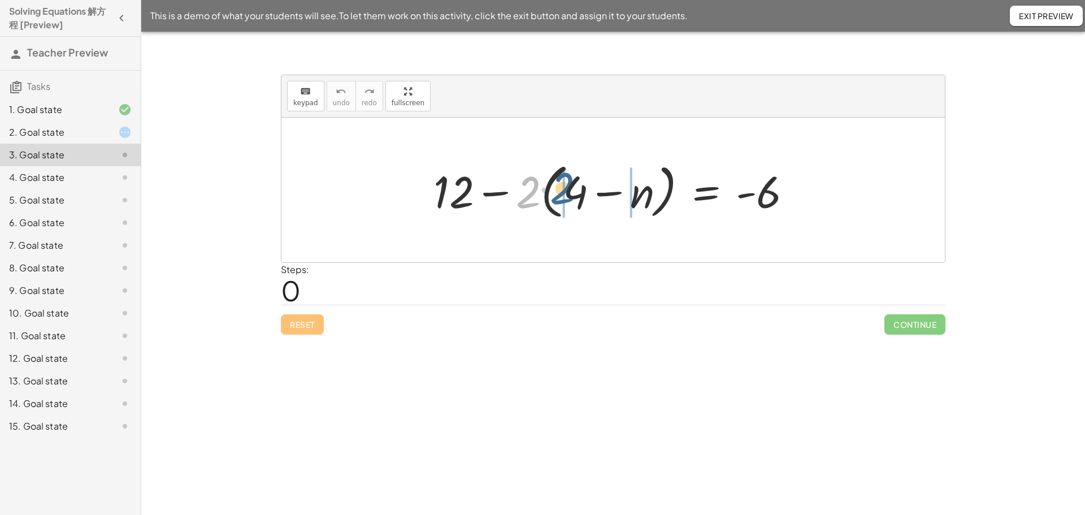
drag, startPoint x: 526, startPoint y: 190, endPoint x: 563, endPoint y: 189, distance: 37.3
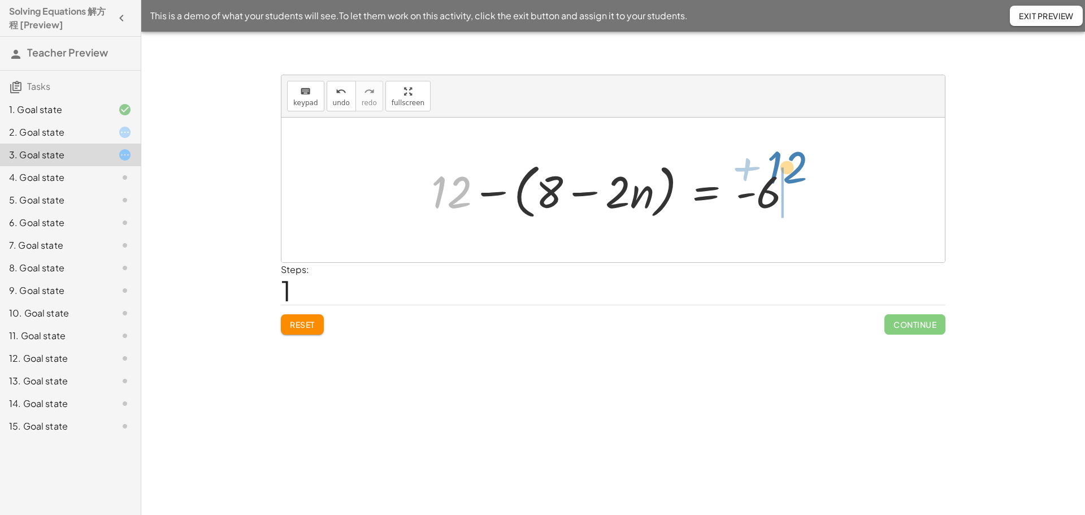
drag, startPoint x: 460, startPoint y: 184, endPoint x: 811, endPoint y: 162, distance: 351.7
click at [811, 162] on div "+ 12 − · 2 · ( + 4 − n ) = - 6 + 12 − ( + · 2 · 4 − · 2 · n ) = - 6 + 12 + 12 −…" at bounding box center [614, 190] width 664 height 145
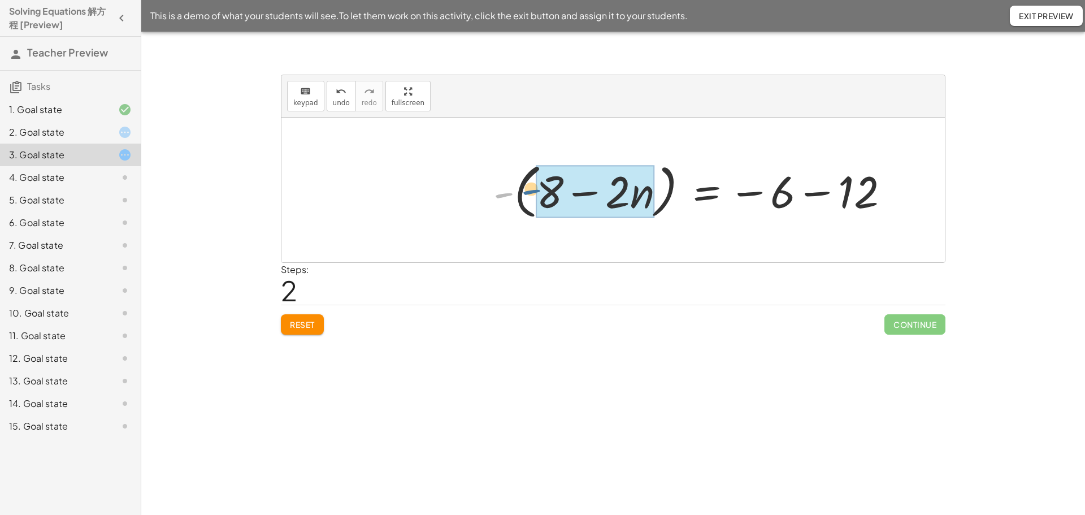
drag, startPoint x: 501, startPoint y: 194, endPoint x: 537, endPoint y: 190, distance: 35.8
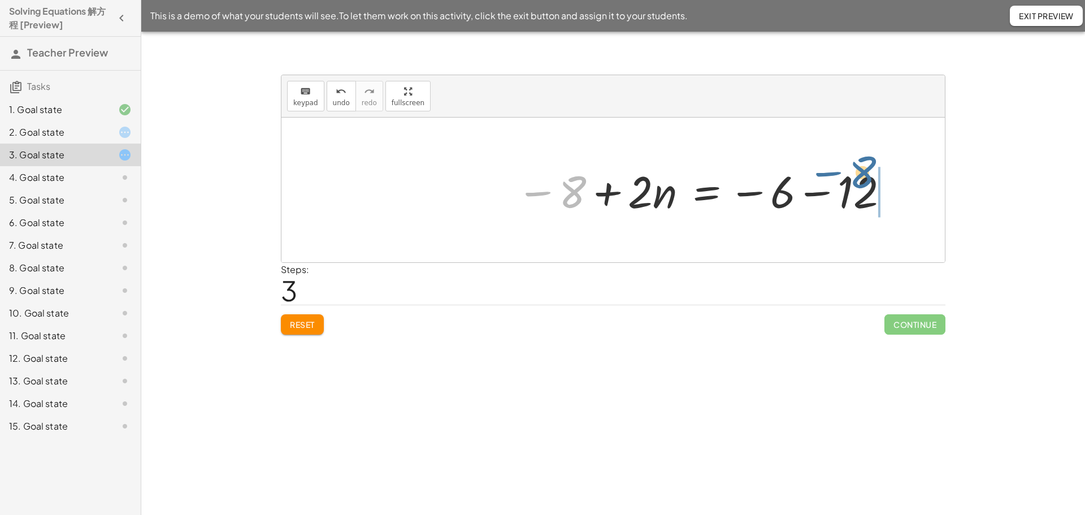
drag, startPoint x: 573, startPoint y: 196, endPoint x: 865, endPoint y: 177, distance: 292.8
click at [865, 177] on div at bounding box center [704, 190] width 386 height 58
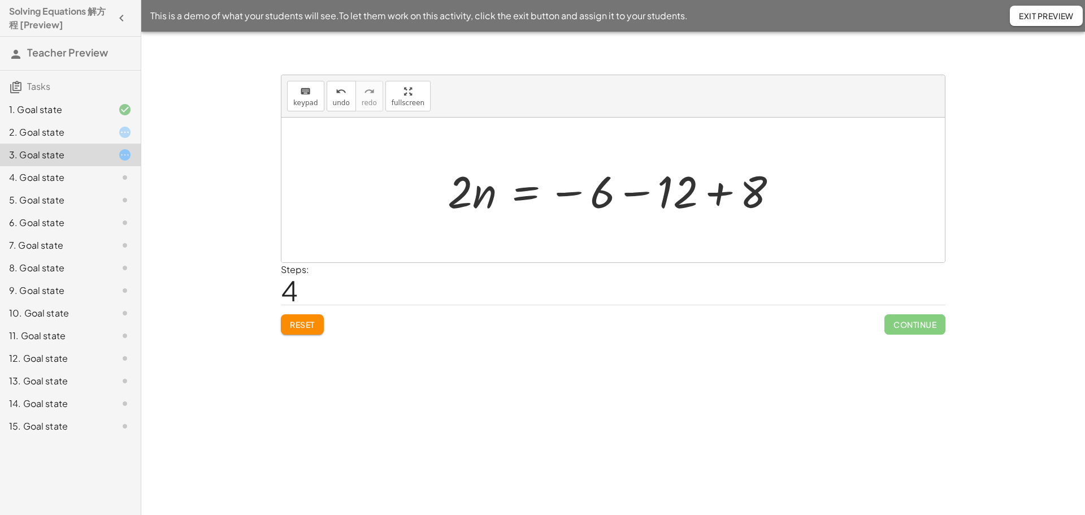
click at [720, 191] on div at bounding box center [617, 190] width 350 height 58
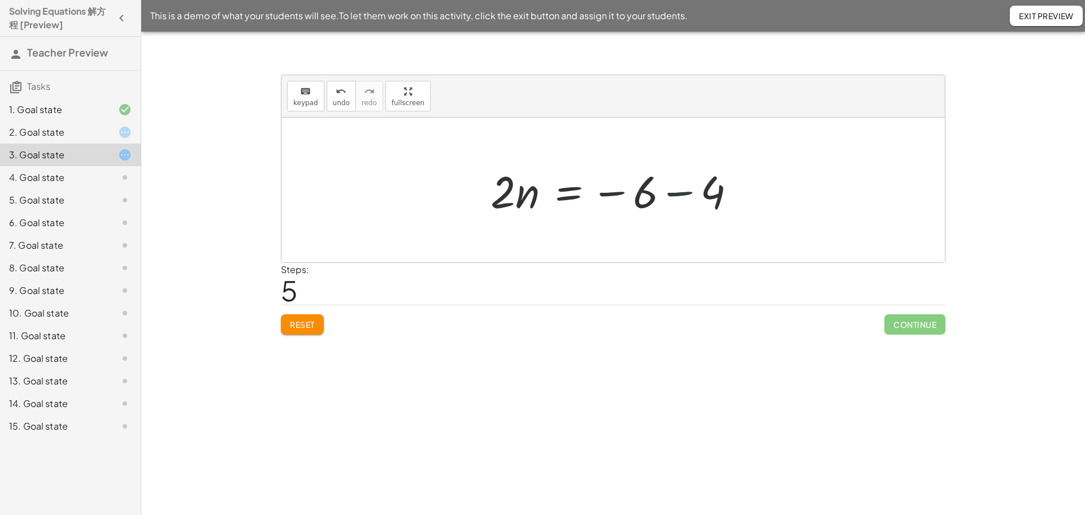
click at [682, 196] on div at bounding box center [618, 190] width 266 height 58
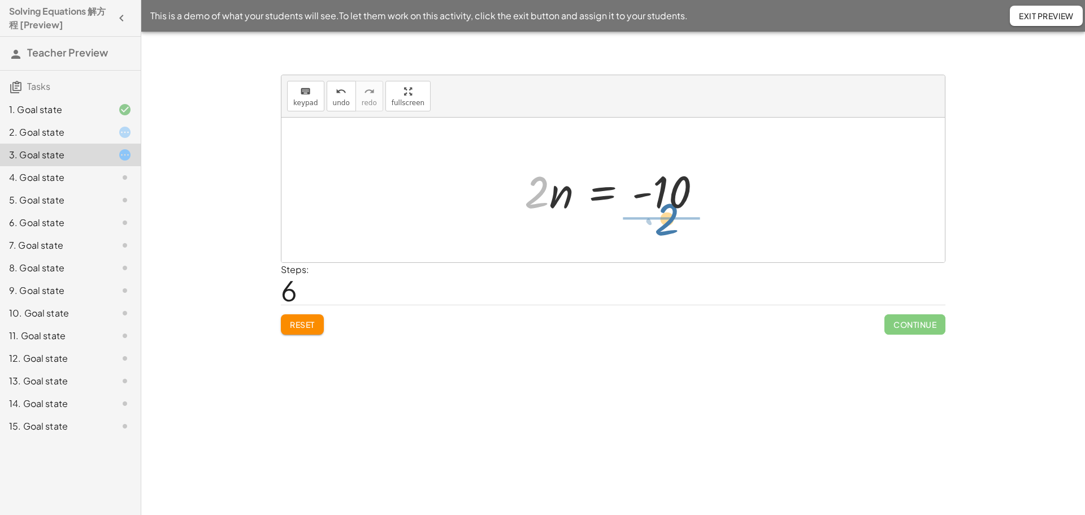
drag, startPoint x: 538, startPoint y: 193, endPoint x: 676, endPoint y: 219, distance: 140.9
click at [675, 191] on div at bounding box center [618, 189] width 178 height 87
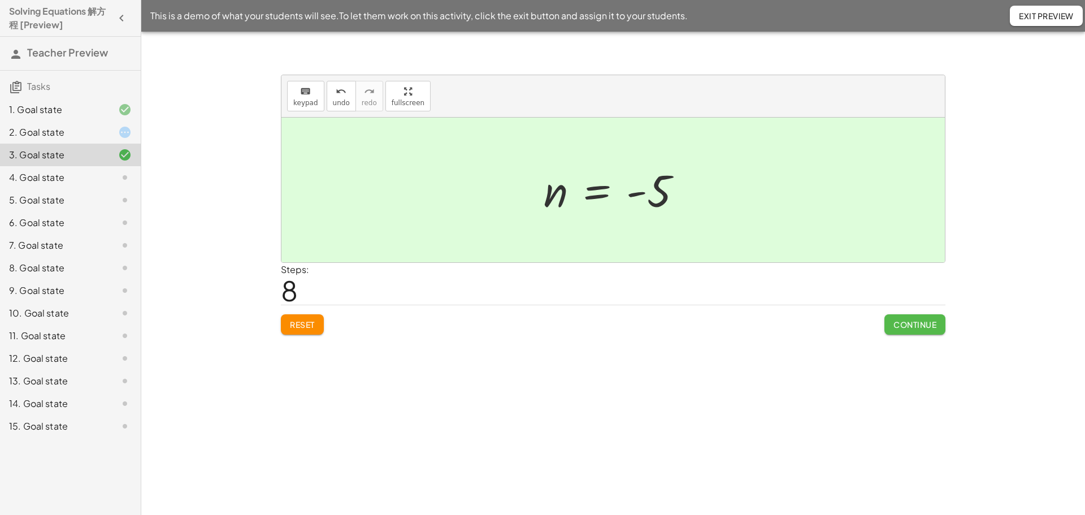
click at [904, 314] on button "Continue" at bounding box center [915, 324] width 61 height 20
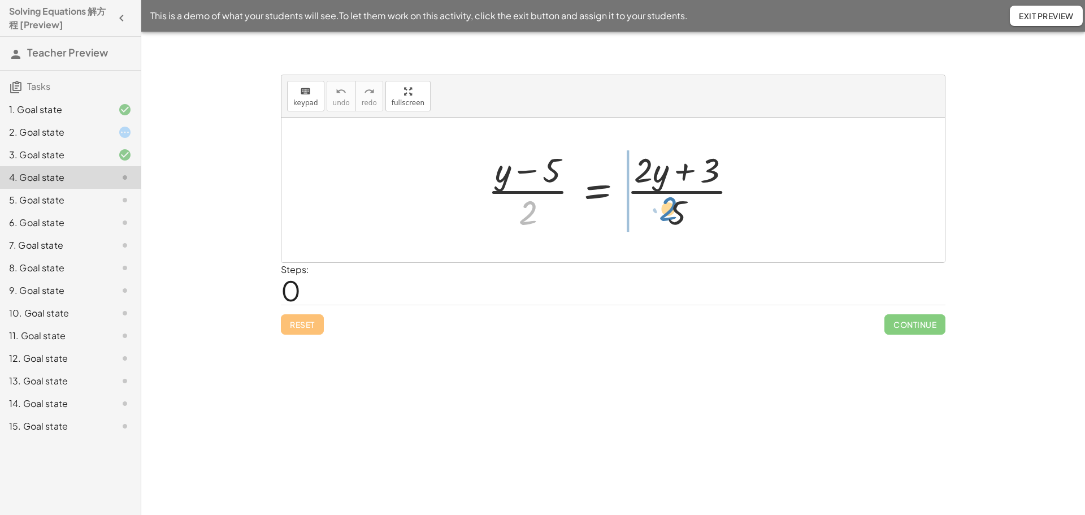
drag, startPoint x: 530, startPoint y: 213, endPoint x: 670, endPoint y: 209, distance: 140.2
click at [670, 209] on div at bounding box center [617, 189] width 271 height 87
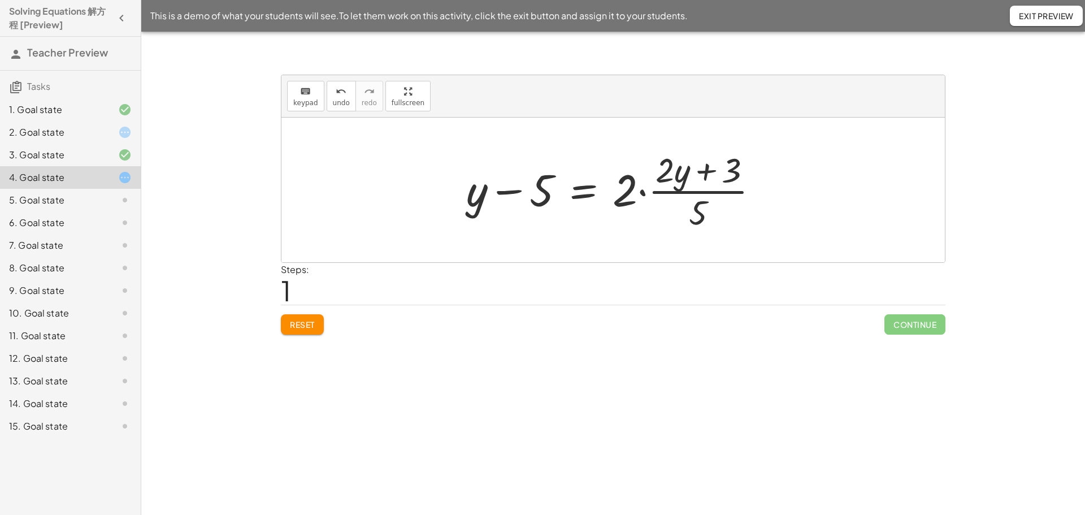
click at [643, 192] on div at bounding box center [617, 189] width 313 height 87
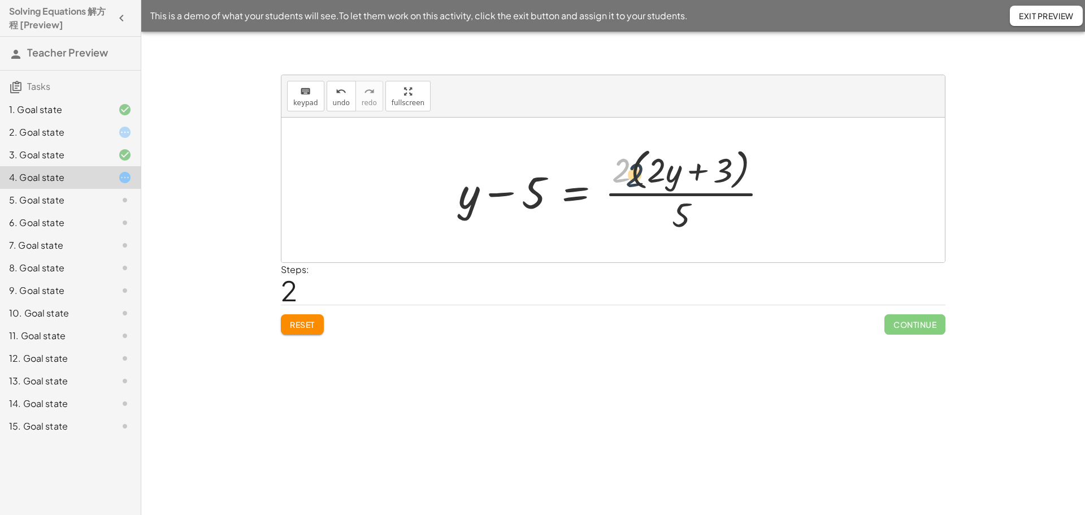
drag, startPoint x: 624, startPoint y: 161, endPoint x: 654, endPoint y: 166, distance: 30.4
click at [654, 166] on div at bounding box center [618, 190] width 330 height 92
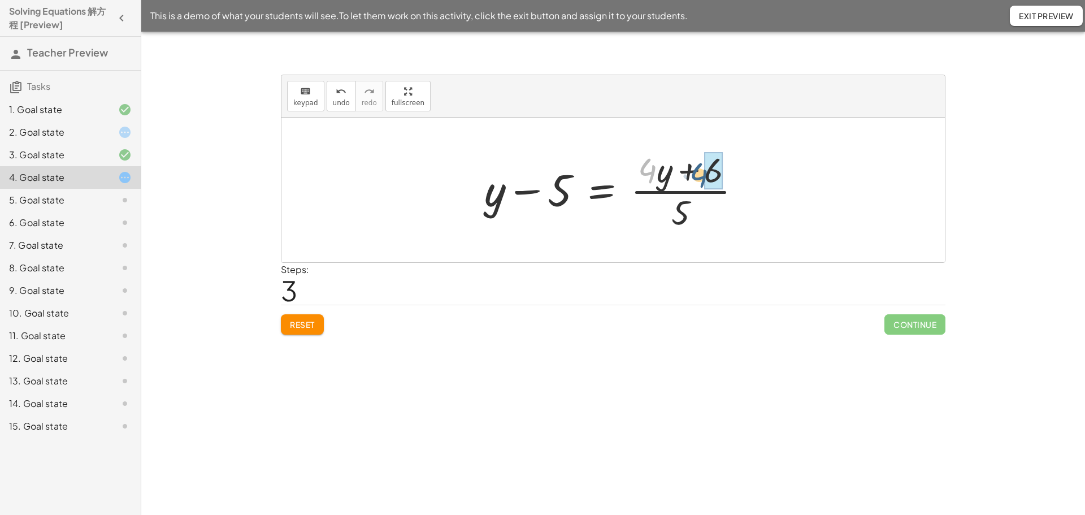
drag, startPoint x: 651, startPoint y: 168, endPoint x: 706, endPoint y: 172, distance: 54.9
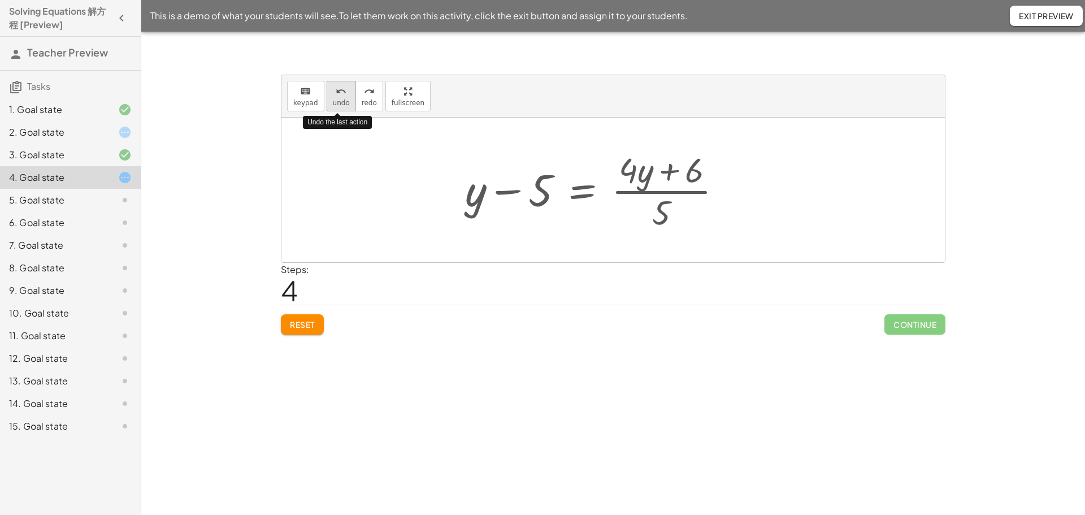
click at [336, 97] on icon "undo" at bounding box center [341, 92] width 11 height 14
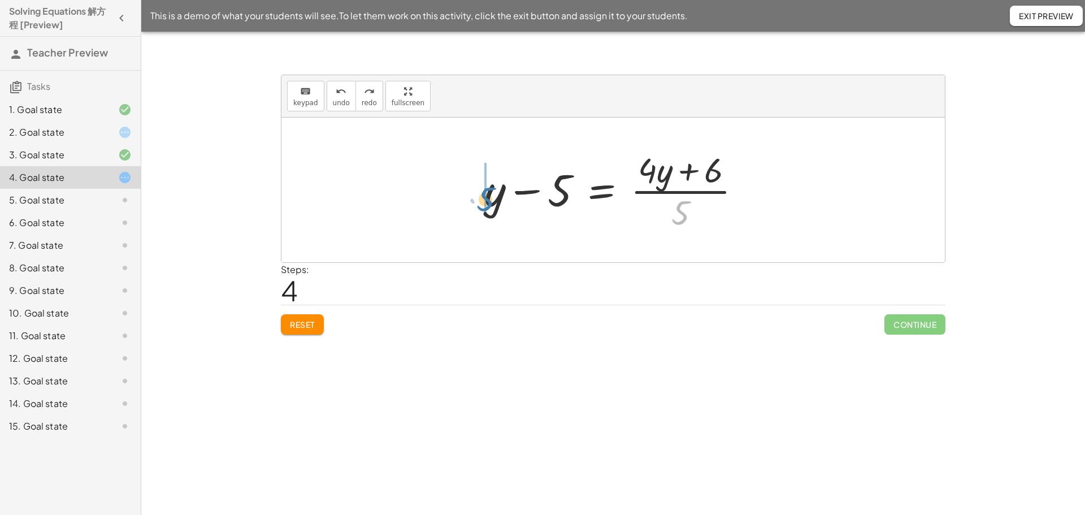
drag, startPoint x: 686, startPoint y: 219, endPoint x: 488, endPoint y: 205, distance: 198.4
click at [488, 205] on div at bounding box center [618, 189] width 278 height 87
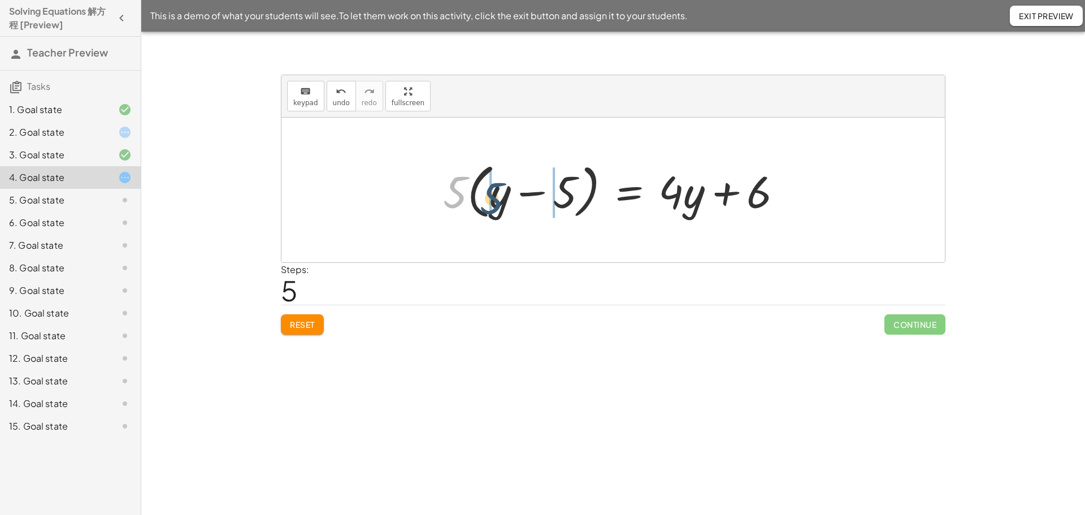
drag, startPoint x: 456, startPoint y: 185, endPoint x: 493, endPoint y: 192, distance: 37.8
click at [493, 192] on div at bounding box center [618, 190] width 360 height 65
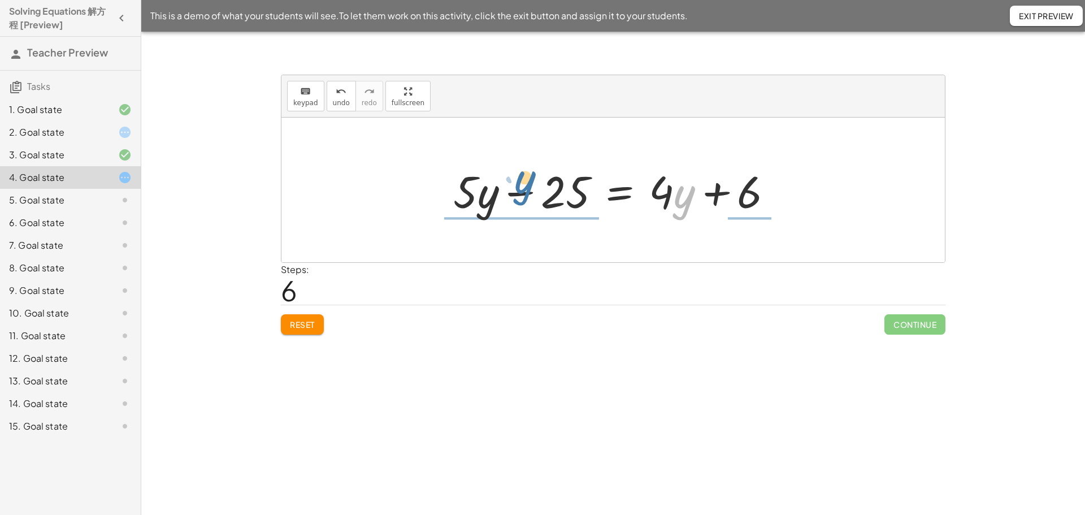
drag, startPoint x: 679, startPoint y: 203, endPoint x: 511, endPoint y: 188, distance: 168.6
click at [511, 188] on div at bounding box center [618, 190] width 340 height 58
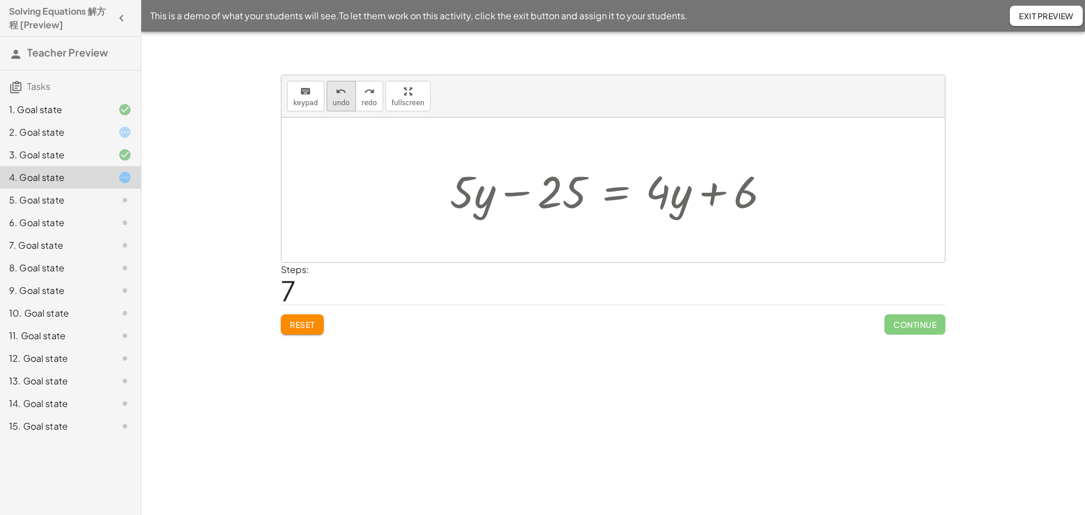
click at [339, 100] on span "undo" at bounding box center [341, 103] width 17 height 8
click at [685, 236] on div at bounding box center [614, 190] width 664 height 145
drag, startPoint x: 685, startPoint y: 236, endPoint x: 675, endPoint y: 159, distance: 76.8
click at [675, 159] on div "· ( + y − 5 ) · 2 = · ( + · 2 · y + 3 ) · 5 + y − 5 = · 2 · · ( + · 2 · y + 3 )…" at bounding box center [614, 190] width 664 height 145
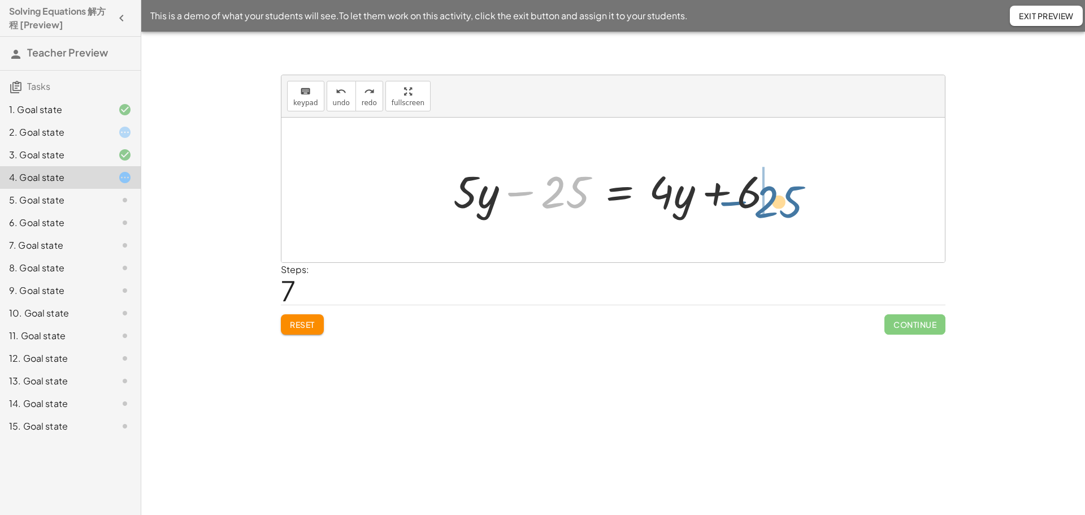
drag, startPoint x: 555, startPoint y: 193, endPoint x: 771, endPoint y: 202, distance: 216.1
click at [771, 202] on div at bounding box center [618, 190] width 340 height 58
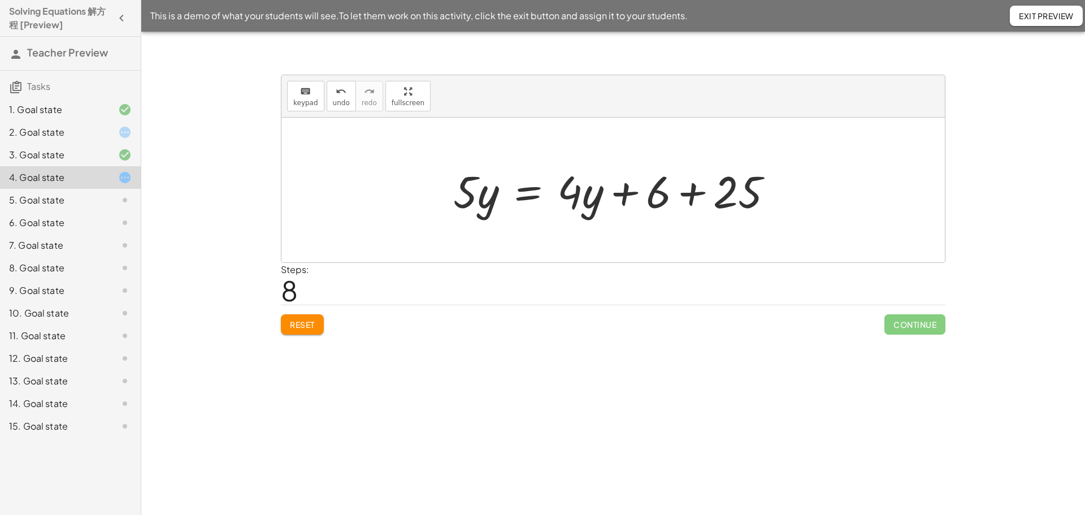
click at [696, 193] on div at bounding box center [618, 190] width 340 height 58
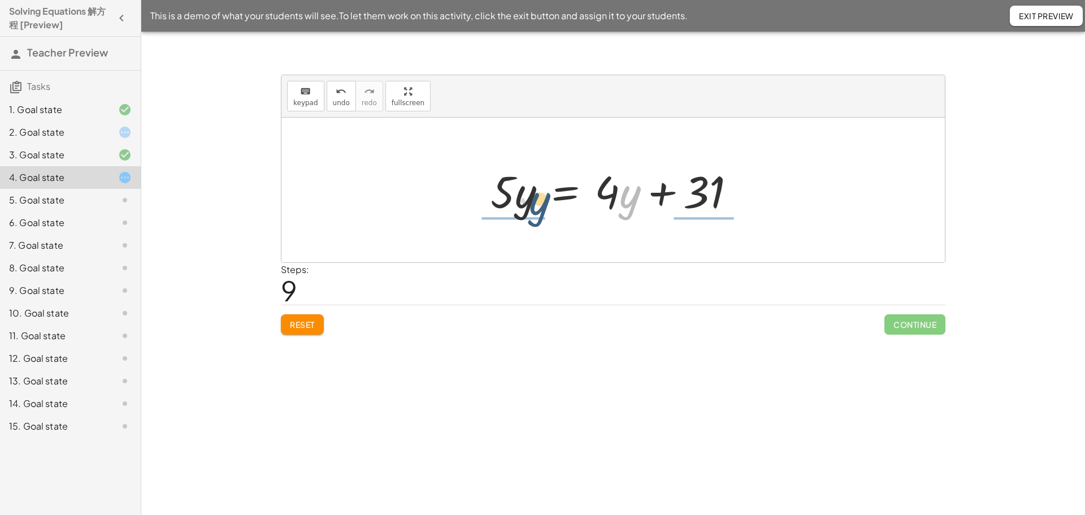
drag, startPoint x: 626, startPoint y: 200, endPoint x: 531, endPoint y: 204, distance: 95.0
click at [531, 204] on div at bounding box center [617, 190] width 265 height 58
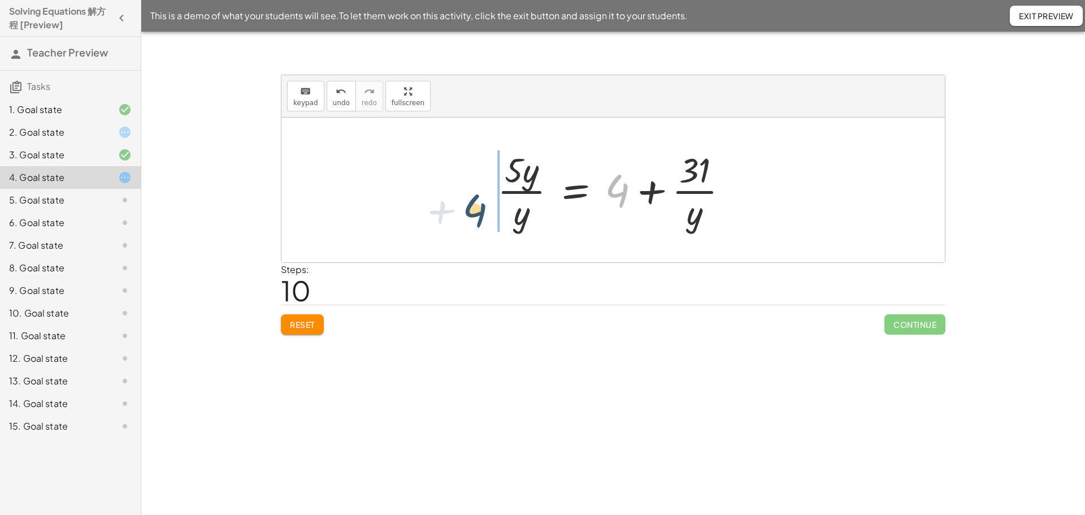
drag, startPoint x: 614, startPoint y: 193, endPoint x: 453, endPoint y: 204, distance: 160.9
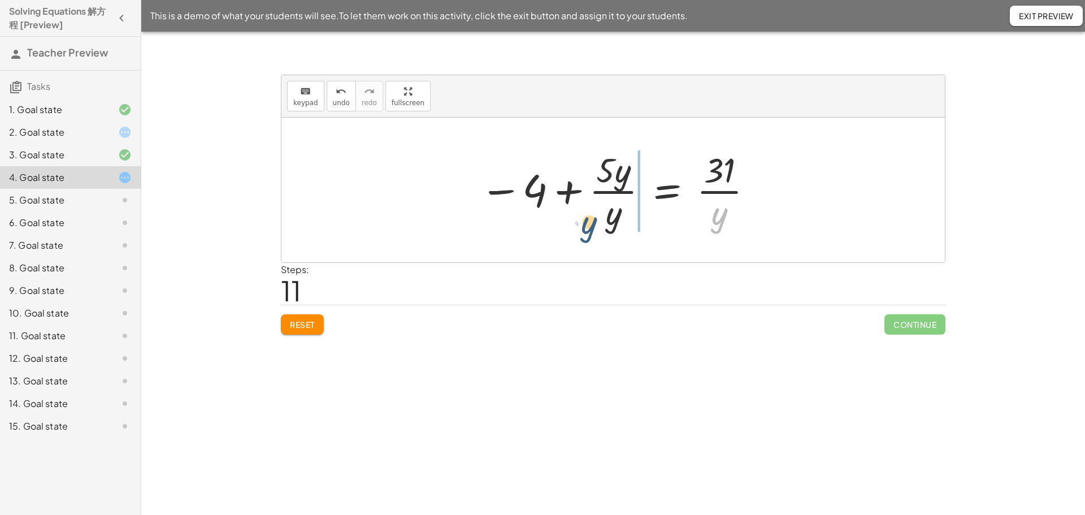
drag, startPoint x: 721, startPoint y: 216, endPoint x: 589, endPoint y: 225, distance: 132.6
click at [589, 225] on div at bounding box center [617, 189] width 286 height 87
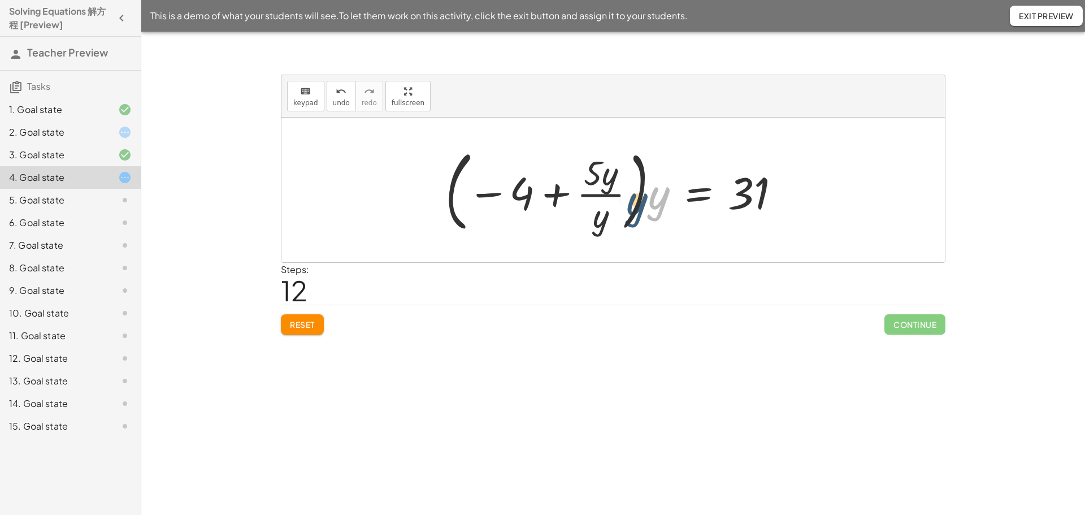
drag, startPoint x: 654, startPoint y: 198, endPoint x: 616, endPoint y: 201, distance: 38.0
click at [616, 201] on div at bounding box center [618, 190] width 356 height 94
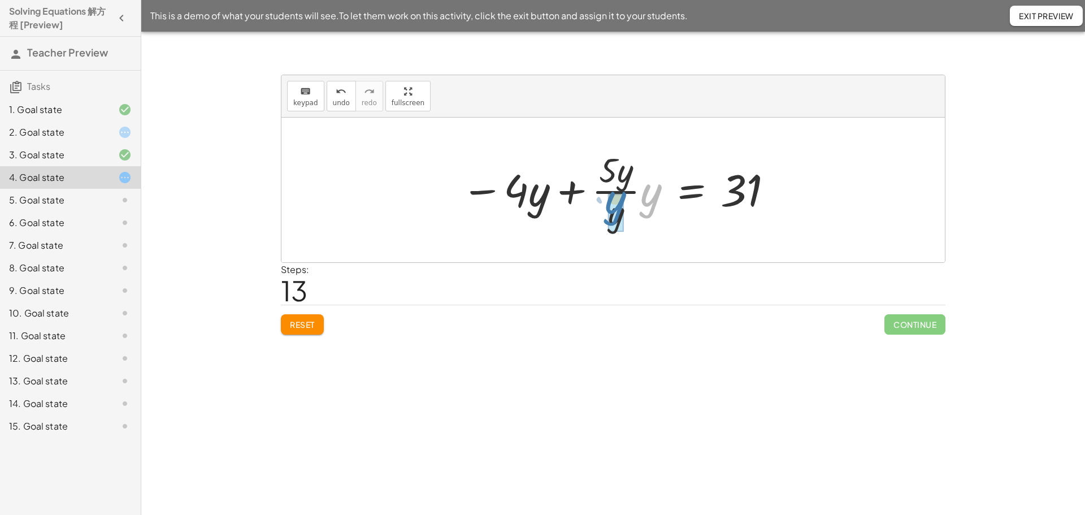
drag, startPoint x: 648, startPoint y: 196, endPoint x: 611, endPoint y: 204, distance: 37.6
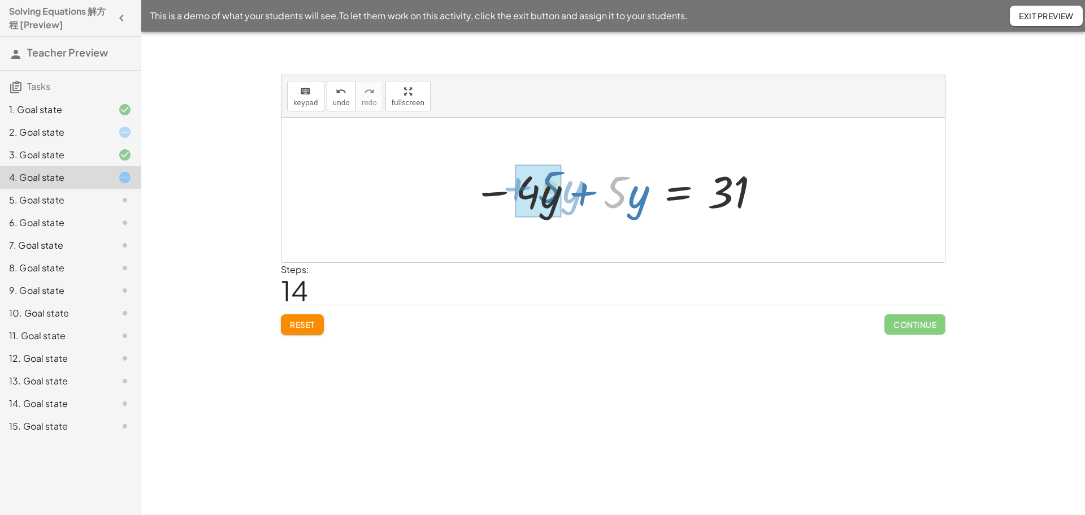
drag, startPoint x: 620, startPoint y: 195, endPoint x: 546, endPoint y: 190, distance: 74.2
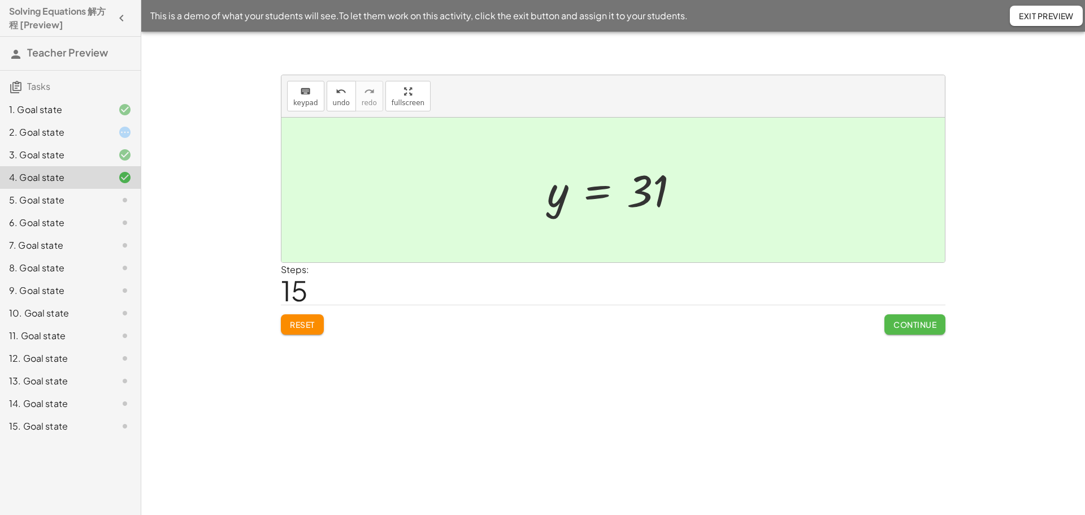
click at [917, 330] on span "Continue" at bounding box center [915, 324] width 43 height 10
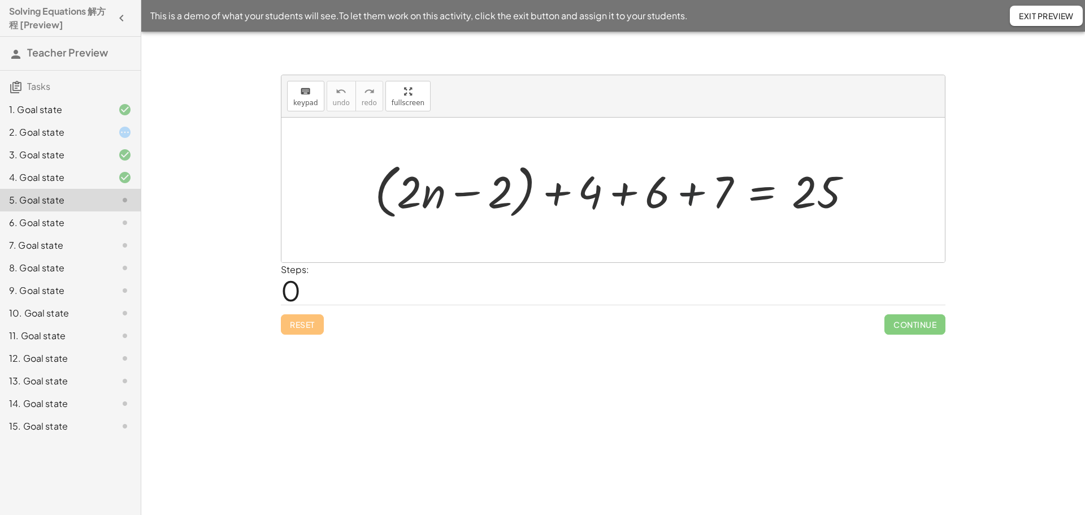
click at [693, 197] on div at bounding box center [617, 190] width 497 height 65
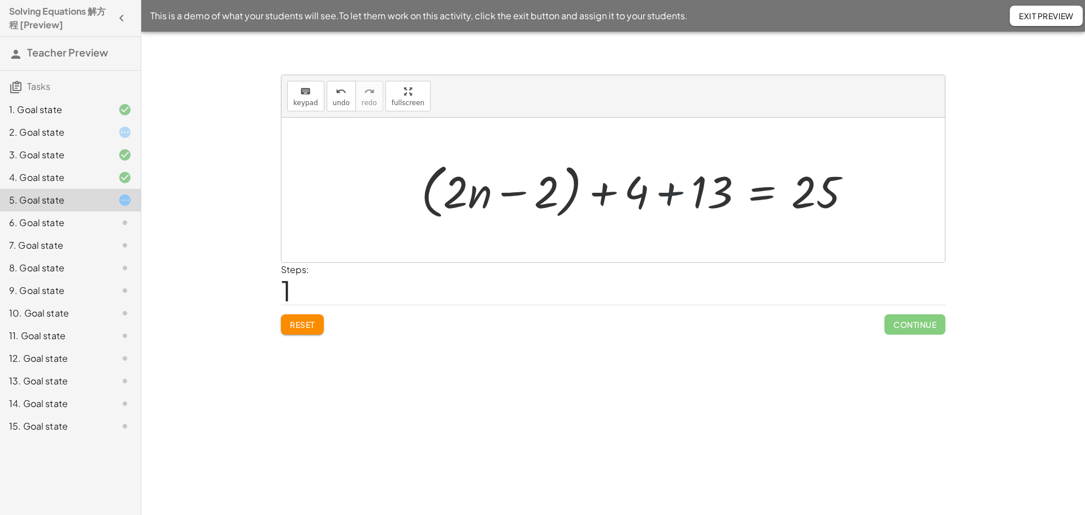
click at [666, 186] on div at bounding box center [640, 190] width 451 height 65
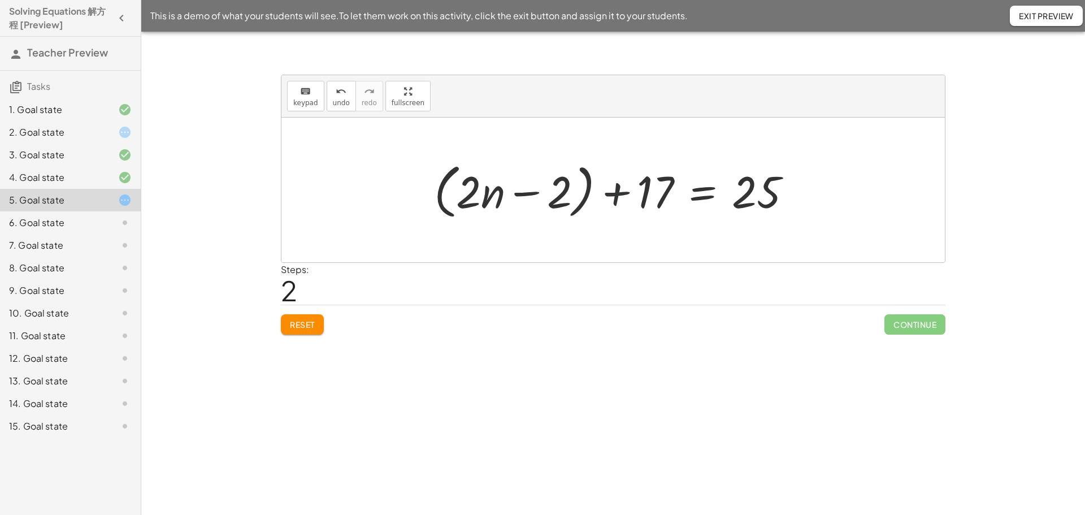
click at [616, 188] on div at bounding box center [617, 190] width 378 height 65
click at [508, 192] on div at bounding box center [617, 190] width 378 height 65
drag, startPoint x: 616, startPoint y: 189, endPoint x: 765, endPoint y: 203, distance: 149.9
click at [765, 203] on div at bounding box center [617, 190] width 378 height 65
click at [735, 193] on div at bounding box center [617, 190] width 378 height 65
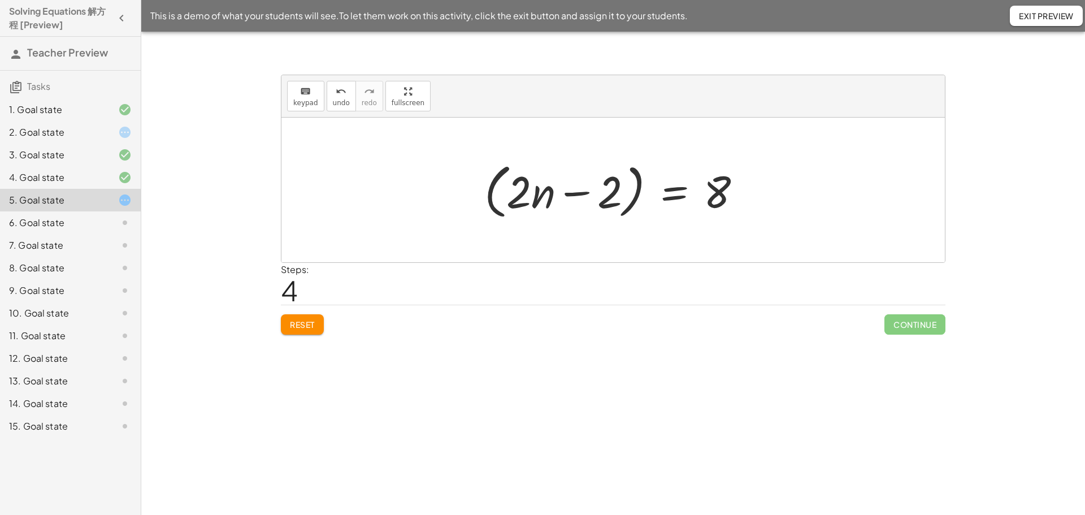
click at [596, 195] on div at bounding box center [618, 190] width 278 height 65
click at [545, 196] on div at bounding box center [618, 190] width 278 height 65
drag, startPoint x: 581, startPoint y: 190, endPoint x: 664, endPoint y: 190, distance: 82.5
click at [664, 190] on div at bounding box center [618, 190] width 278 height 65
drag, startPoint x: 613, startPoint y: 190, endPoint x: 800, endPoint y: 189, distance: 187.1
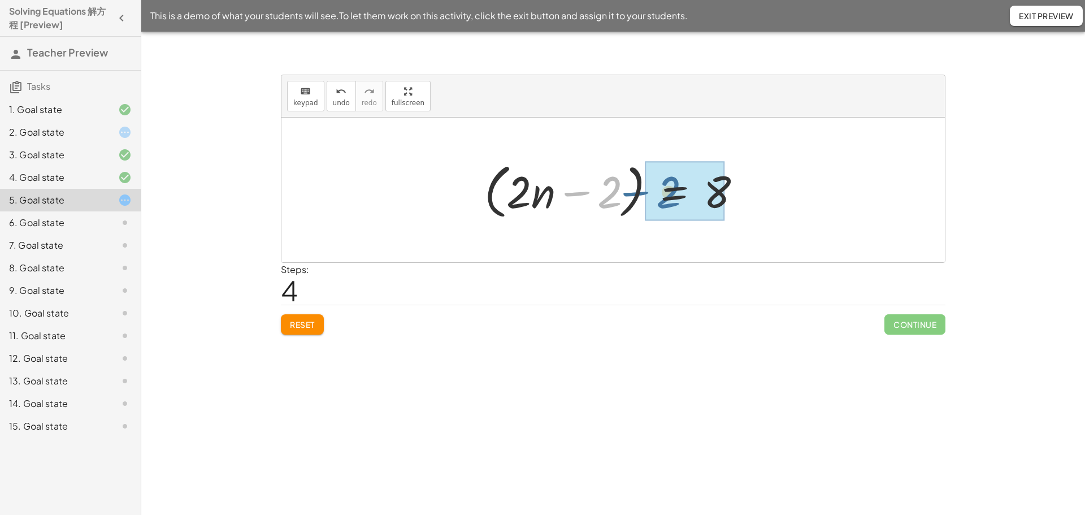
drag, startPoint x: 611, startPoint y: 193, endPoint x: 670, endPoint y: 193, distance: 58.8
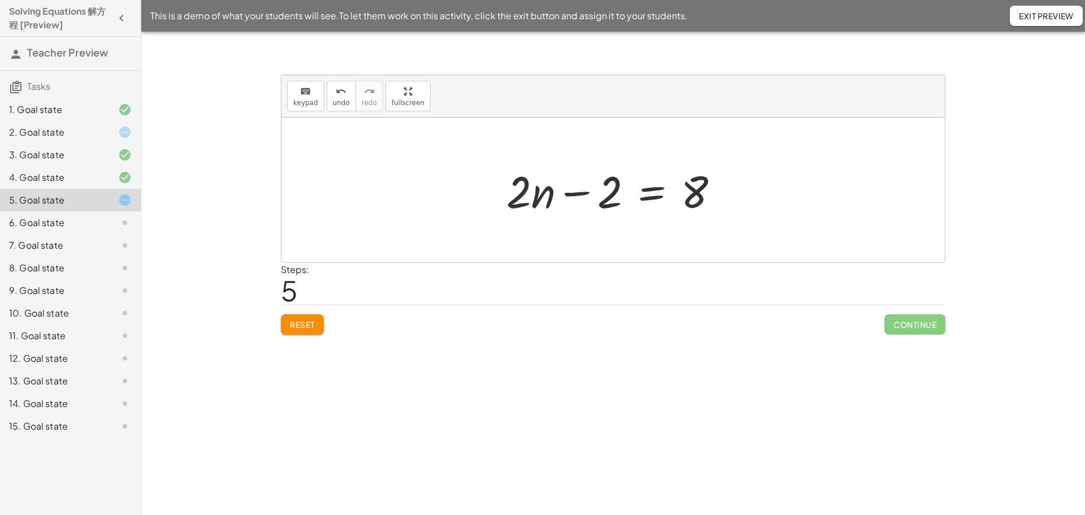
click at [570, 197] on div at bounding box center [617, 190] width 233 height 58
drag, startPoint x: 570, startPoint y: 197, endPoint x: 699, endPoint y: 190, distance: 128.5
click at [699, 190] on div at bounding box center [617, 190] width 233 height 58
click at [659, 190] on div at bounding box center [617, 190] width 233 height 58
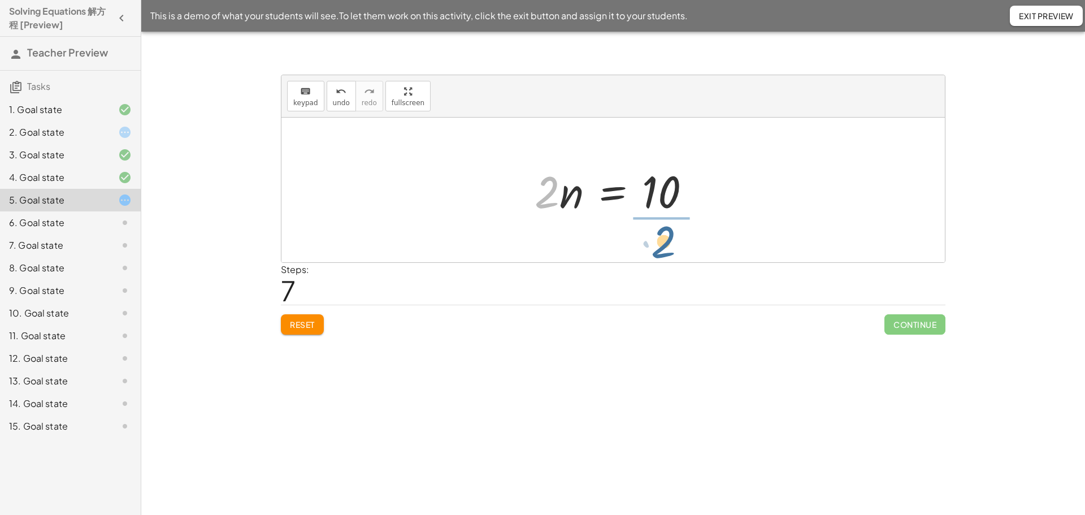
drag, startPoint x: 544, startPoint y: 194, endPoint x: 681, endPoint y: 236, distance: 143.0
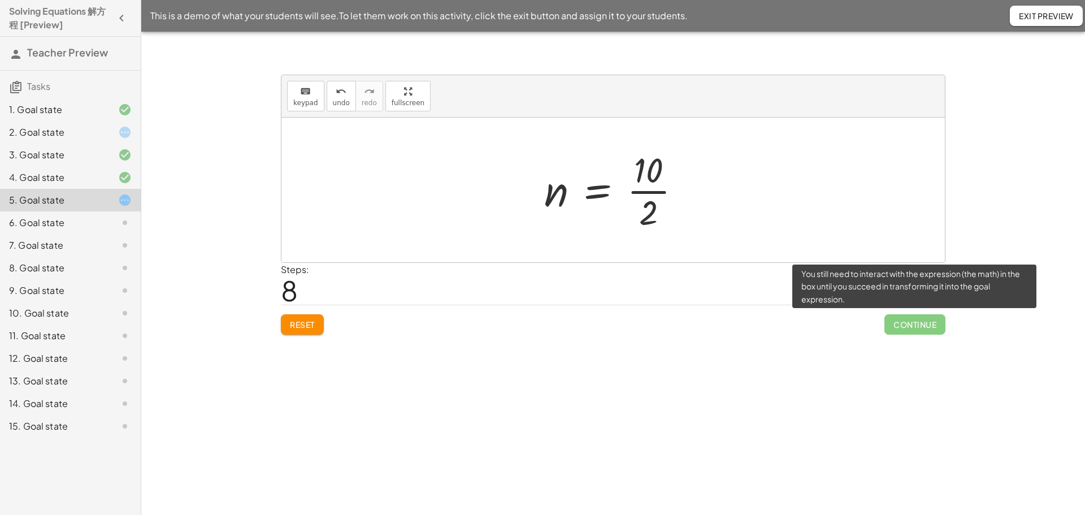
click at [914, 329] on span "Continue" at bounding box center [915, 324] width 61 height 20
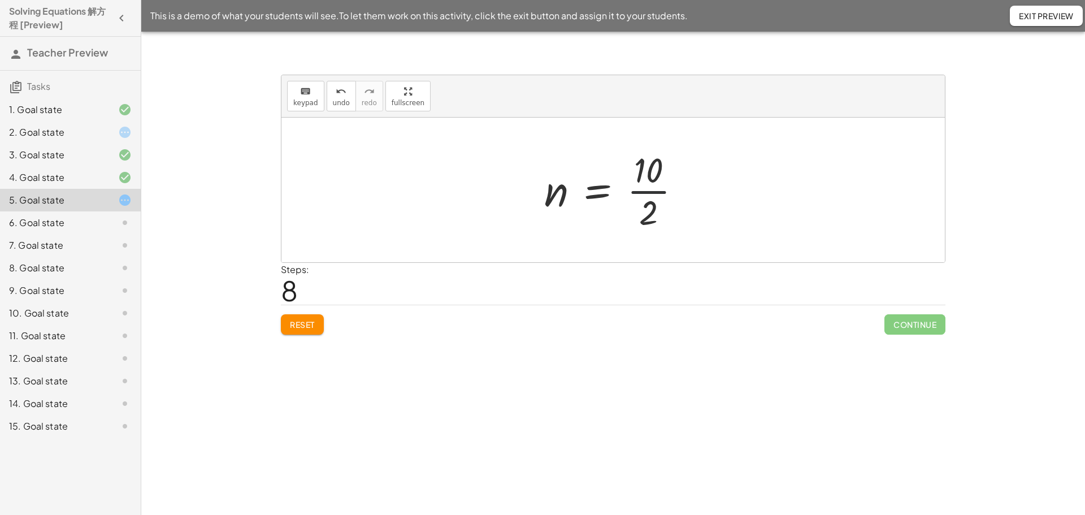
click at [655, 191] on div at bounding box center [617, 189] width 157 height 87
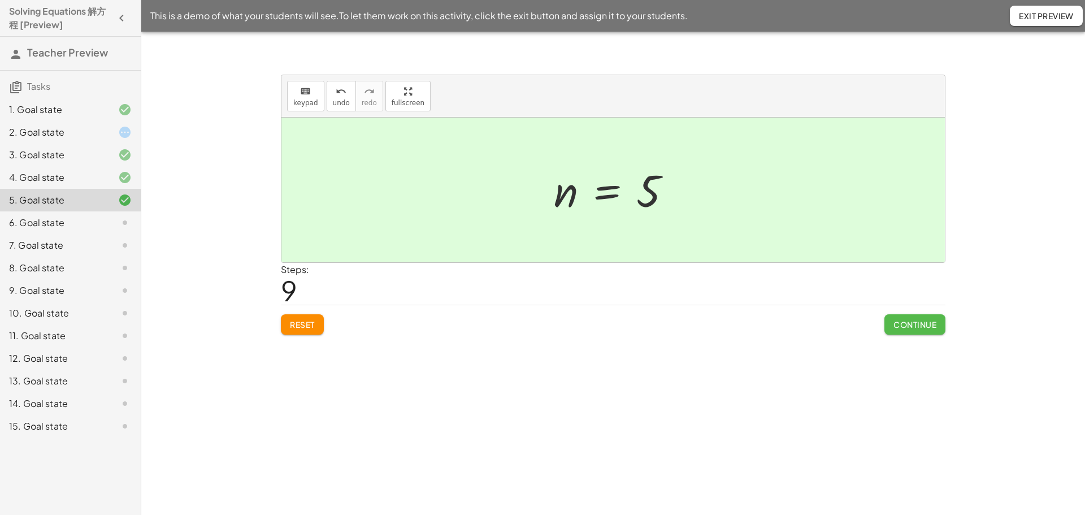
click at [912, 330] on span "Continue" at bounding box center [915, 324] width 43 height 10
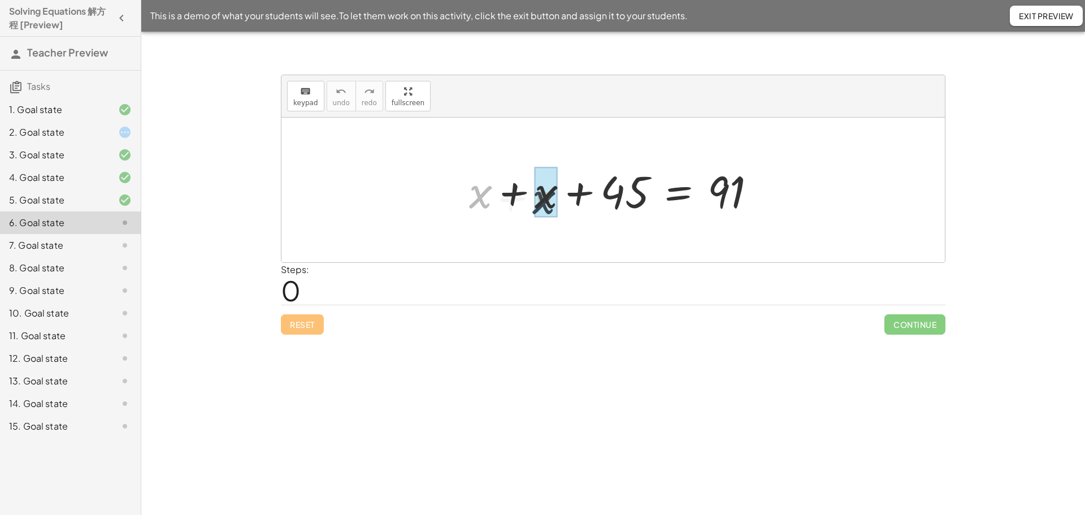
drag, startPoint x: 488, startPoint y: 196, endPoint x: 556, endPoint y: 202, distance: 68.1
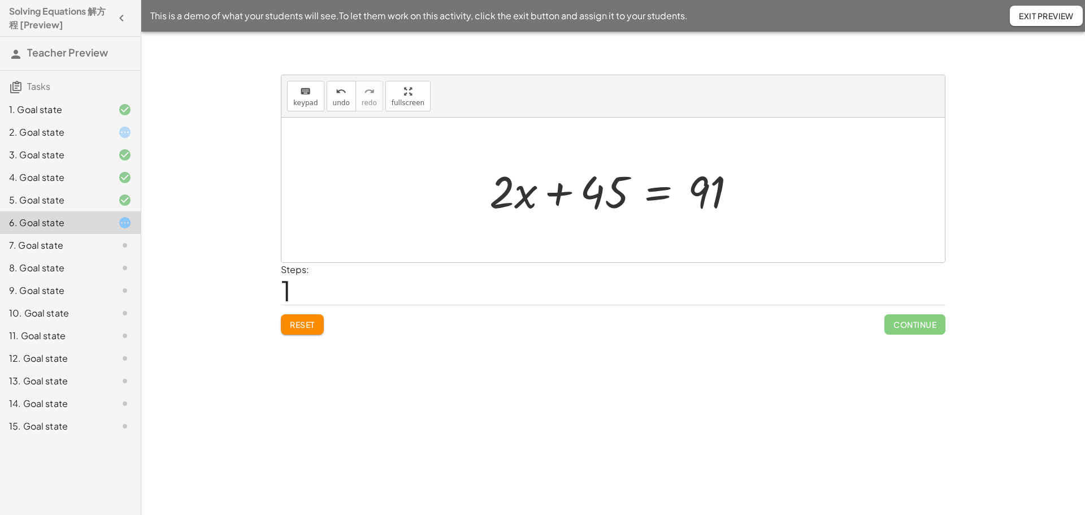
click at [502, 203] on div at bounding box center [617, 190] width 267 height 58
drag, startPoint x: 594, startPoint y: 195, endPoint x: 762, endPoint y: 190, distance: 168.0
click at [650, 190] on div at bounding box center [617, 190] width 267 height 58
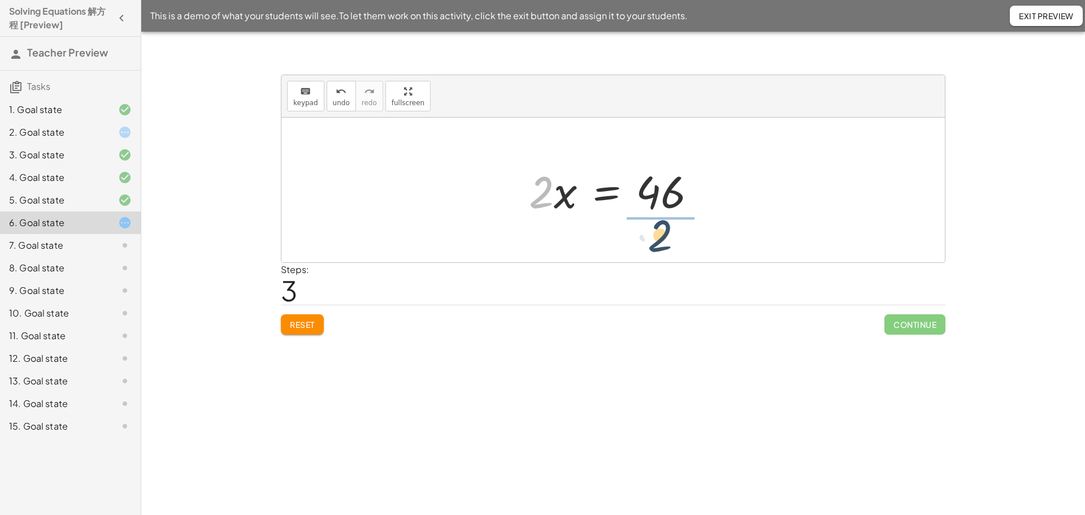
drag, startPoint x: 534, startPoint y: 204, endPoint x: 676, endPoint y: 246, distance: 148.1
click at [676, 246] on div "+ x + x + 45 = 91 + · 2 · x + 45 = 91 · 2 · x = + 91 − 45 · 2 x = · 2 · 46" at bounding box center [614, 190] width 664 height 145
click at [647, 189] on div at bounding box center [617, 189] width 165 height 87
